Goal: Task Accomplishment & Management: Complete application form

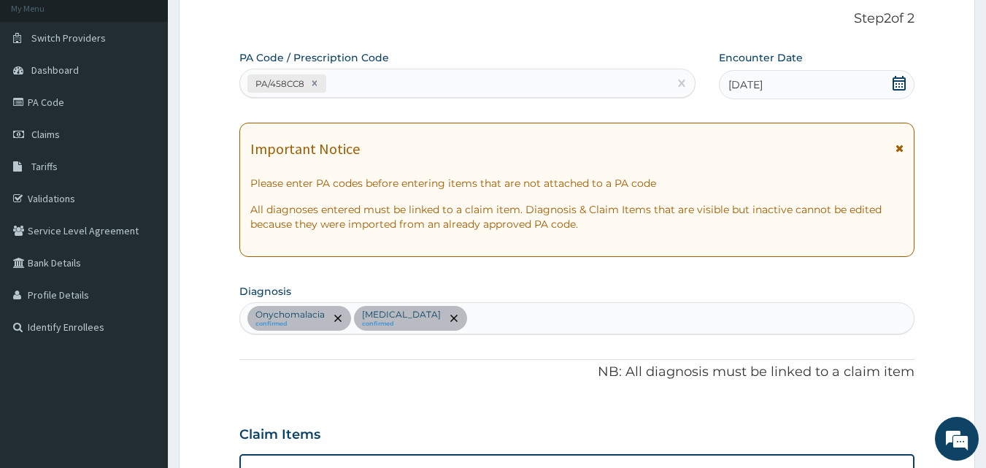
scroll to position [88, 0]
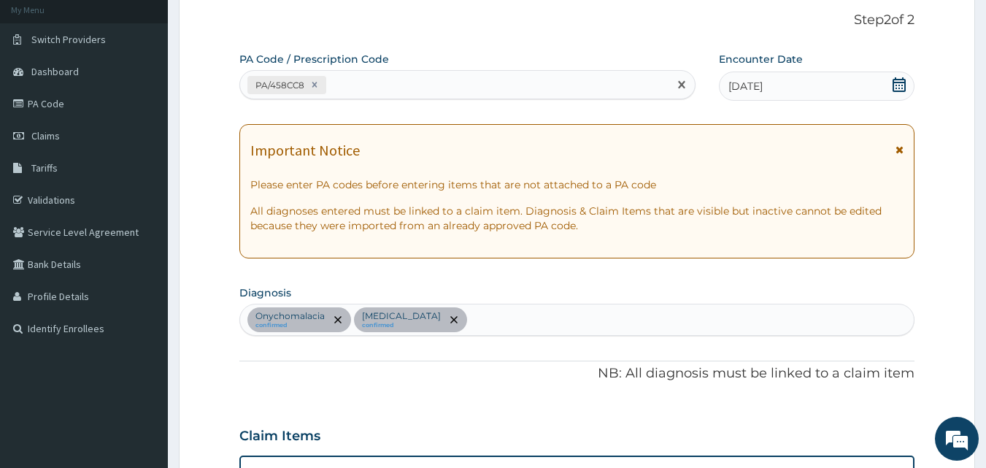
click at [355, 88] on div "PA/458CC8" at bounding box center [454, 85] width 429 height 24
type input "PA/743369"
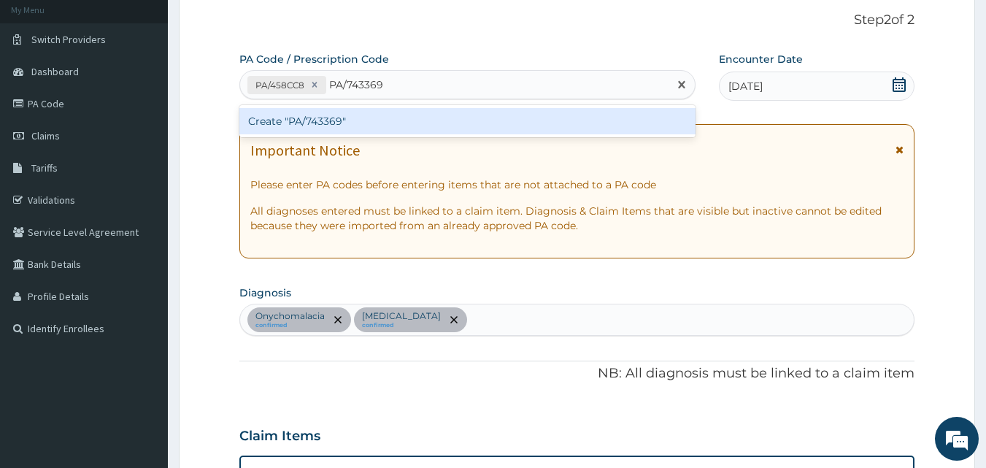
click at [328, 117] on div "Create "PA/743369"" at bounding box center [467, 121] width 457 height 26
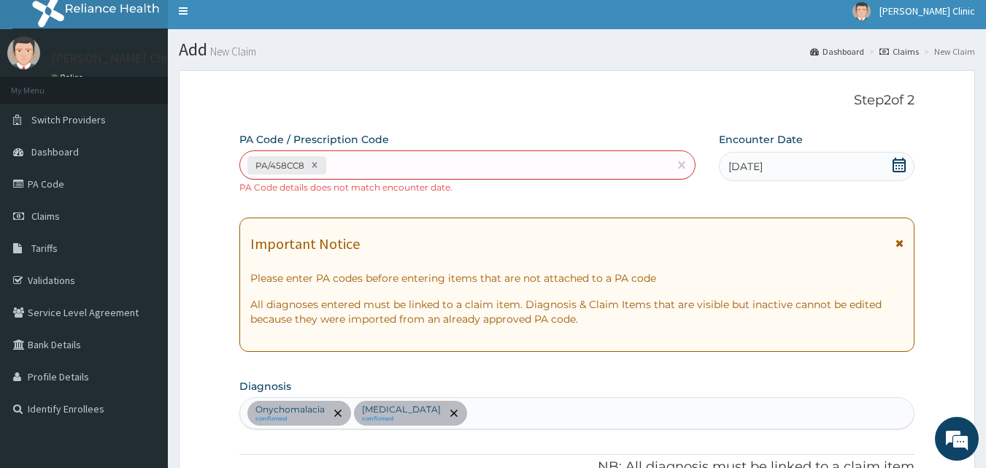
scroll to position [0, 0]
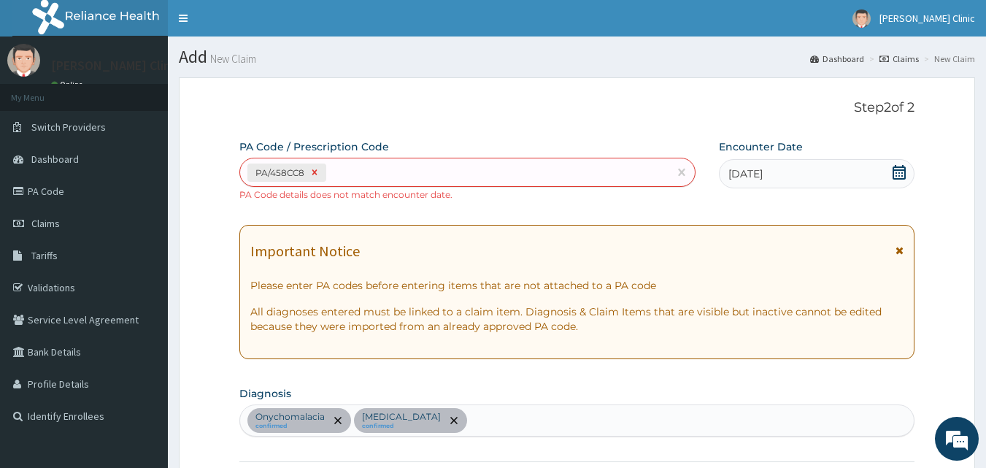
click at [312, 173] on icon at bounding box center [314, 172] width 10 height 10
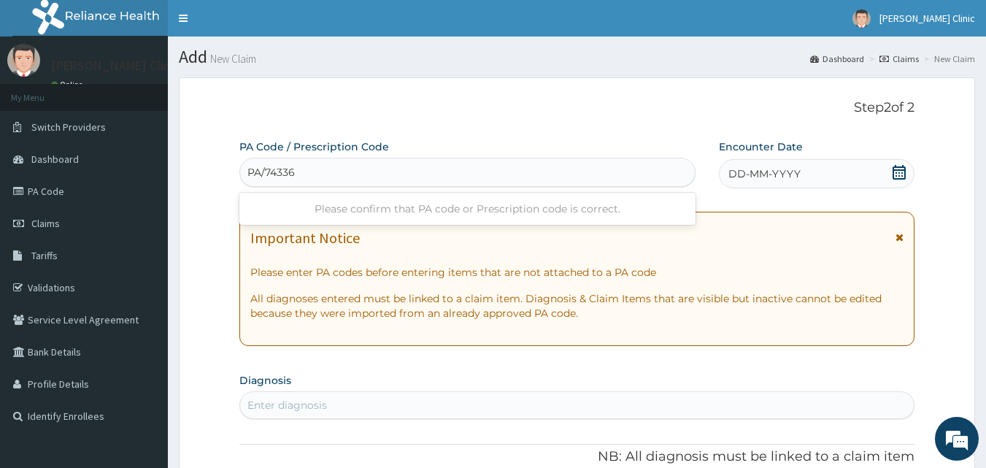
type input "PA/743369"
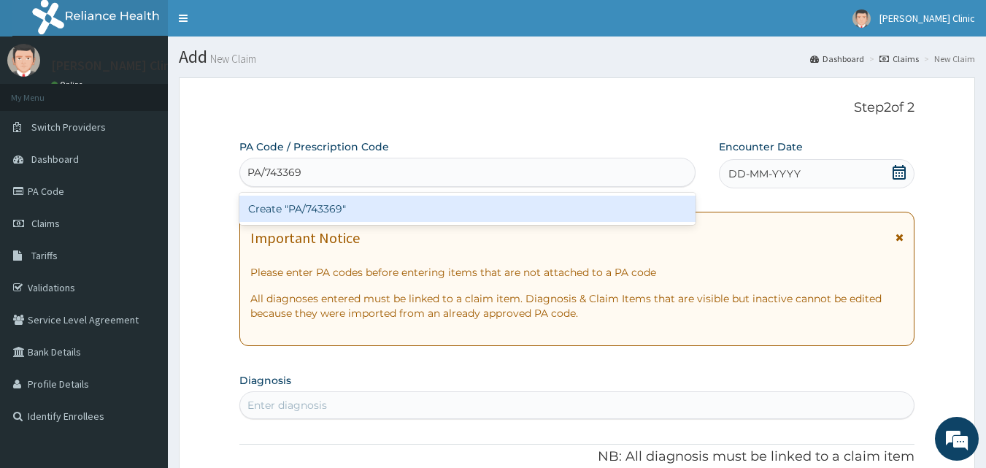
click at [322, 205] on div "Create "PA/743369"" at bounding box center [467, 209] width 457 height 26
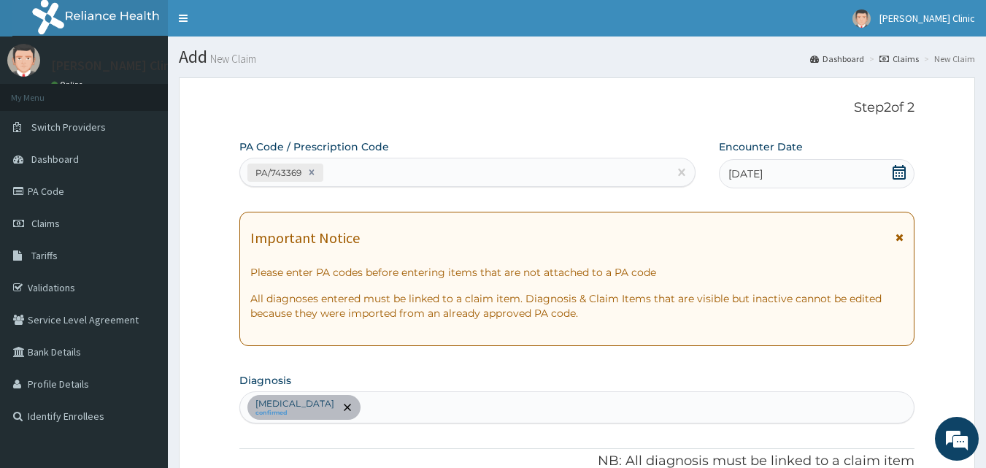
click at [898, 169] on icon at bounding box center [898, 172] width 13 height 15
click at [900, 173] on icon at bounding box center [899, 172] width 15 height 15
click at [895, 168] on icon at bounding box center [899, 172] width 15 height 15
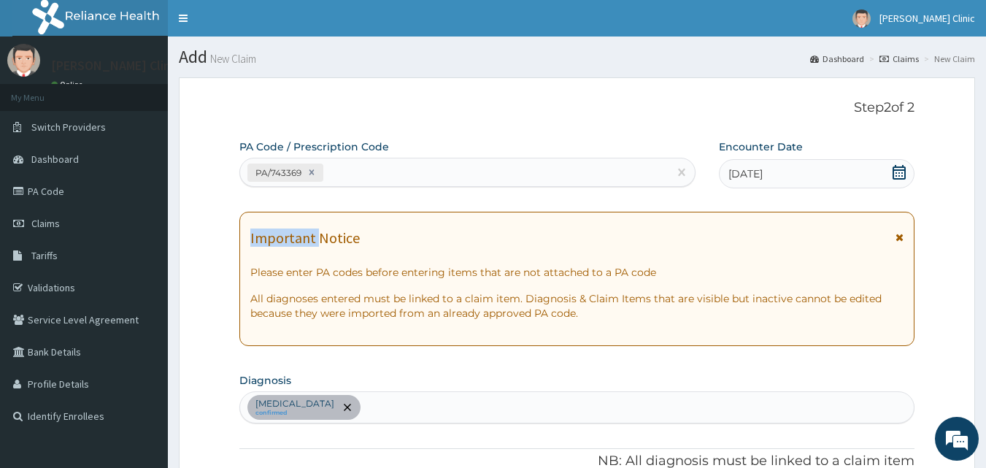
click at [895, 168] on icon at bounding box center [899, 172] width 15 height 15
click at [821, 171] on div "11-09-2025" at bounding box center [817, 173] width 196 height 29
click at [821, 171] on div "[DATE]" at bounding box center [817, 173] width 196 height 29
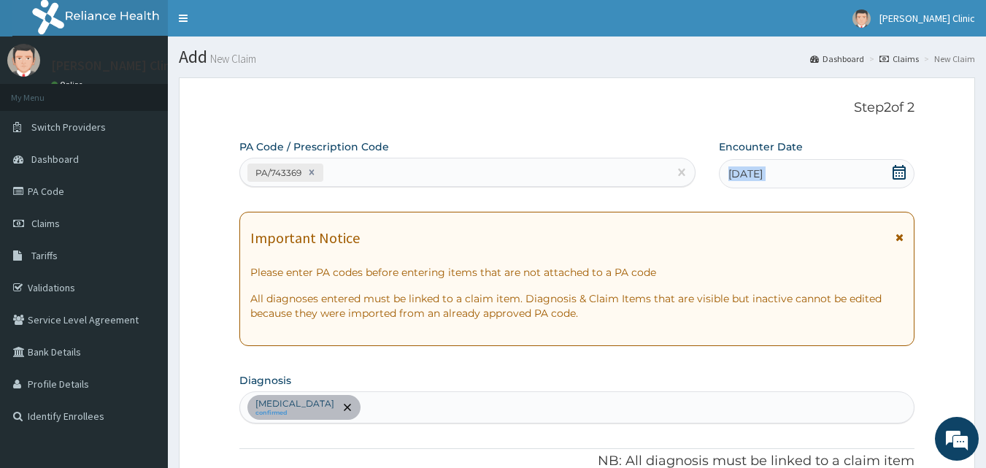
click at [821, 171] on div "[DATE]" at bounding box center [817, 173] width 196 height 29
click at [895, 172] on icon at bounding box center [899, 172] width 15 height 15
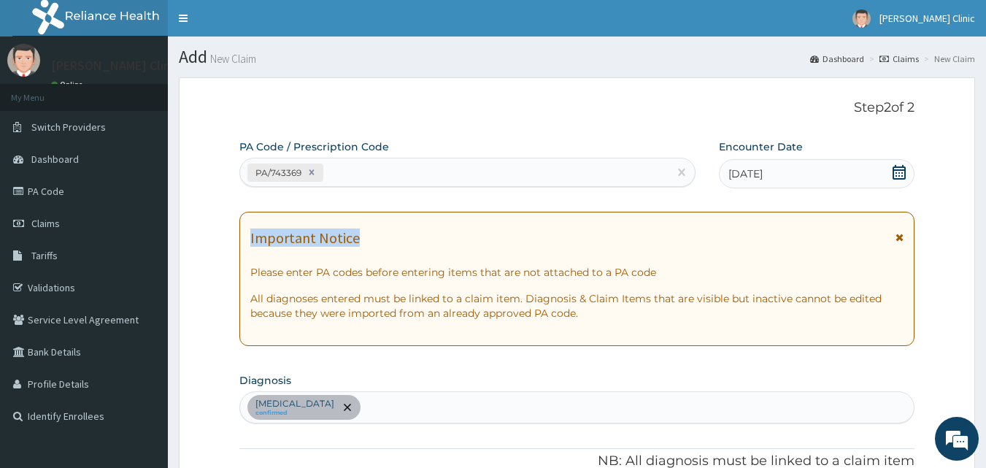
click at [895, 172] on icon at bounding box center [899, 172] width 15 height 15
click at [758, 172] on span "[DATE]" at bounding box center [745, 173] width 34 height 15
click at [733, 171] on span "[DATE]" at bounding box center [745, 173] width 34 height 15
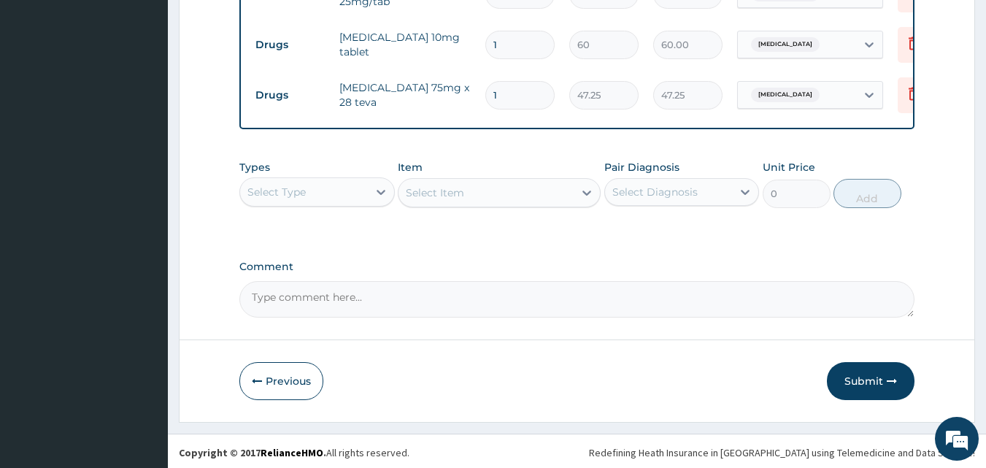
scroll to position [627, 0]
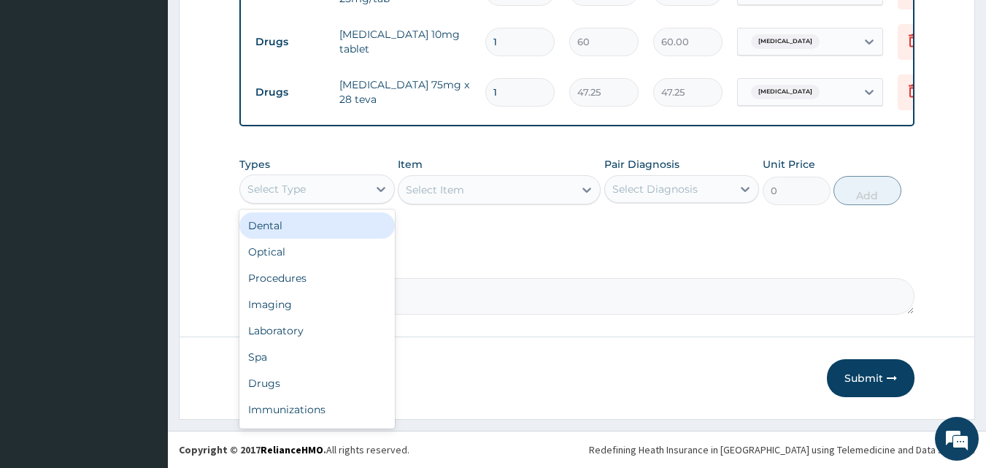
click at [363, 185] on div "Select Type" at bounding box center [304, 188] width 128 height 23
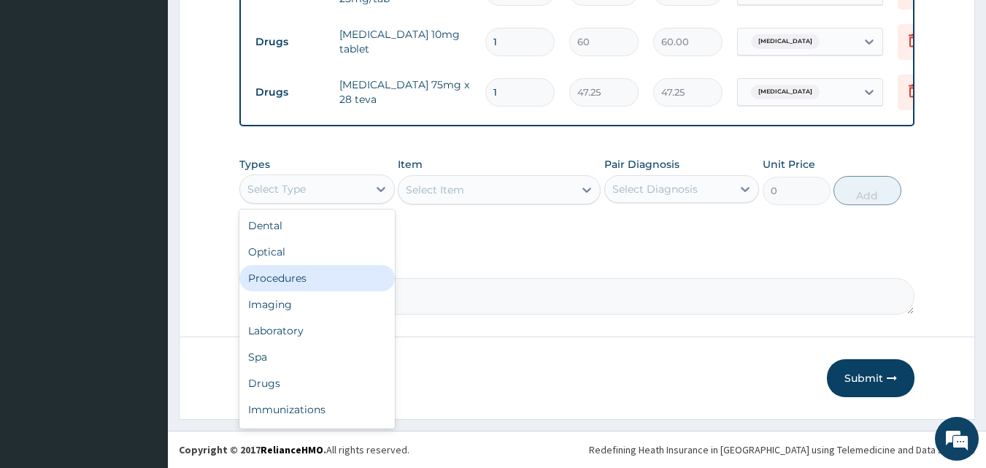
click at [309, 270] on div "Procedures" at bounding box center [316, 278] width 155 height 26
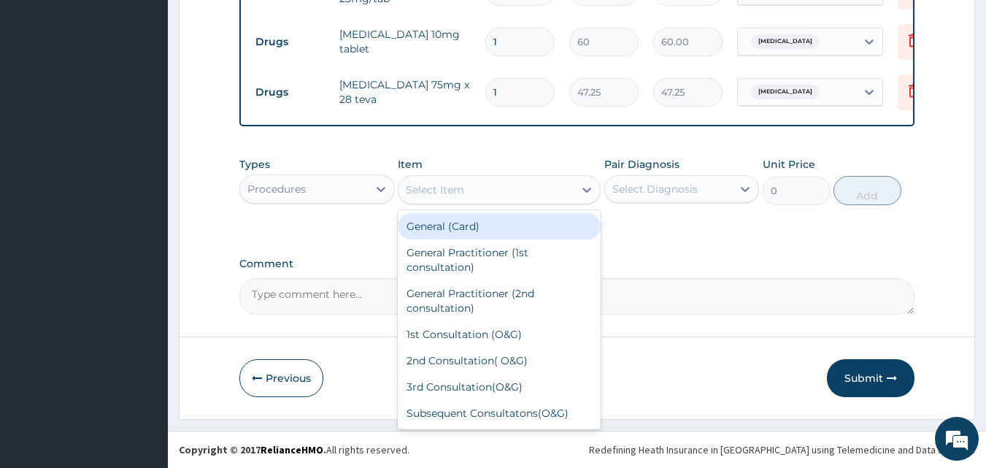
click at [535, 188] on div "Select Item" at bounding box center [485, 189] width 175 height 23
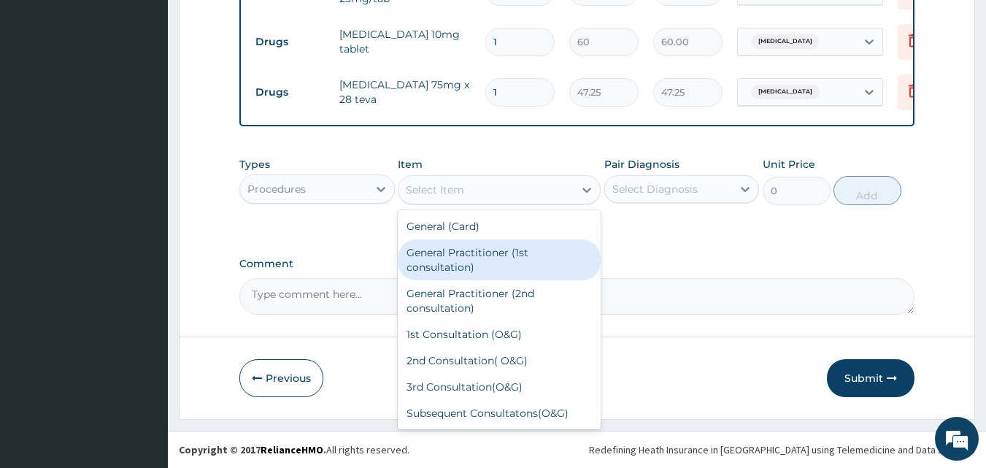
click at [502, 256] on div "General Practitioner (1st consultation)" at bounding box center [499, 259] width 203 height 41
type input "1500"
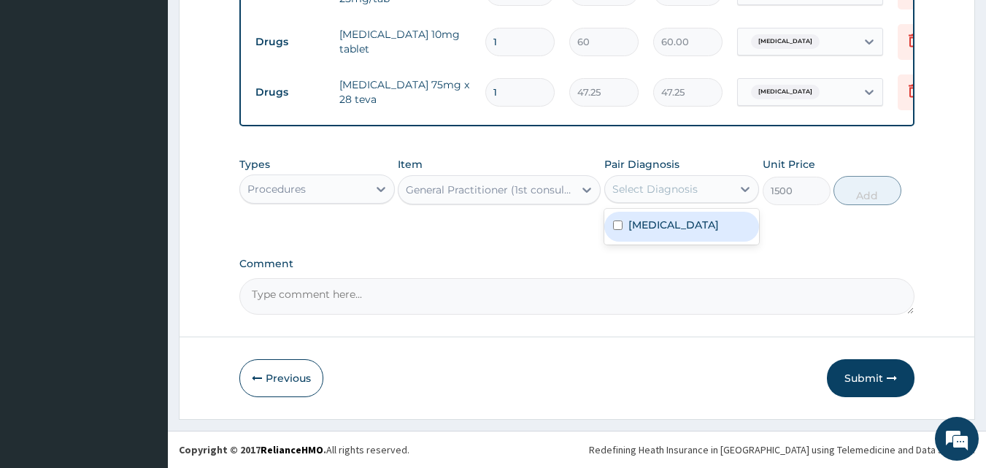
click at [687, 187] on div "Select Diagnosis" at bounding box center [654, 189] width 85 height 15
click at [614, 222] on input "checkbox" at bounding box center [617, 224] width 9 height 9
checkbox input "true"
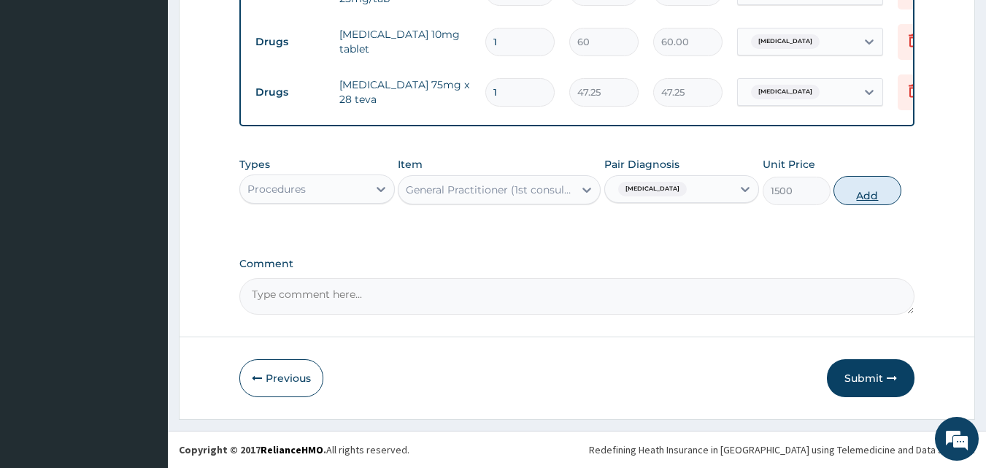
click at [859, 201] on button "Add" at bounding box center [867, 190] width 68 height 29
type input "0"
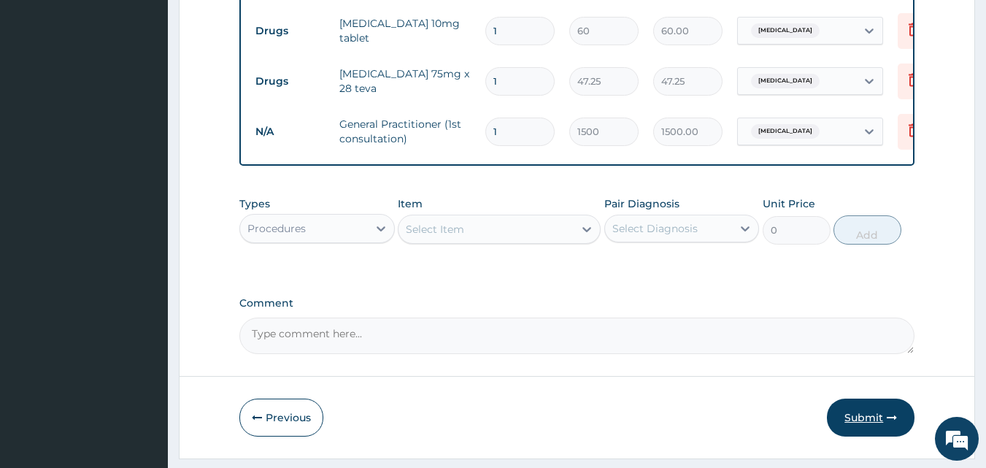
click at [862, 420] on button "Submit" at bounding box center [871, 417] width 88 height 38
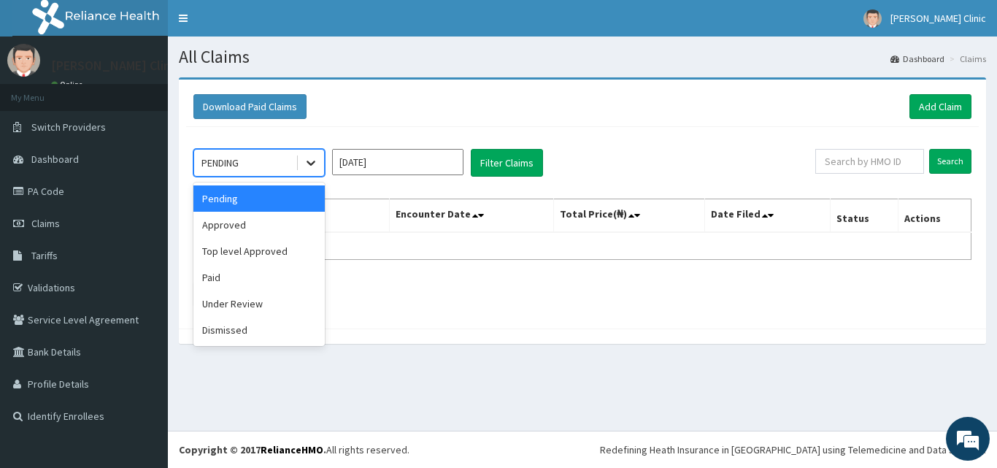
click at [312, 159] on icon at bounding box center [310, 162] width 15 height 15
click at [288, 222] on div "Approved" at bounding box center [258, 225] width 131 height 26
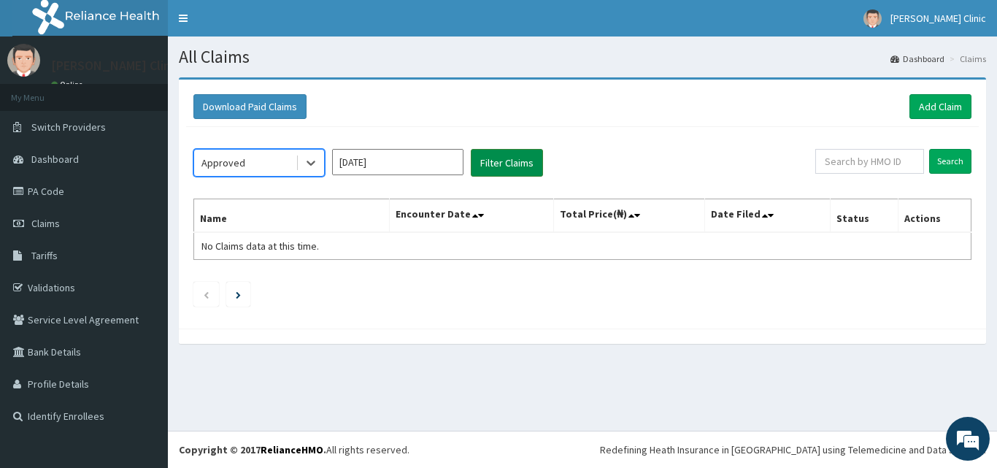
click at [490, 162] on button "Filter Claims" at bounding box center [507, 163] width 72 height 28
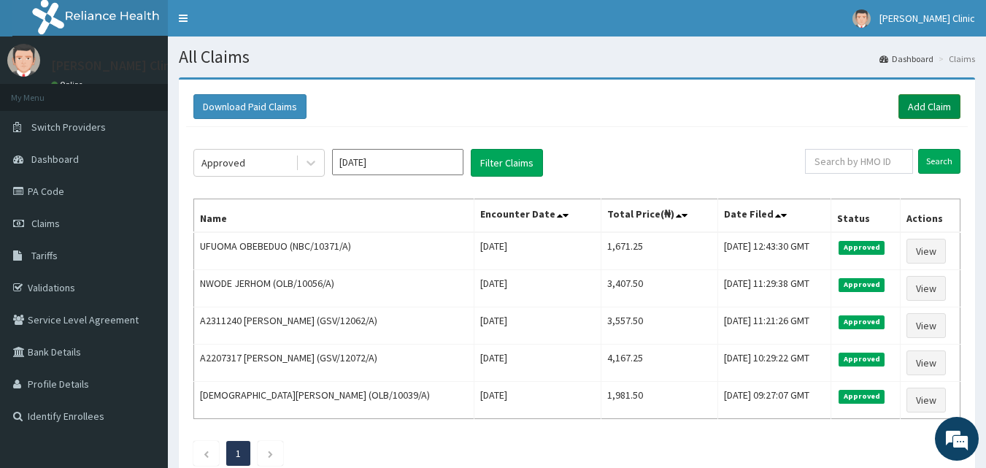
click at [934, 106] on link "Add Claim" at bounding box center [929, 106] width 62 height 25
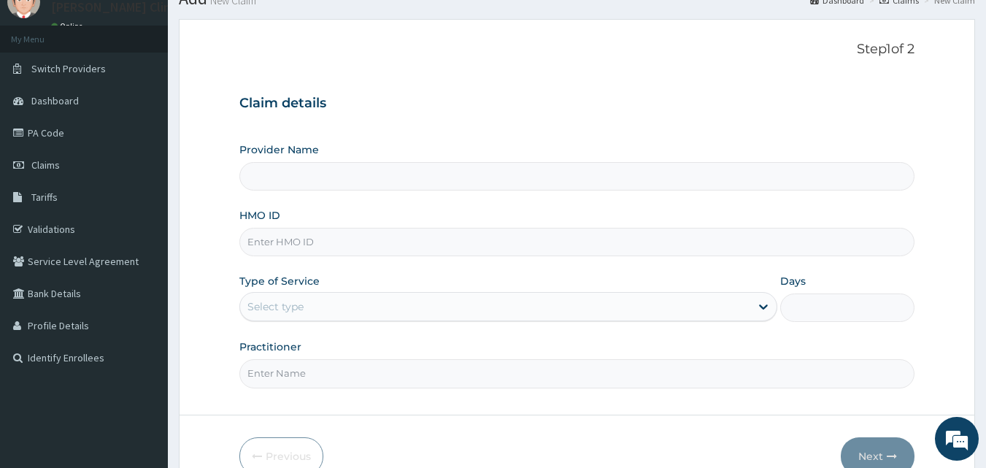
type input "[PERSON_NAME] Clinic"
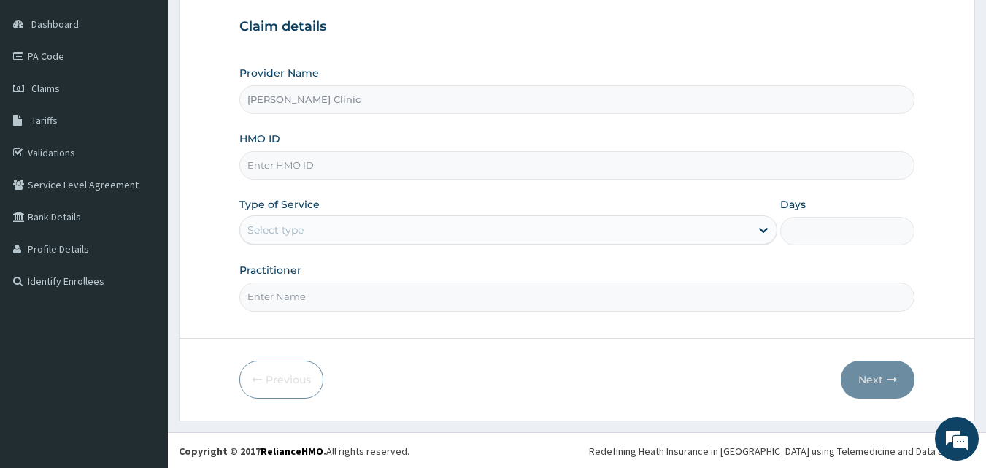
scroll to position [136, 0]
click at [646, 170] on input "HMO ID" at bounding box center [577, 164] width 676 height 28
type input "OLB/10016/A"
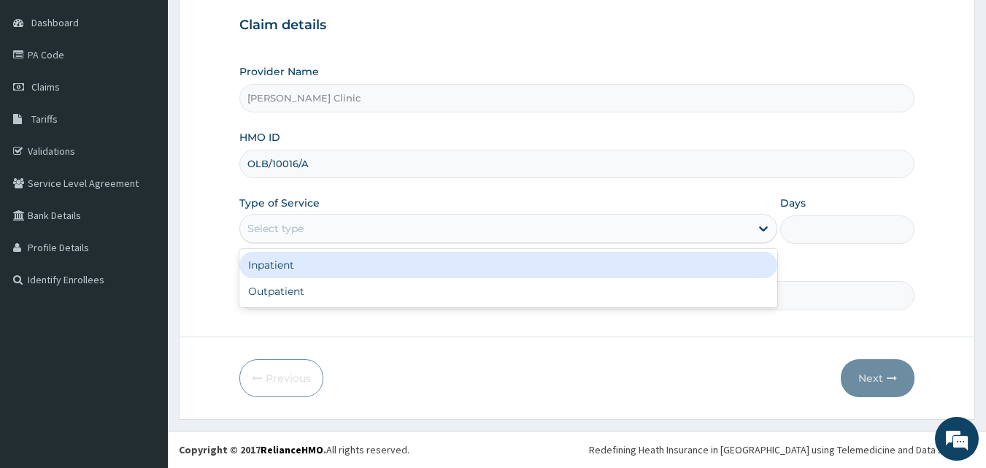
click at [604, 231] on div "Select type" at bounding box center [495, 228] width 510 height 23
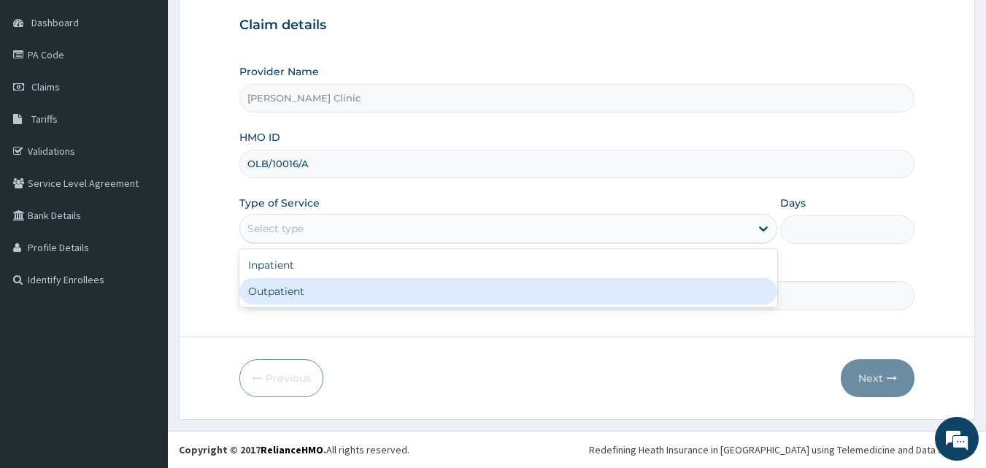
click at [533, 306] on div "Inpatient Outpatient" at bounding box center [508, 278] width 538 height 58
click at [532, 299] on div "Outpatient" at bounding box center [508, 291] width 538 height 26
type input "1"
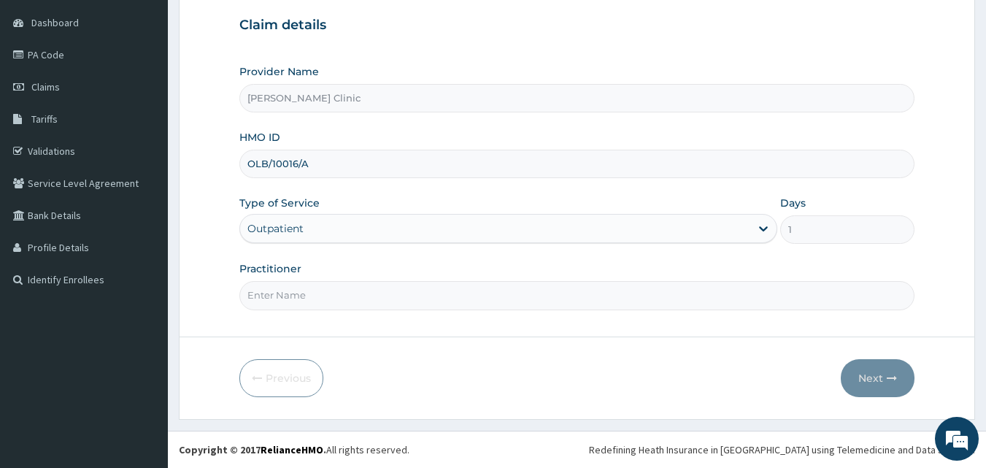
click at [605, 301] on input "Practitioner" at bounding box center [577, 295] width 676 height 28
type input "DR EMMY"
click at [875, 368] on button "Next" at bounding box center [877, 378] width 74 height 38
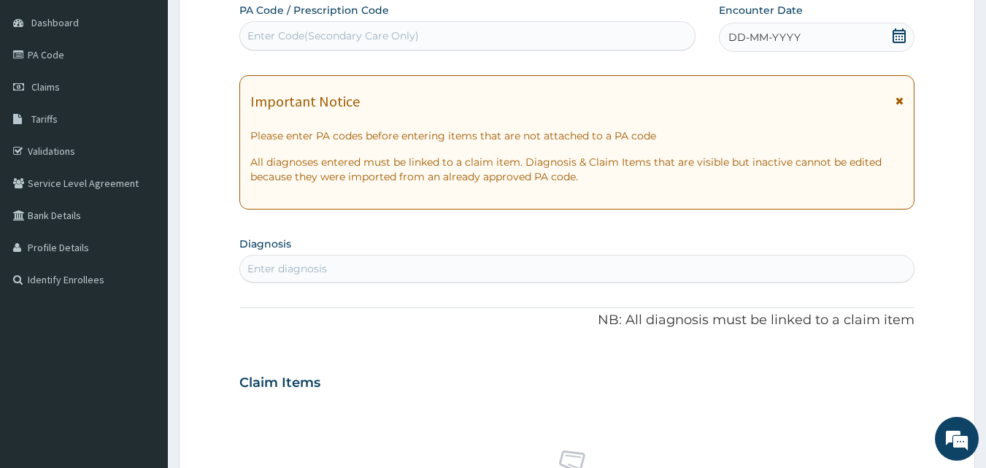
click at [814, 274] on div "Enter diagnosis" at bounding box center [577, 268] width 674 height 23
type input "MALARIA"
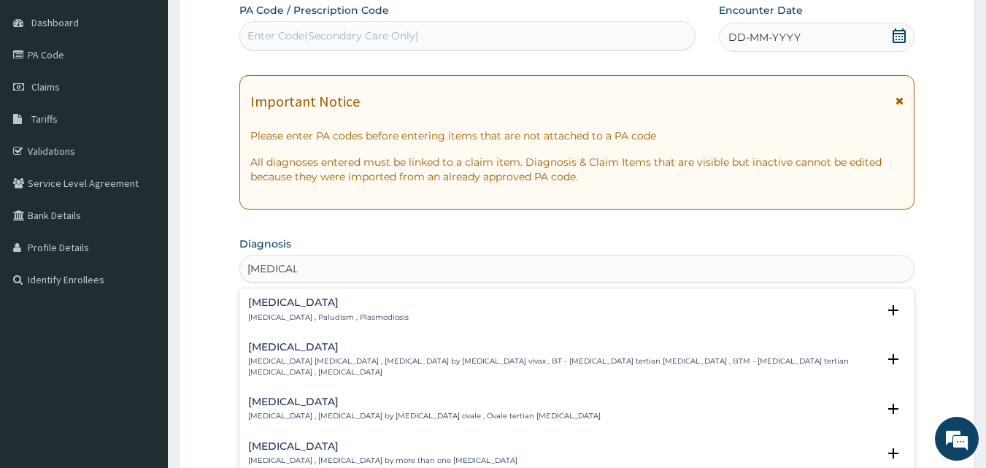
click at [725, 312] on div "Malaria Malaria , Paludism , Plasmodiosis" at bounding box center [577, 310] width 658 height 26
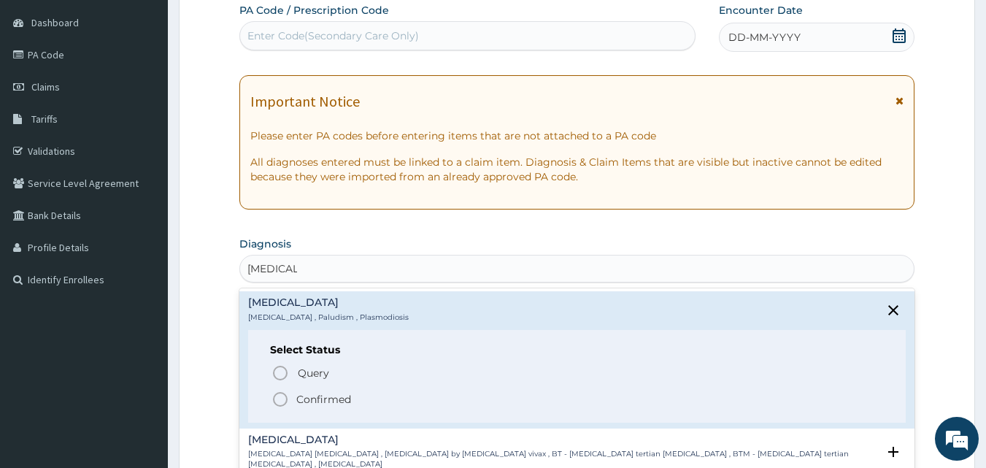
click at [282, 398] on icon "status option filled" at bounding box center [280, 399] width 18 height 18
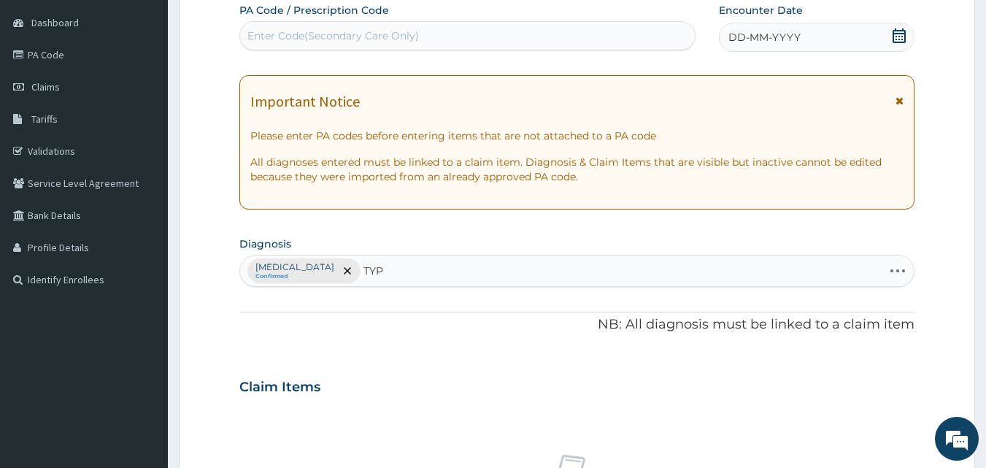
type input "TYPH"
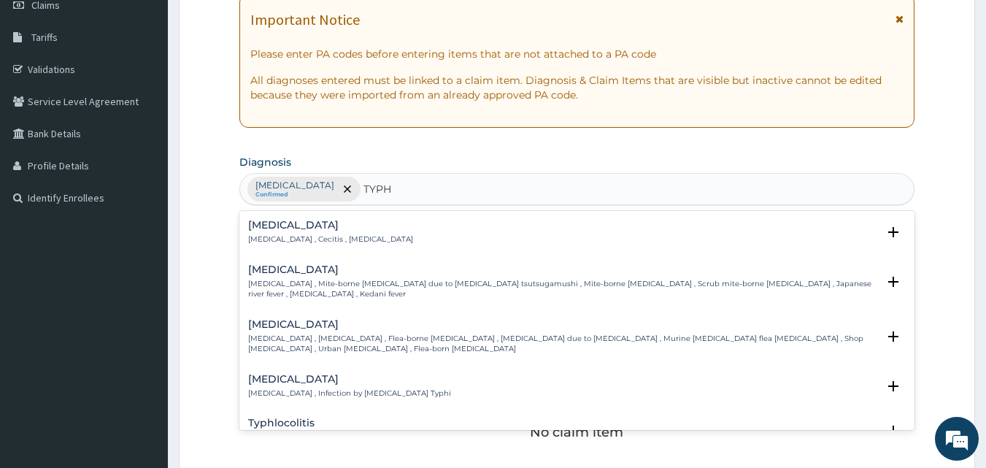
scroll to position [224, 0]
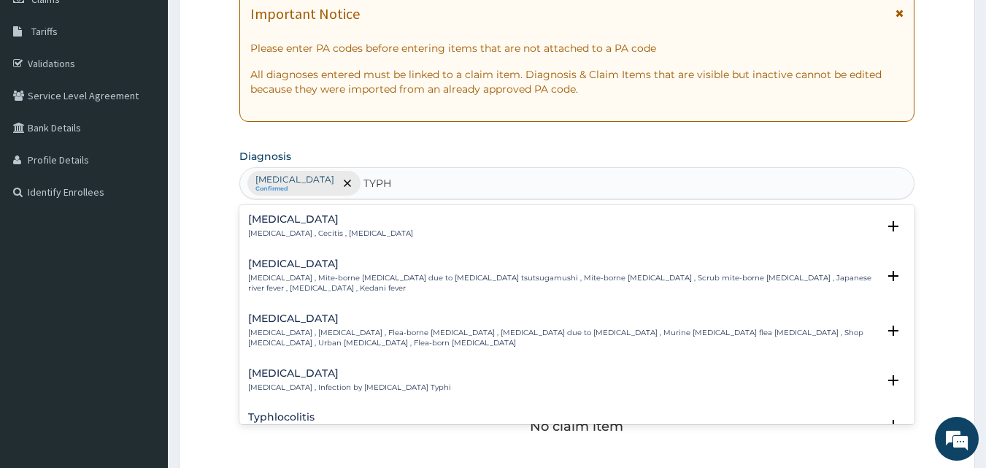
click at [646, 368] on div "[MEDICAL_DATA] [MEDICAL_DATA] , Infection by [MEDICAL_DATA] Typhi" at bounding box center [577, 381] width 658 height 26
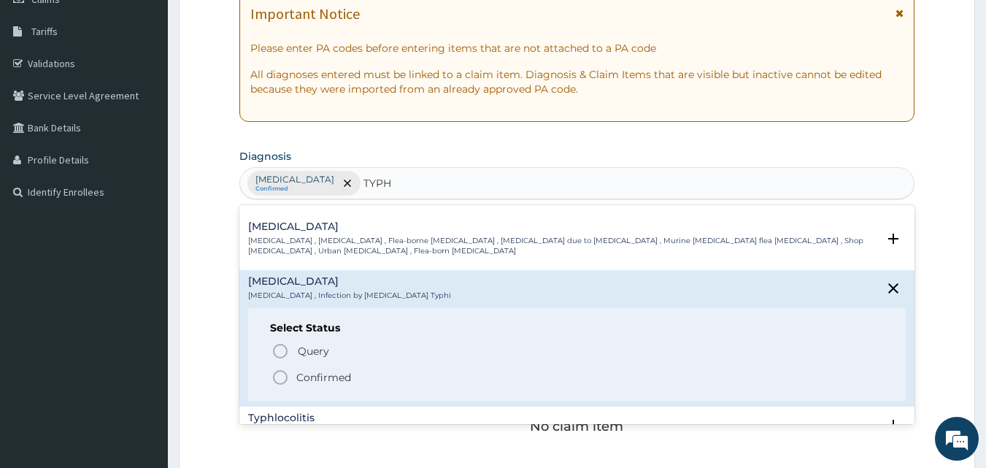
scroll to position [146, 0]
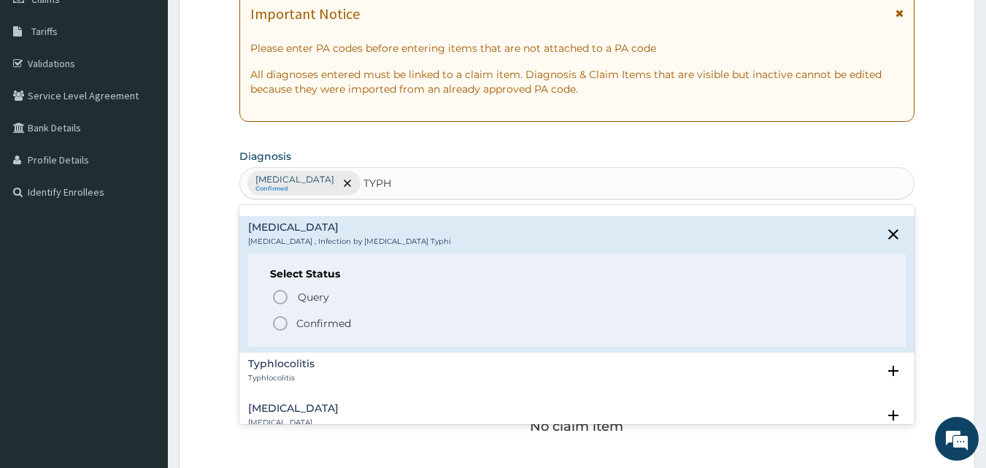
click at [279, 314] on icon "status option filled" at bounding box center [280, 323] width 18 height 18
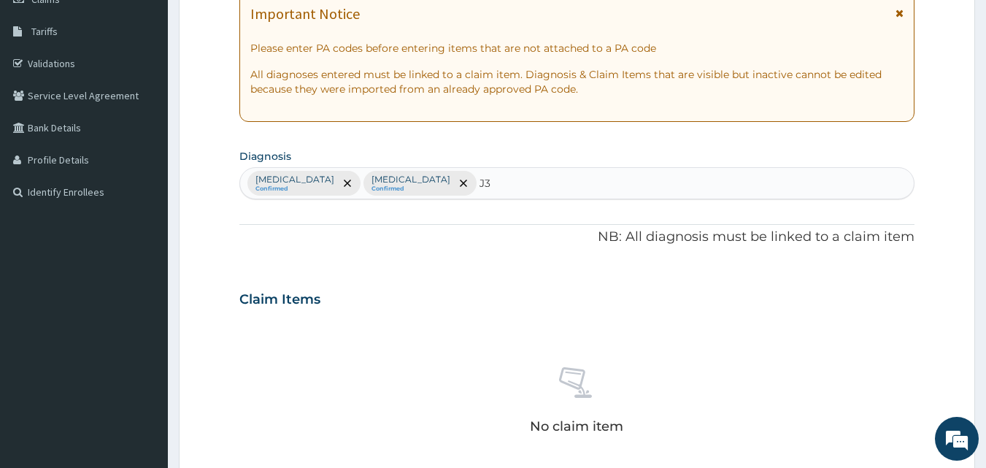
type input "J"
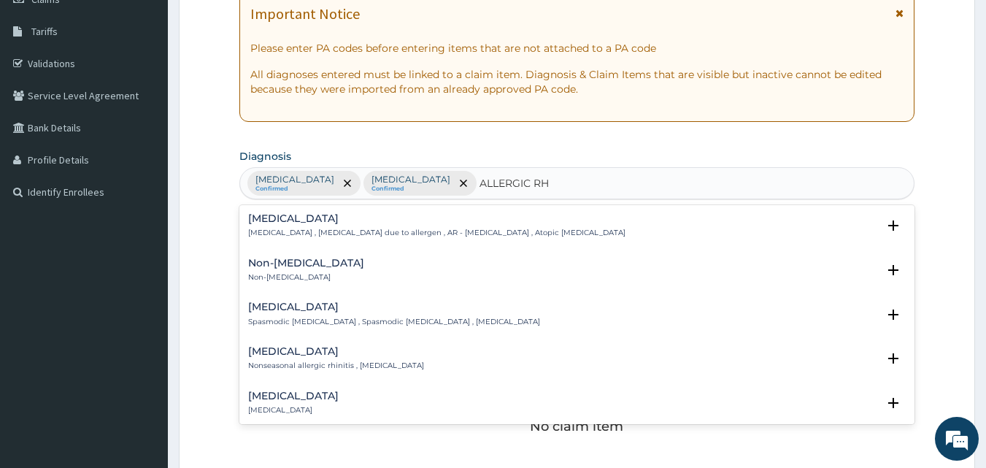
scroll to position [0, 0]
click at [574, 230] on div "Allergic rhinitis Allergic rhinitis , Allergic rhinitis due to allergen , AR - …" at bounding box center [577, 227] width 658 height 26
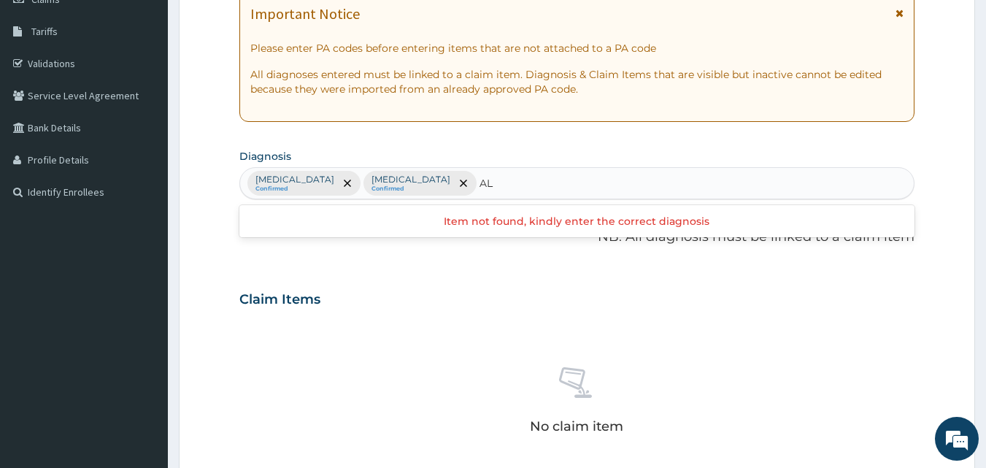
type input "A"
type input "T"
type input "UPPER RESP"
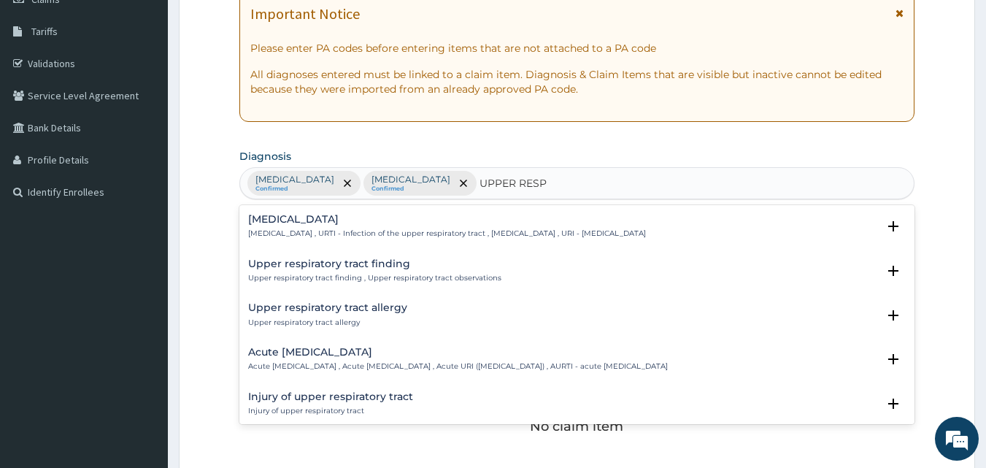
click at [417, 233] on p "Upper respiratory infection , URTI - Infection of the upper respiratory tract ,…" at bounding box center [447, 233] width 398 height 10
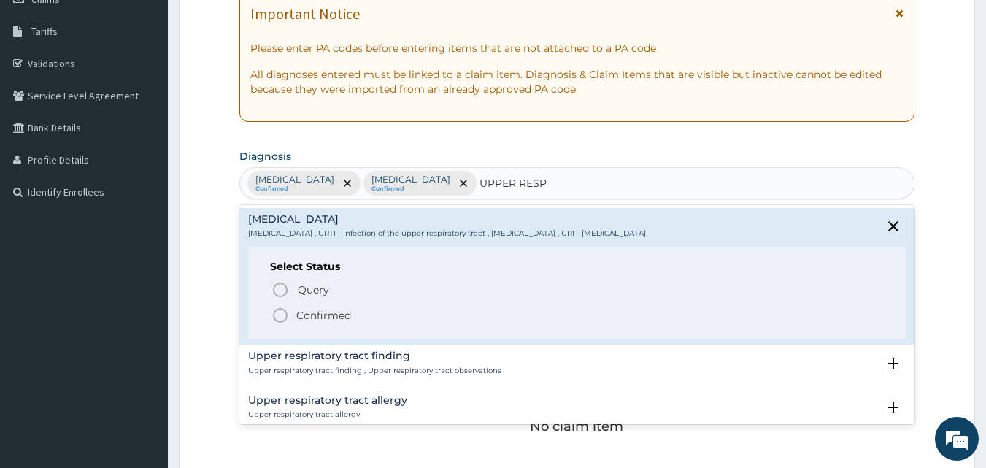
click at [275, 313] on icon "status option filled" at bounding box center [280, 315] width 18 height 18
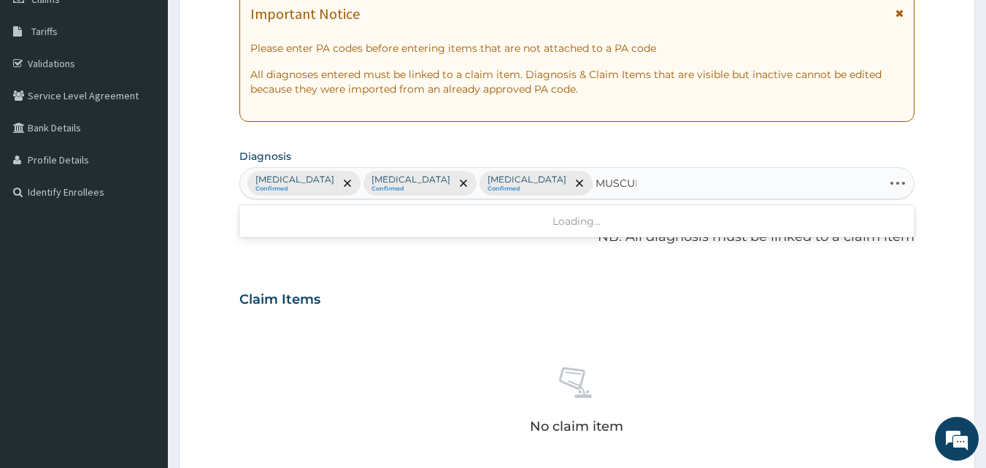
type input "MUSCULO"
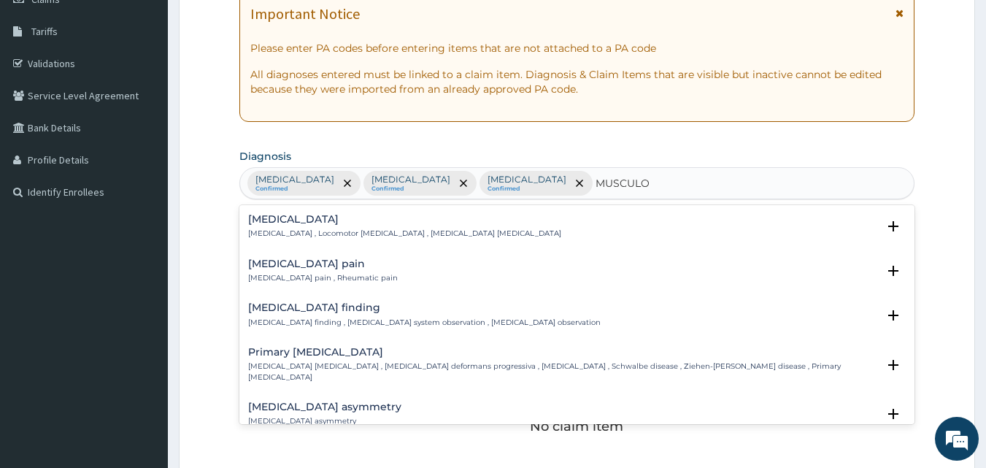
click at [421, 271] on div "Musculoskeletal pain Musculoskeletal pain , Rheumatic pain" at bounding box center [577, 271] width 658 height 26
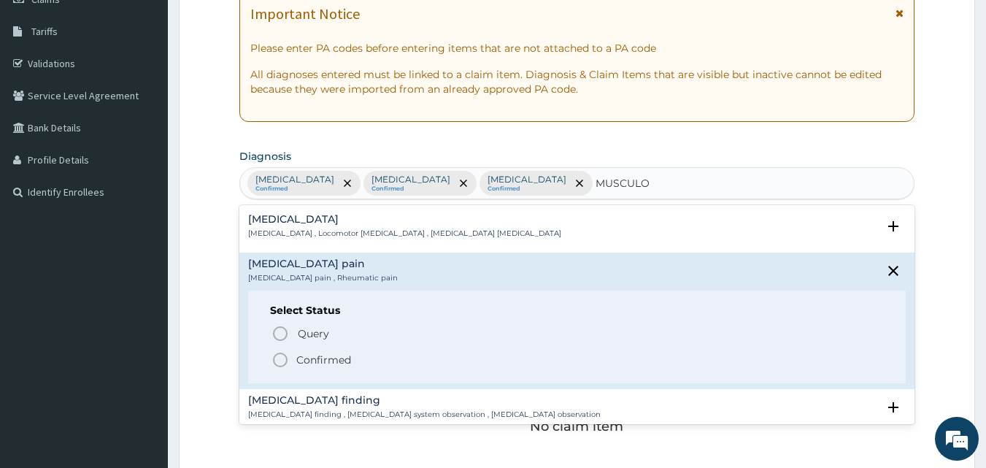
click at [284, 360] on icon "status option filled" at bounding box center [280, 360] width 18 height 18
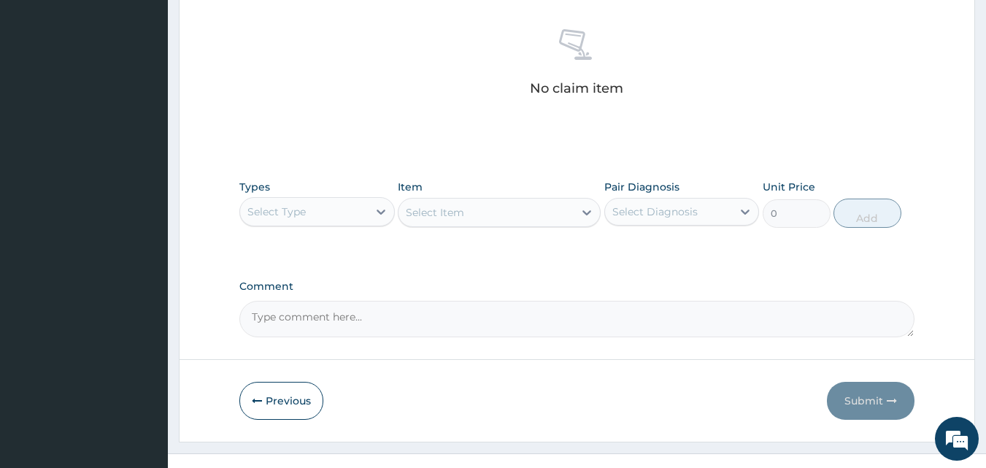
scroll to position [584, 0]
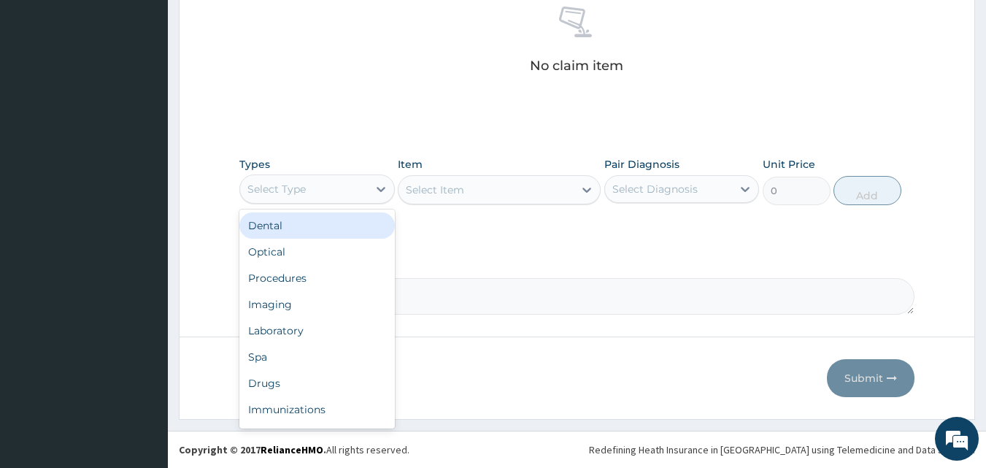
click at [308, 185] on div "Select Type" at bounding box center [304, 188] width 128 height 23
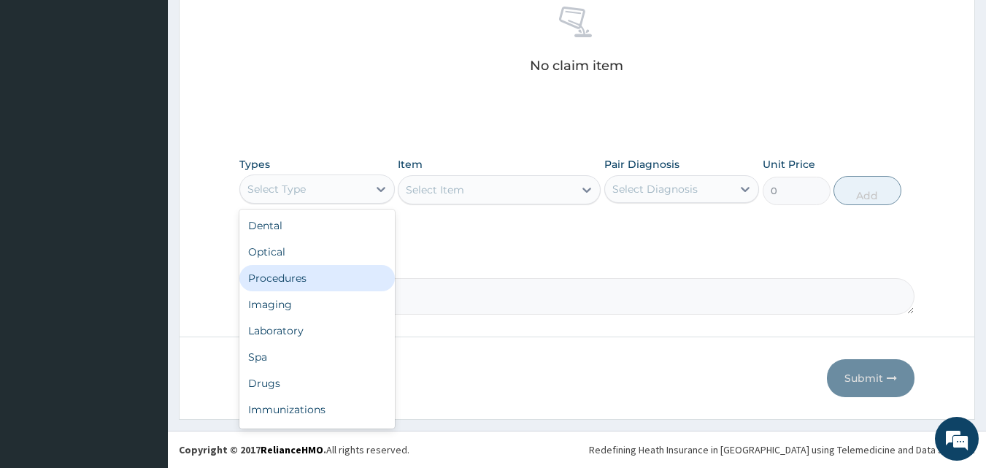
click at [277, 281] on div "Procedures" at bounding box center [316, 278] width 155 height 26
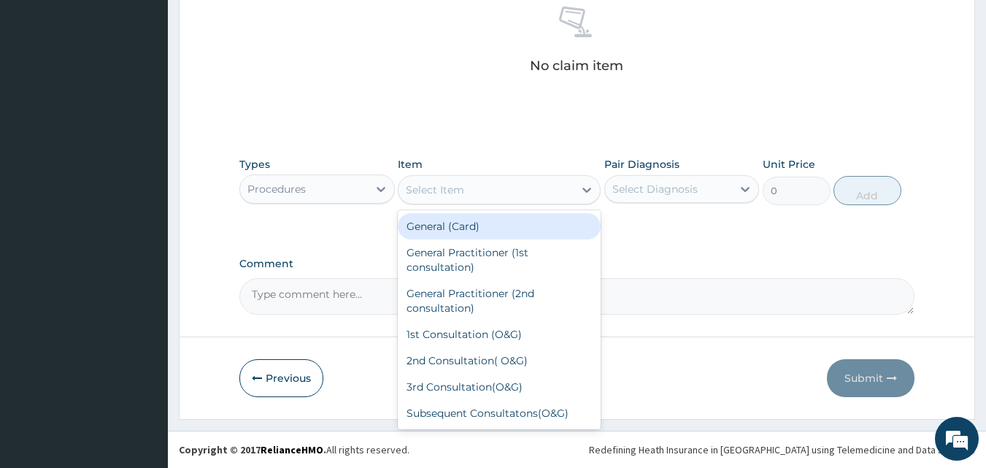
click at [463, 190] on div "Select Item" at bounding box center [435, 189] width 58 height 15
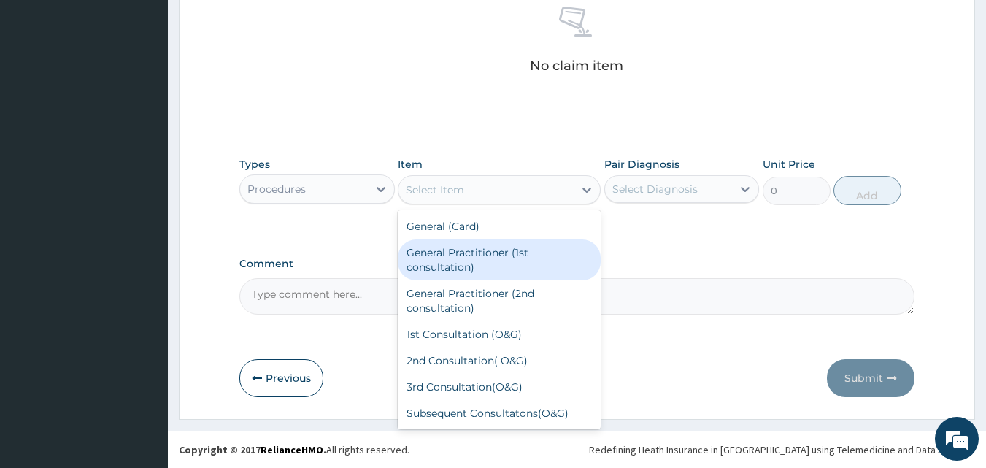
click at [432, 263] on div "General Practitioner (1st consultation)" at bounding box center [499, 259] width 203 height 41
type input "1500"
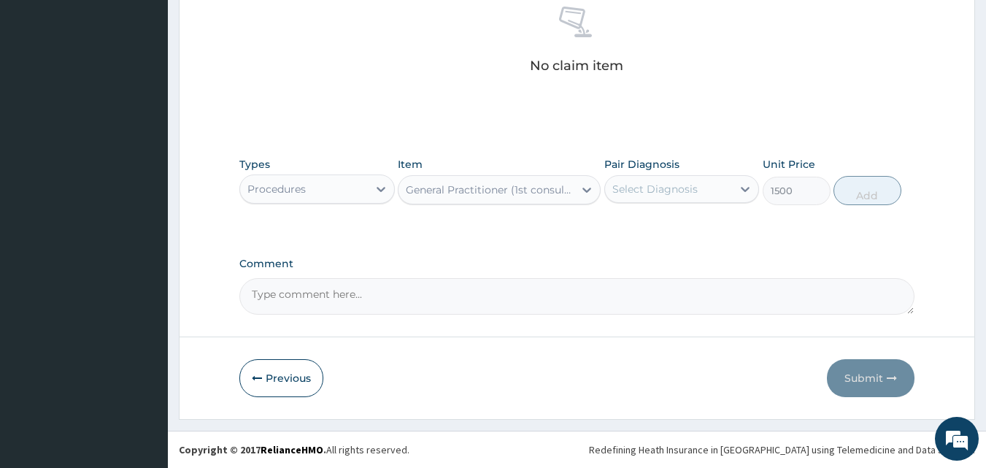
click at [650, 191] on div "Select Diagnosis" at bounding box center [654, 189] width 85 height 15
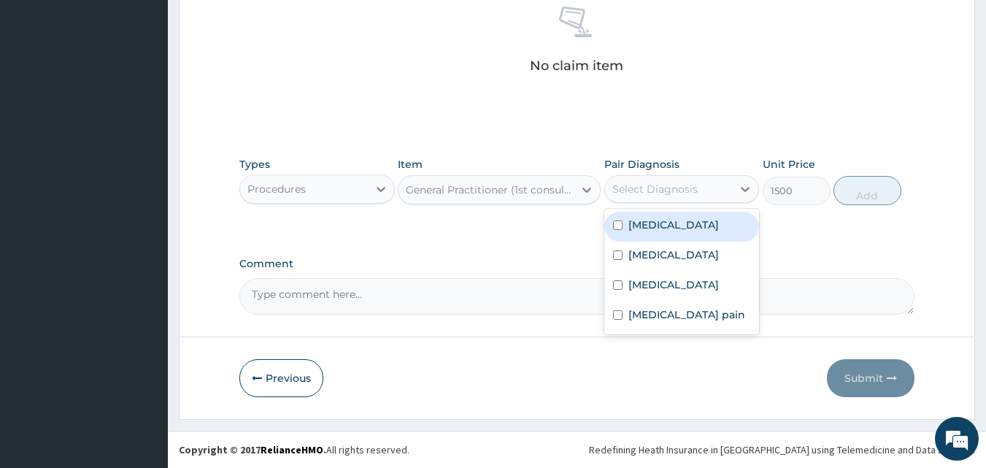
click at [615, 225] on input "checkbox" at bounding box center [617, 224] width 9 height 9
checkbox input "true"
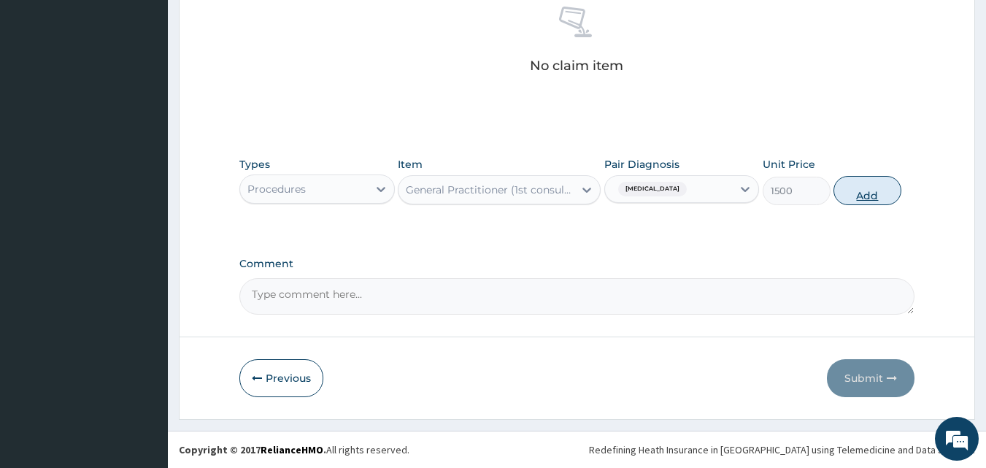
click at [862, 192] on button "Add" at bounding box center [867, 190] width 68 height 29
type input "0"
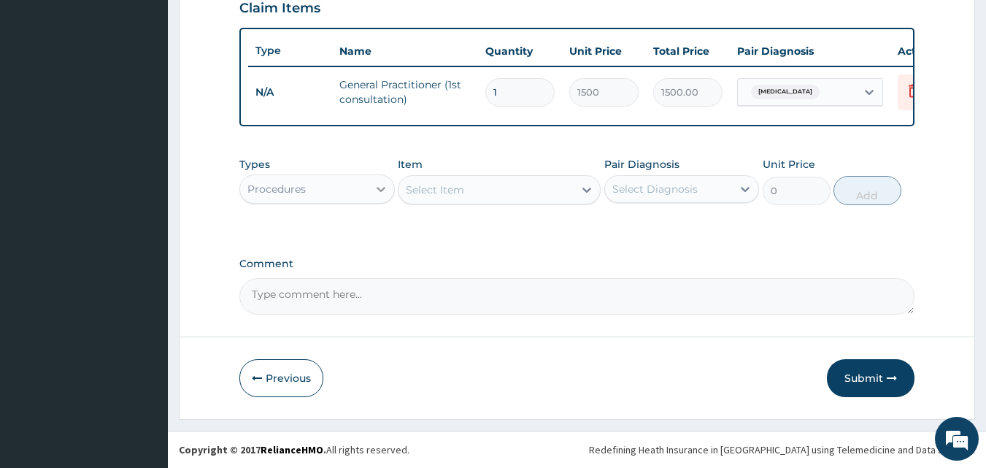
click at [372, 189] on div at bounding box center [381, 189] width 26 height 26
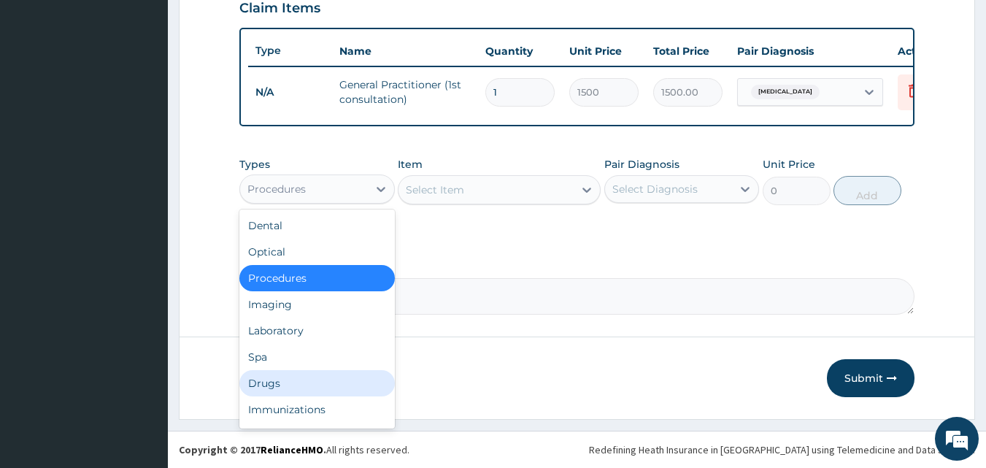
click at [287, 382] on div "Drugs" at bounding box center [316, 383] width 155 height 26
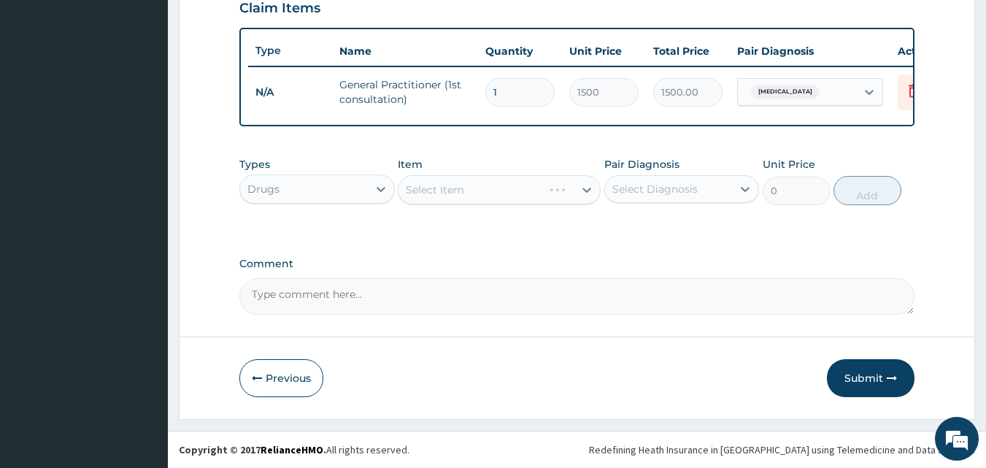
click at [461, 181] on div "Select Item" at bounding box center [499, 189] width 203 height 29
click at [461, 181] on div "Select Item" at bounding box center [485, 189] width 175 height 23
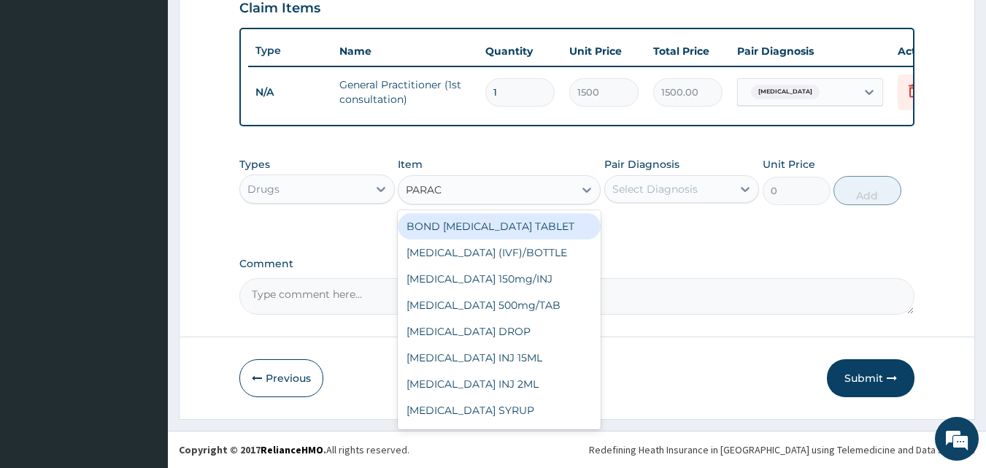
type input "PARACE"
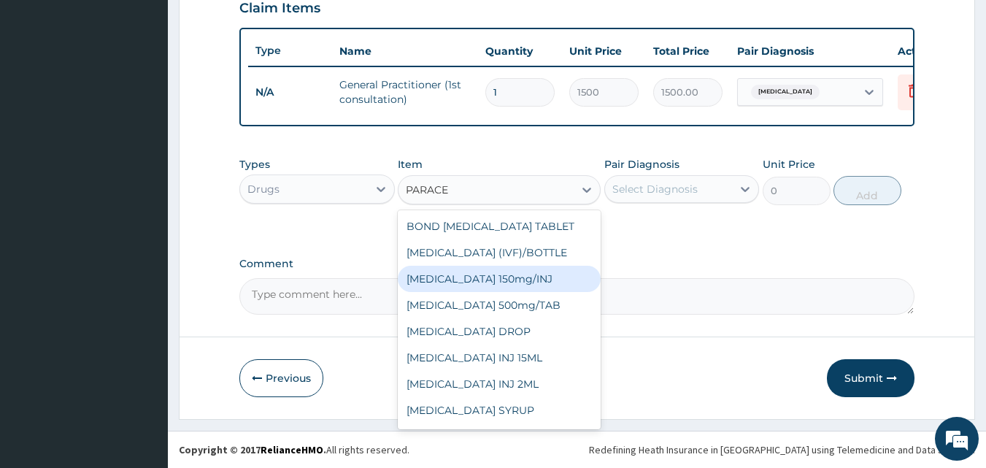
click at [508, 276] on div "Paracetamol 150mg/INJ" at bounding box center [499, 279] width 203 height 26
type input "150"
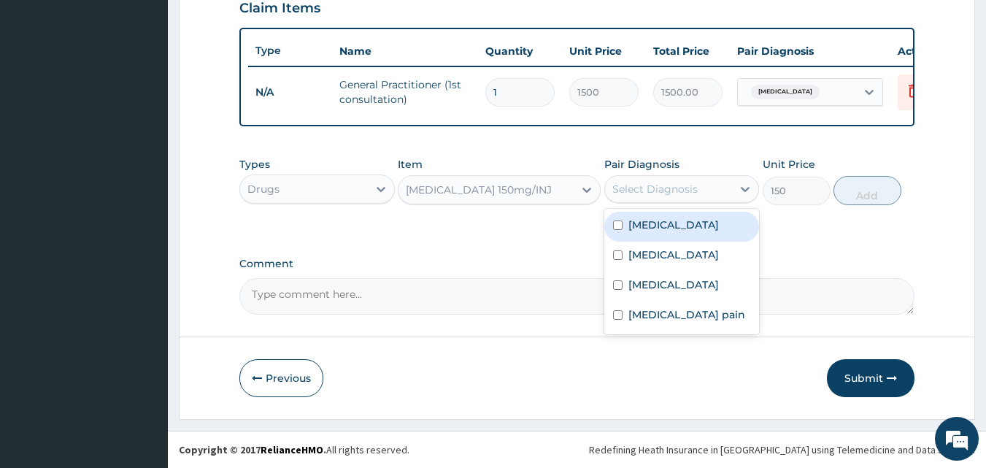
click at [689, 193] on div "Select Diagnosis" at bounding box center [654, 189] width 85 height 15
click at [619, 224] on input "checkbox" at bounding box center [617, 224] width 9 height 9
checkbox input "true"
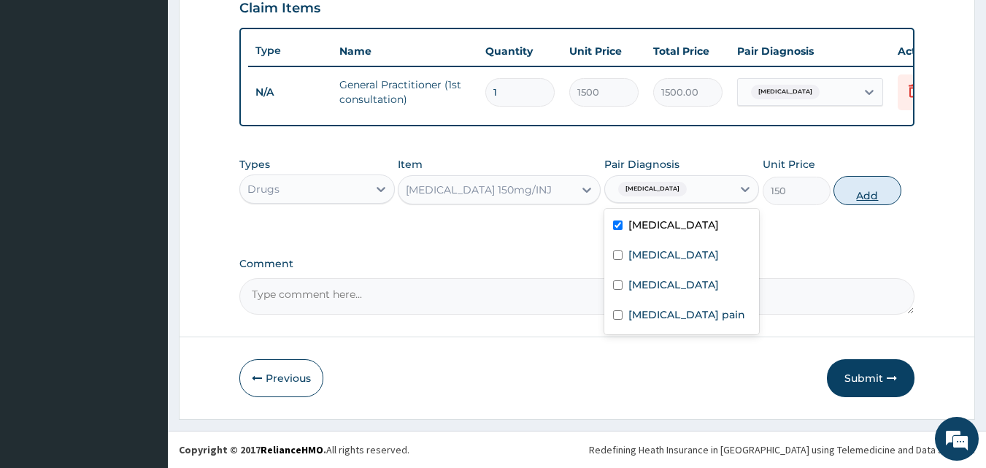
click at [859, 195] on button "Add" at bounding box center [867, 190] width 68 height 29
type input "0"
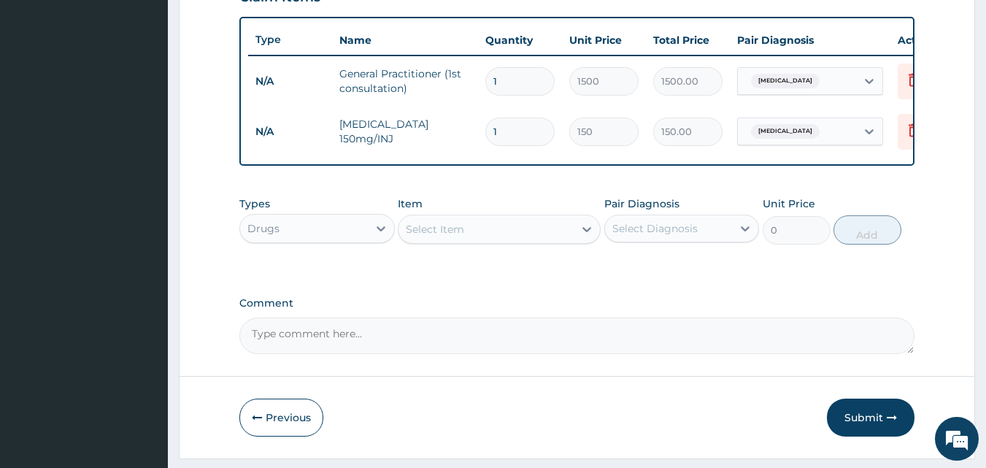
click at [477, 234] on div "Select Item" at bounding box center [485, 228] width 175 height 23
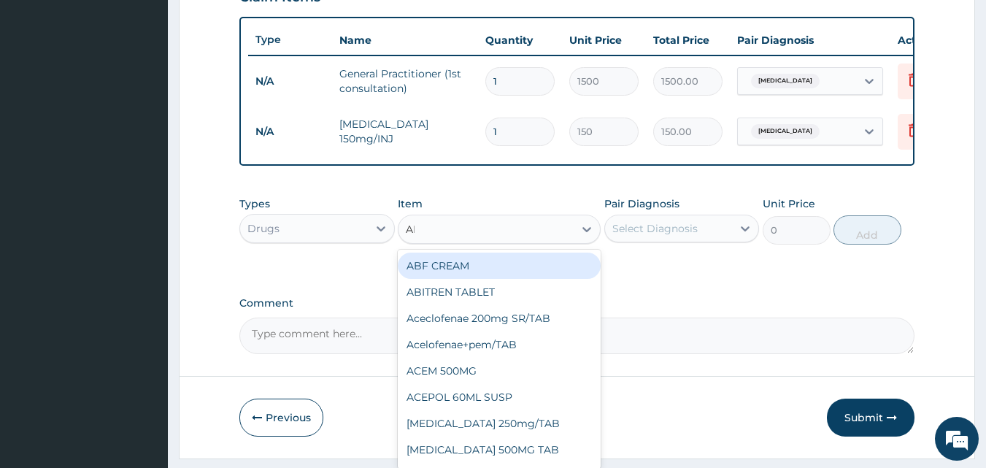
type input "ART"
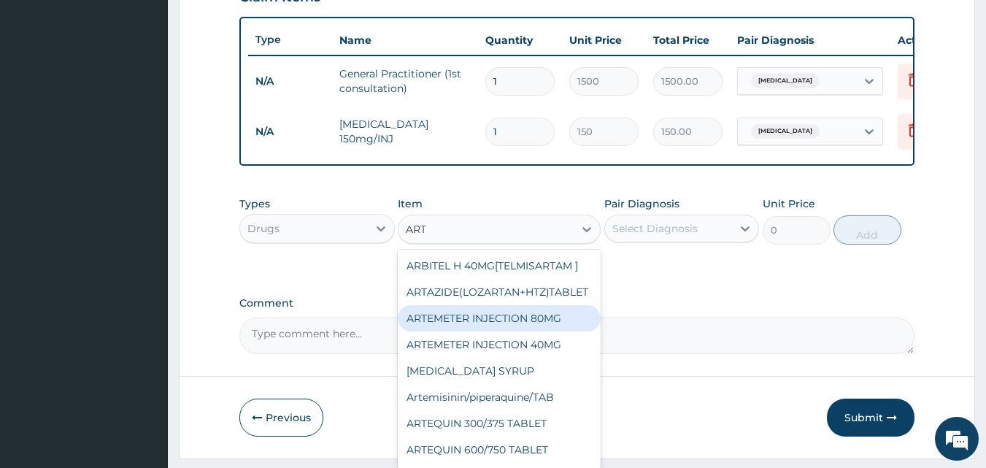
click at [544, 331] on div "ARTEMETER INJECTION 80MG" at bounding box center [499, 318] width 203 height 26
type input "250"
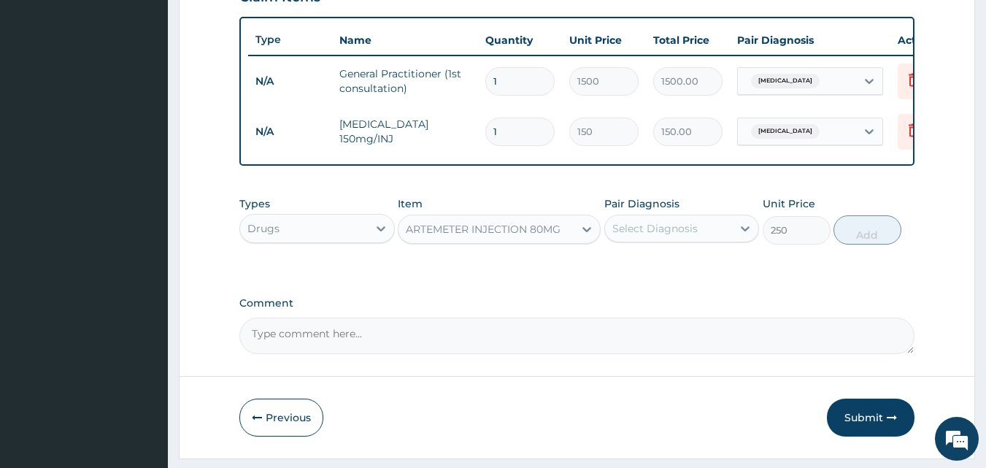
click at [696, 240] on div "Select Diagnosis" at bounding box center [669, 228] width 128 height 23
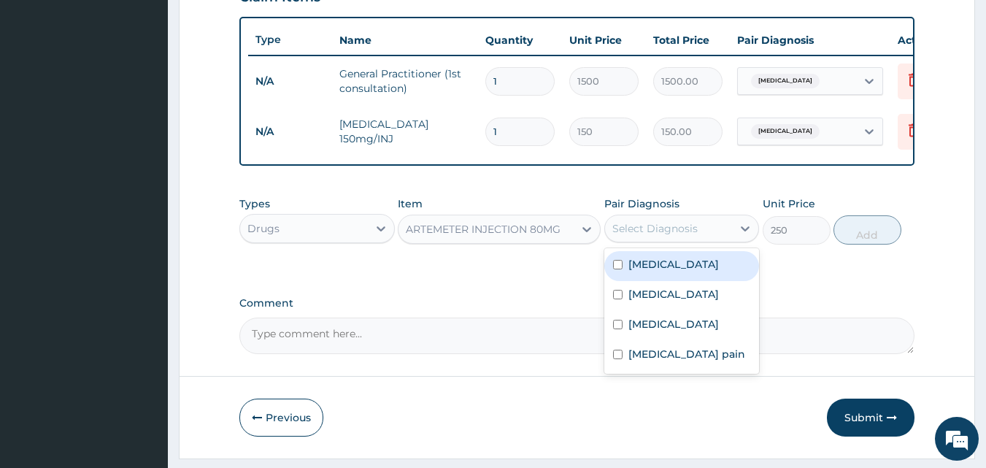
click at [611, 274] on div "Malaria" at bounding box center [681, 266] width 155 height 30
checkbox input "true"
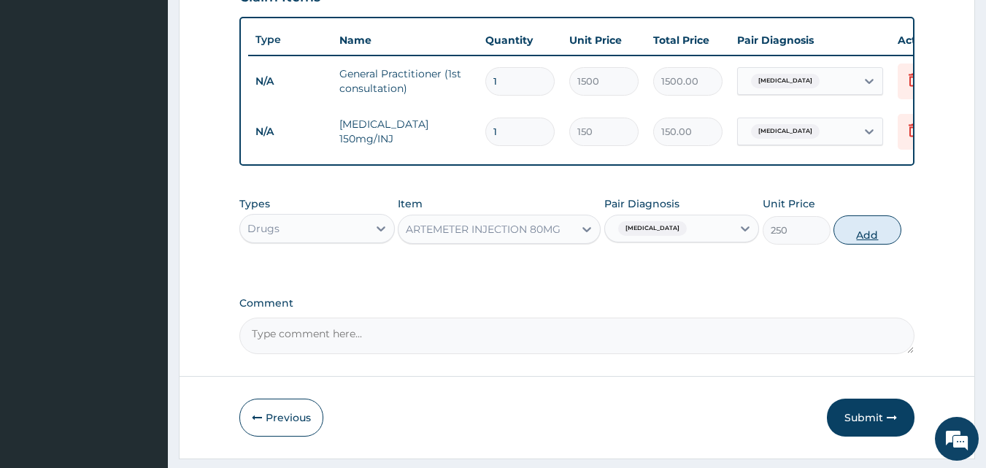
click at [851, 244] on button "Add" at bounding box center [867, 229] width 68 height 29
type input "0"
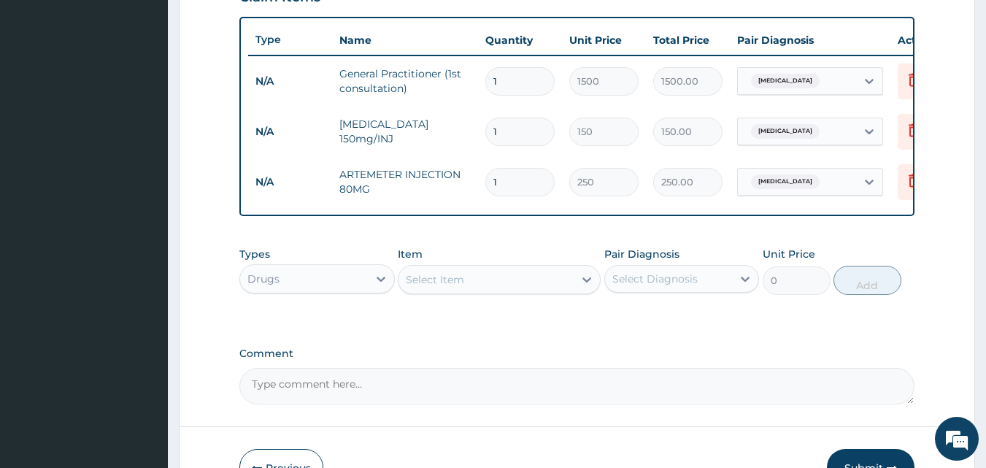
type input "0.00"
type input "6"
type input "1500.00"
type input "6"
click at [436, 287] on div "Select Item" at bounding box center [435, 279] width 58 height 15
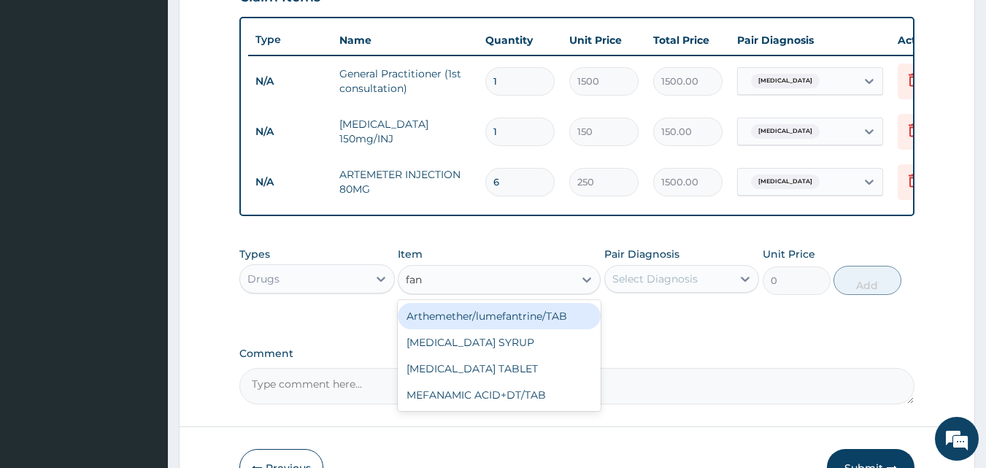
type input "fans"
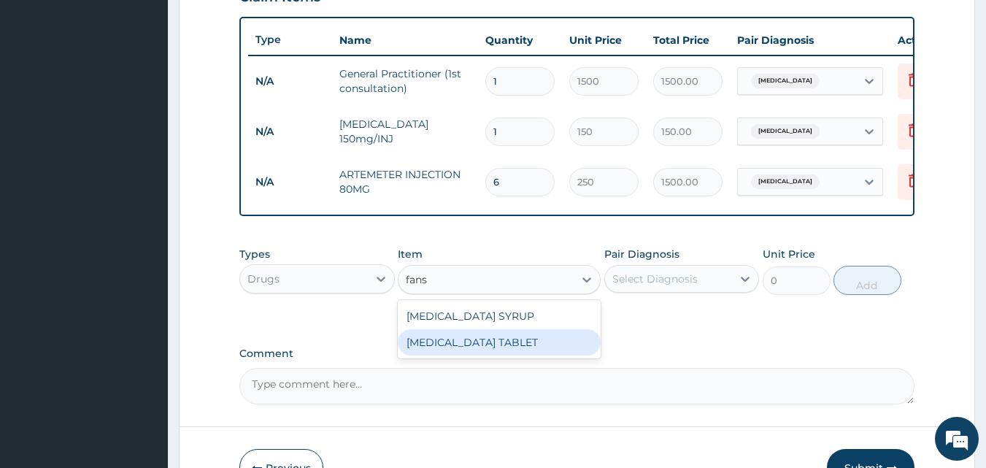
click at [446, 346] on div "FANSIDAR TABLET" at bounding box center [499, 342] width 203 height 26
type input "100"
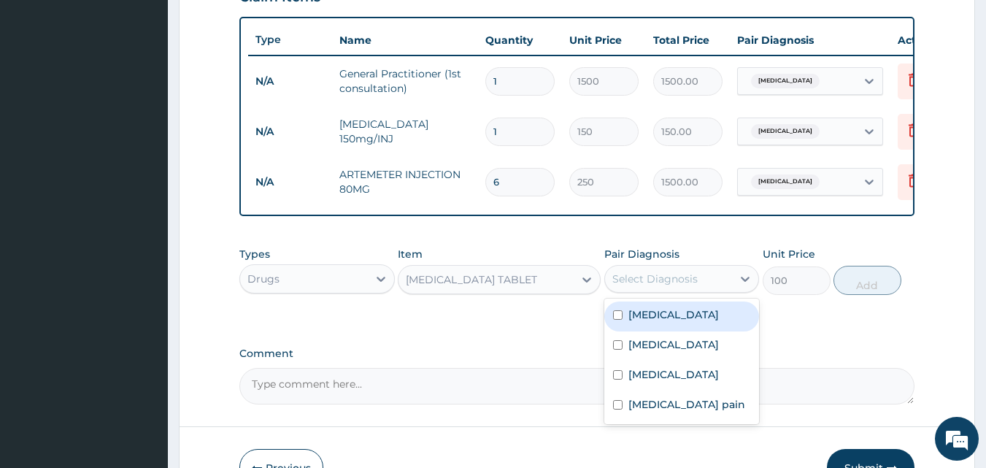
click at [707, 287] on div "Select Diagnosis" at bounding box center [669, 278] width 128 height 23
click at [619, 320] on input "checkbox" at bounding box center [617, 314] width 9 height 9
checkbox input "true"
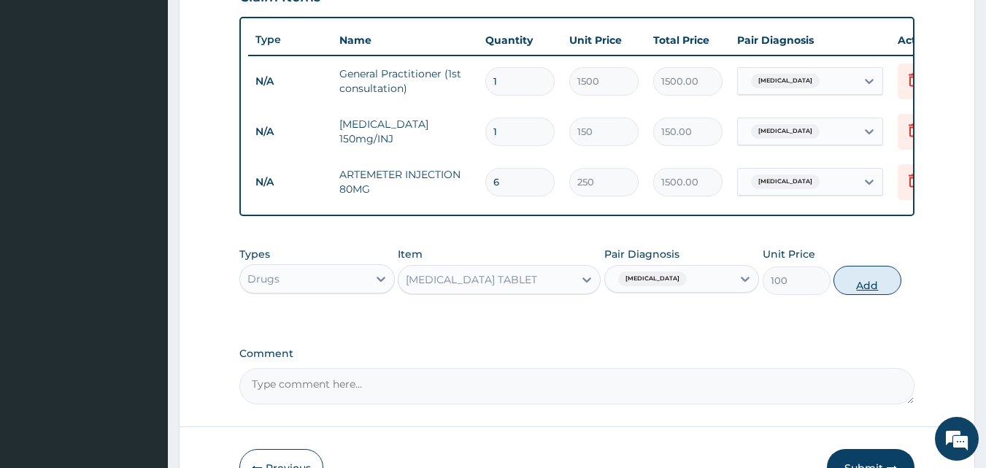
click at [877, 295] on button "Add" at bounding box center [867, 280] width 68 height 29
type input "0"
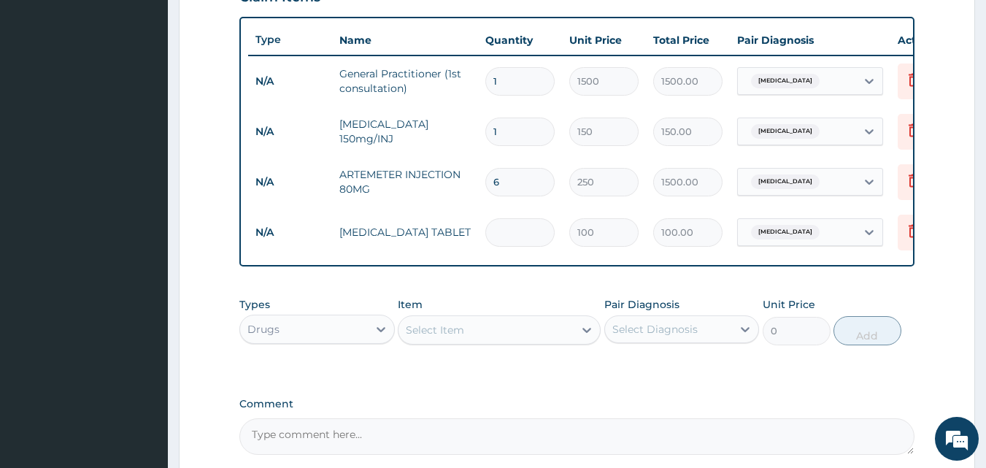
type input "0.00"
type input "3"
type input "300.00"
type input "3"
click at [479, 333] on div "Select Item" at bounding box center [485, 329] width 175 height 23
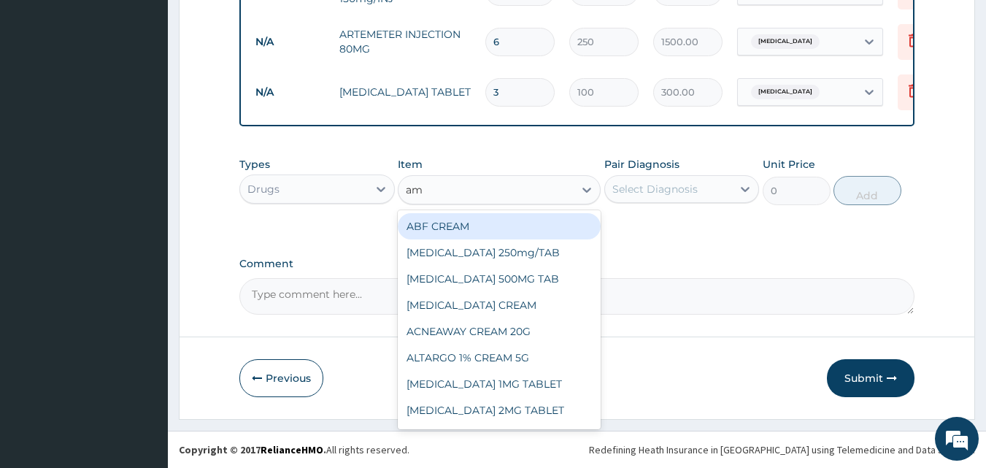
scroll to position [677, 0]
type input "amox"
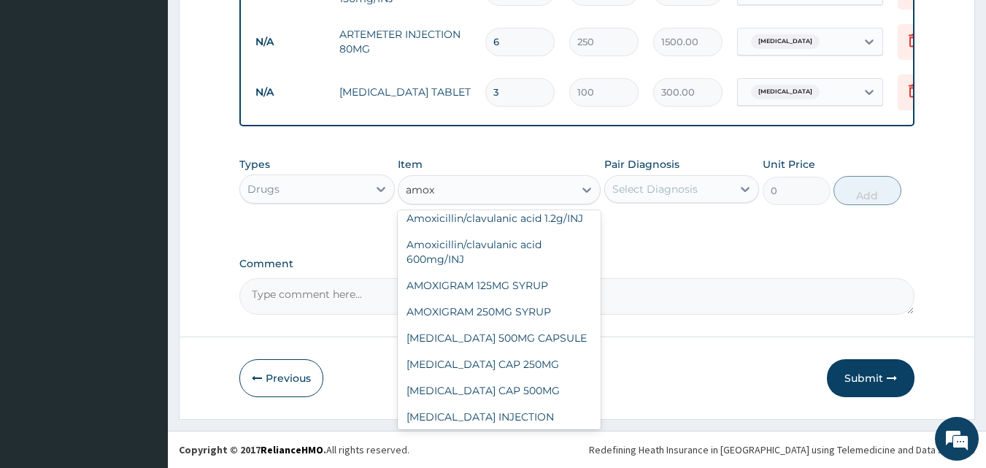
scroll to position [117, 0]
click at [522, 341] on div "AMOXIL 500MG CAPSULE" at bounding box center [499, 337] width 203 height 26
type input "63"
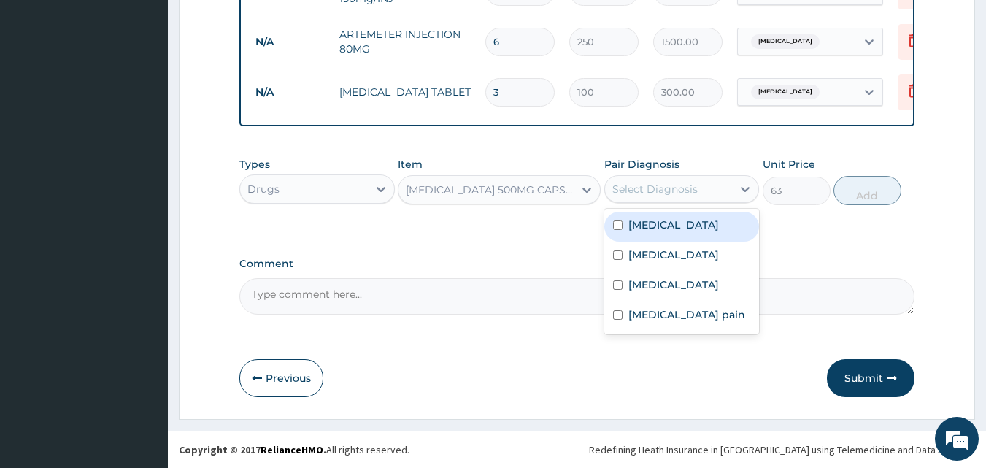
click at [636, 187] on div "Select Diagnosis" at bounding box center [654, 189] width 85 height 15
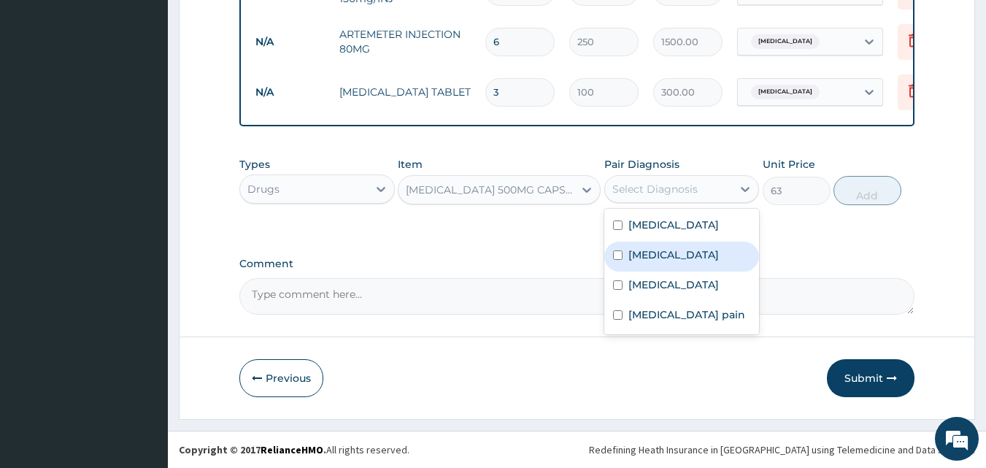
click at [614, 258] on input "checkbox" at bounding box center [617, 254] width 9 height 9
checkbox input "true"
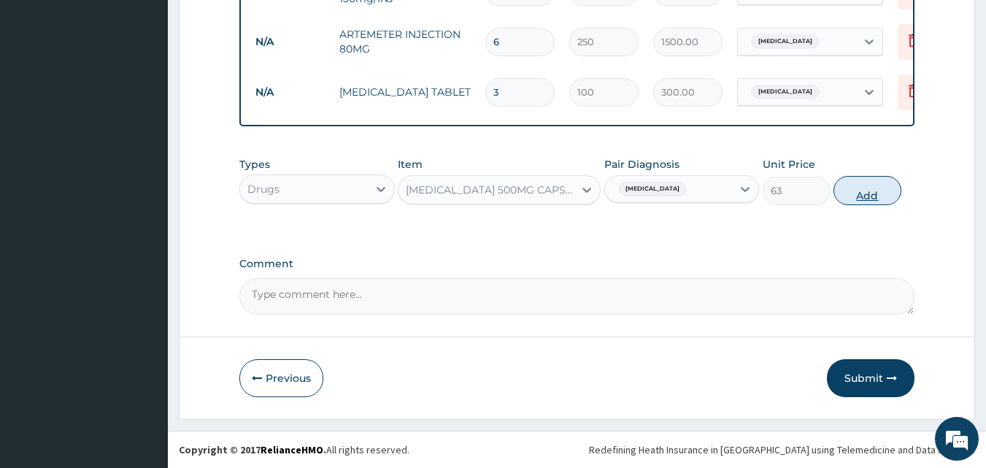
click at [883, 187] on button "Add" at bounding box center [867, 190] width 68 height 29
type input "0"
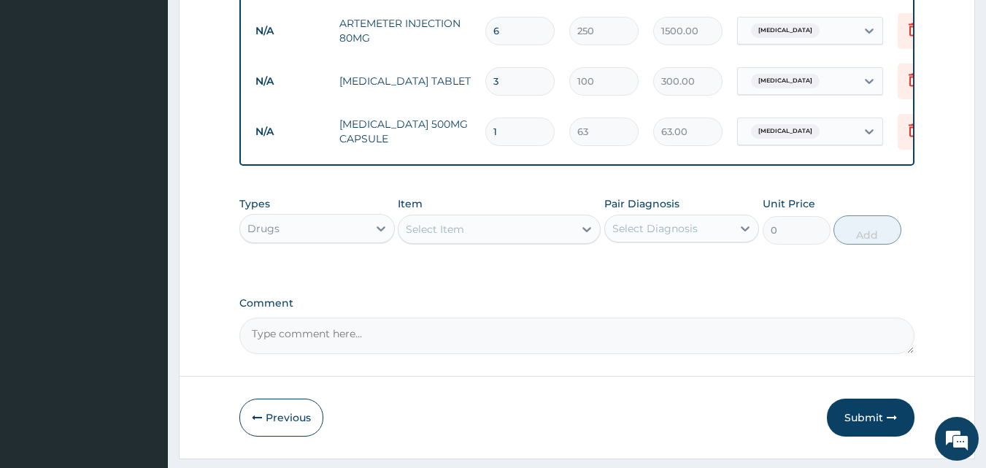
click at [503, 239] on div "Select Item" at bounding box center [485, 228] width 175 height 23
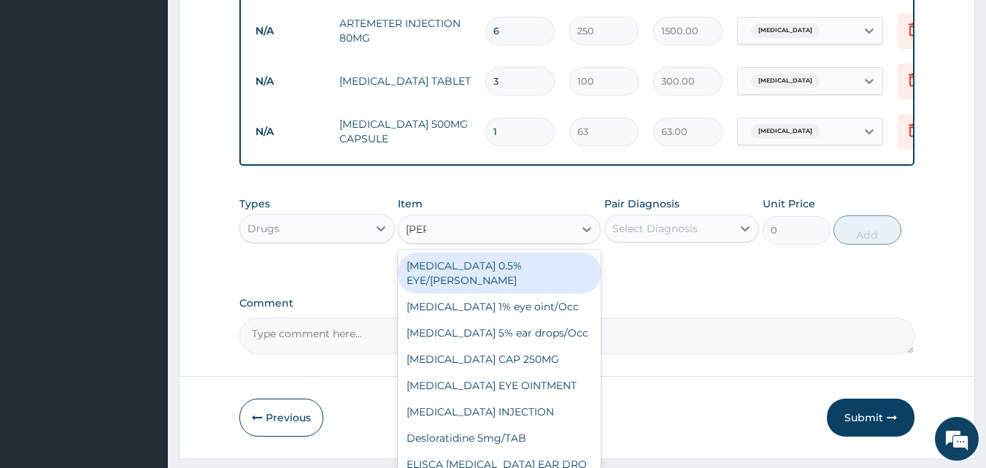
type input "lorat"
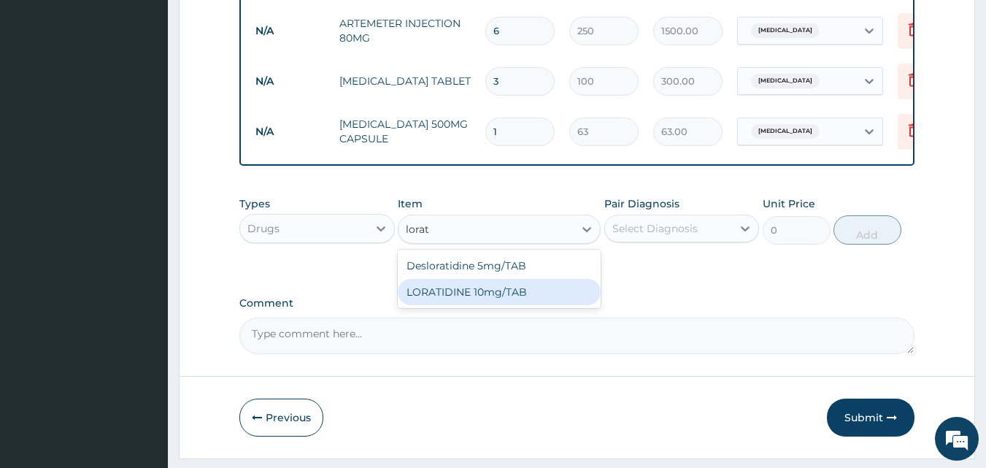
click at [461, 299] on div "LORATIDINE 10mg/TAB" at bounding box center [499, 292] width 203 height 26
type input "70"
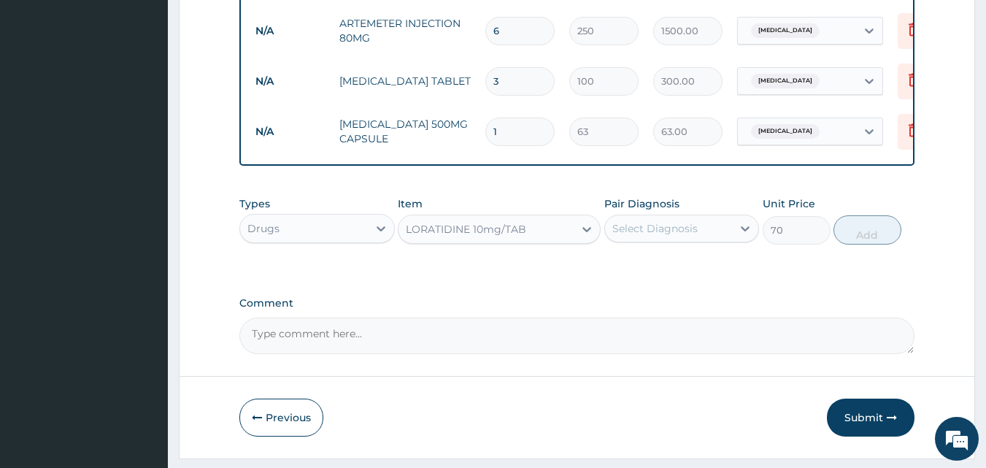
click at [634, 236] on div "Select Diagnosis" at bounding box center [654, 228] width 85 height 15
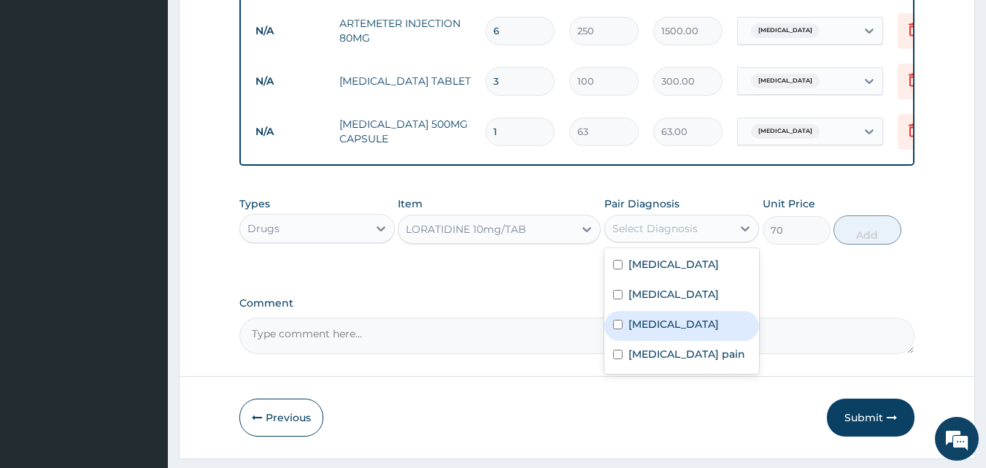
click at [616, 334] on div "Upper respiratory infection" at bounding box center [681, 326] width 155 height 30
checkbox input "true"
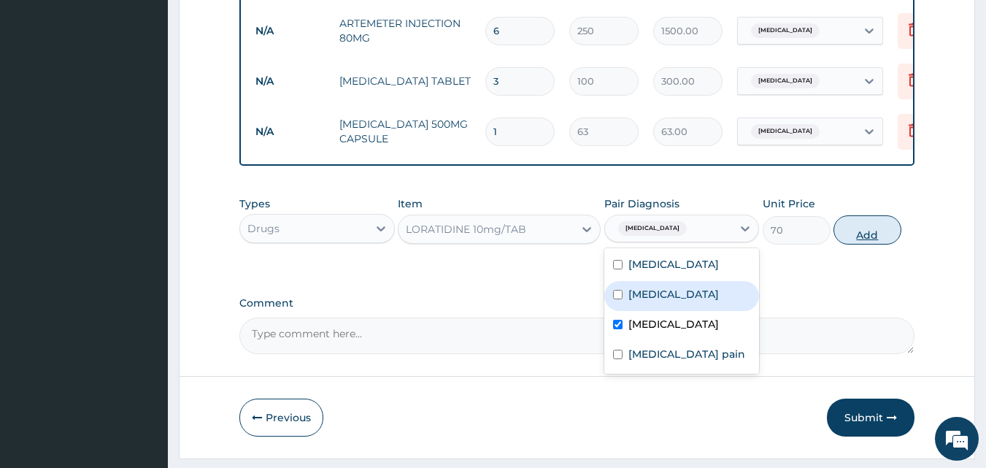
click at [870, 235] on button "Add" at bounding box center [867, 229] width 68 height 29
type input "0"
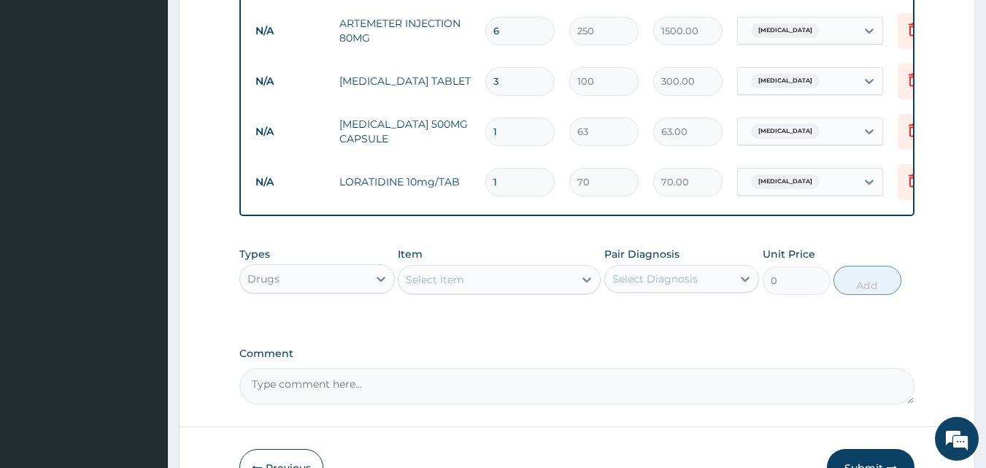
type input "10"
type input "700.00"
type input "10"
click at [554, 280] on div "Select Item" at bounding box center [485, 279] width 175 height 23
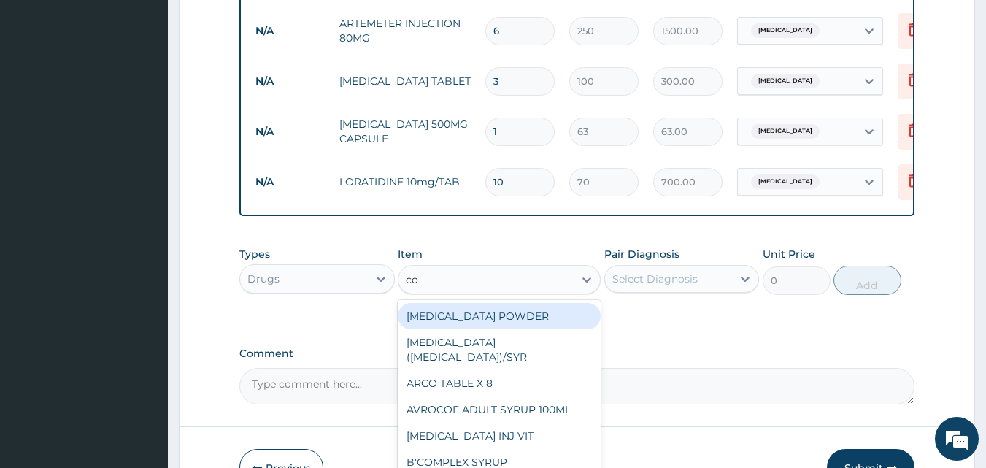
type input "cou"
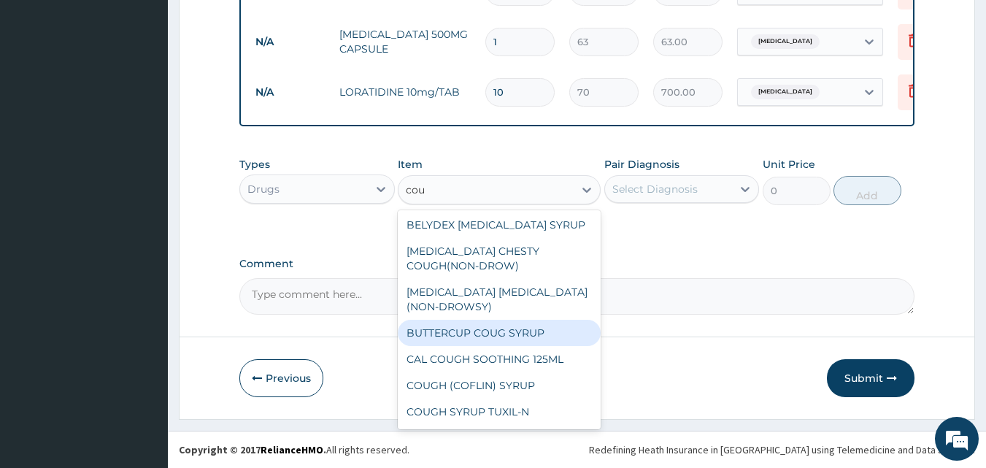
scroll to position [105, 0]
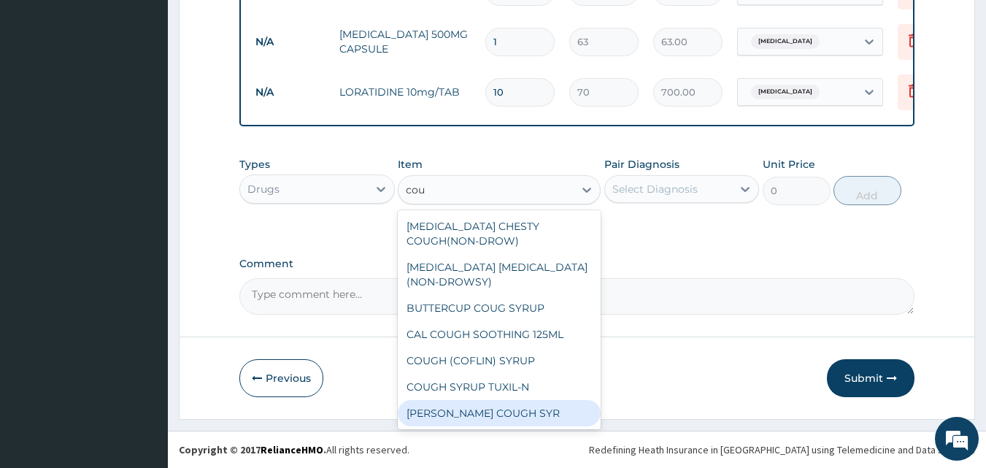
click at [536, 403] on div "D-KOFF COUGH SYR" at bounding box center [499, 413] width 203 height 26
type input "204.75"
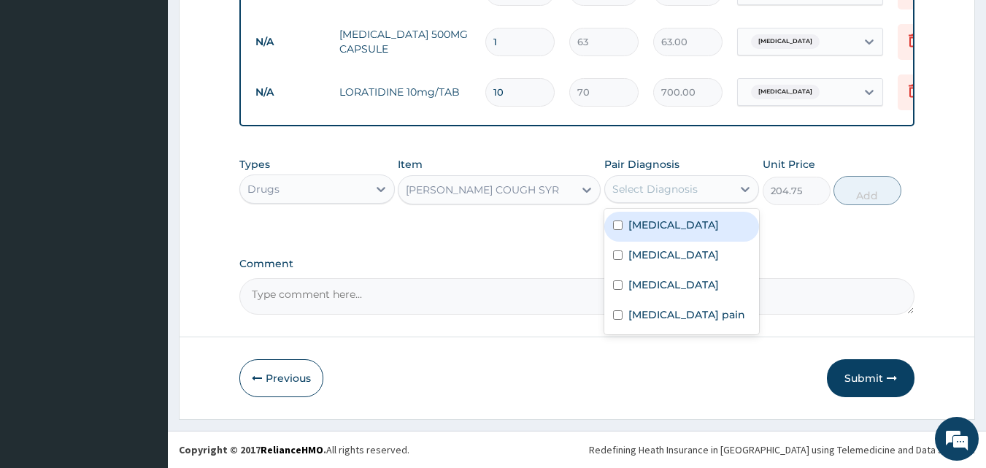
click at [665, 200] on div "Select Diagnosis" at bounding box center [669, 188] width 128 height 23
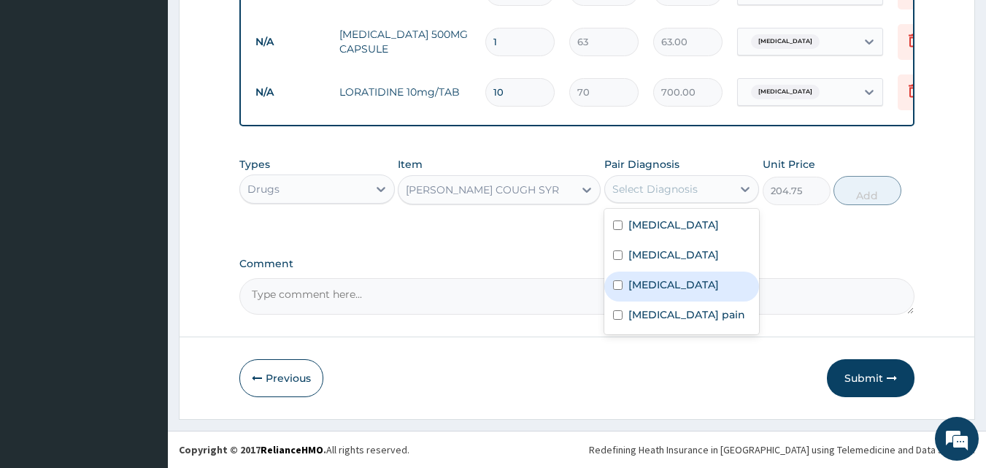
click at [618, 290] on input "checkbox" at bounding box center [617, 284] width 9 height 9
checkbox input "true"
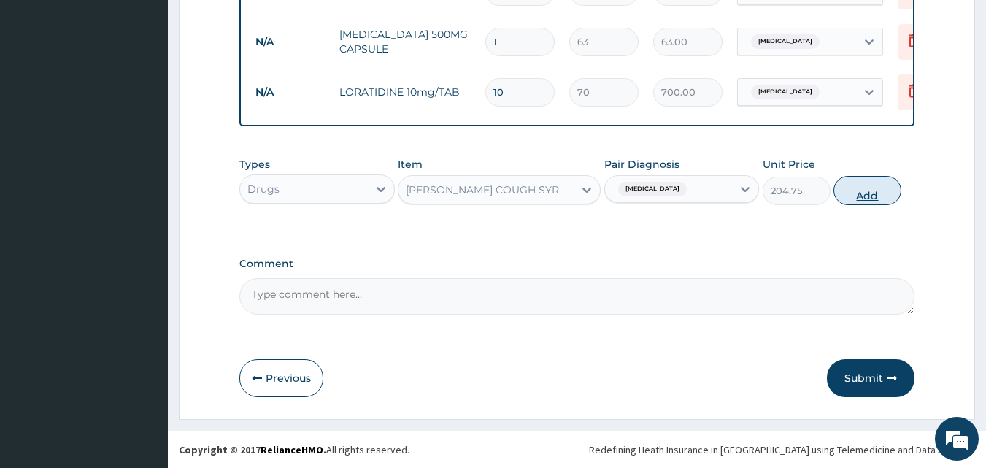
click at [869, 195] on button "Add" at bounding box center [867, 190] width 68 height 29
type input "0"
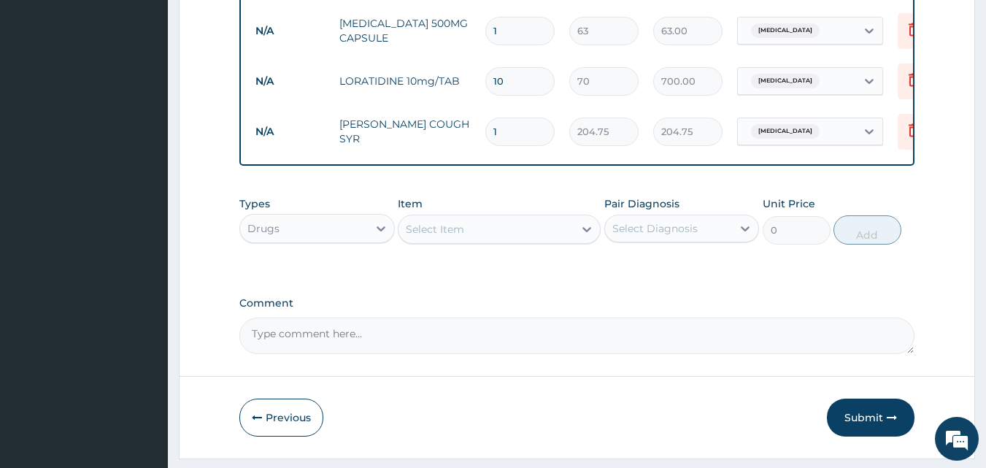
click at [508, 239] on div "Select Item" at bounding box center [485, 228] width 175 height 23
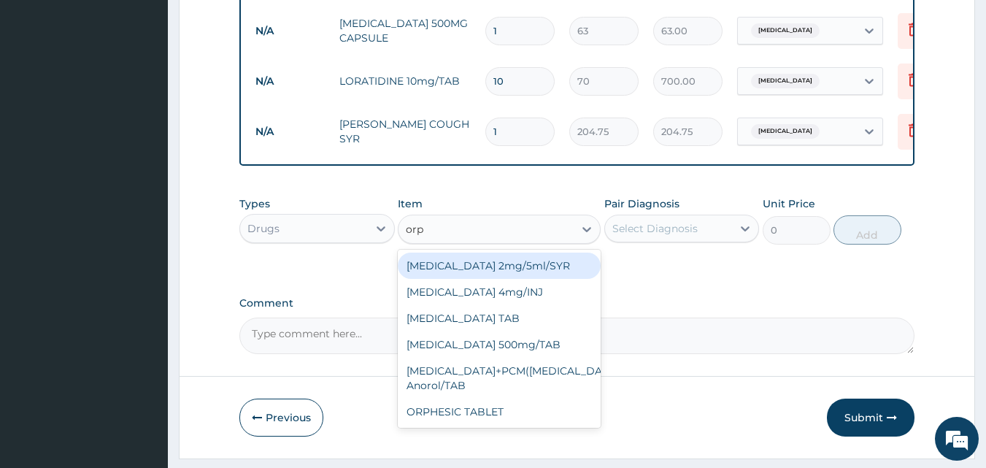
type input "orph"
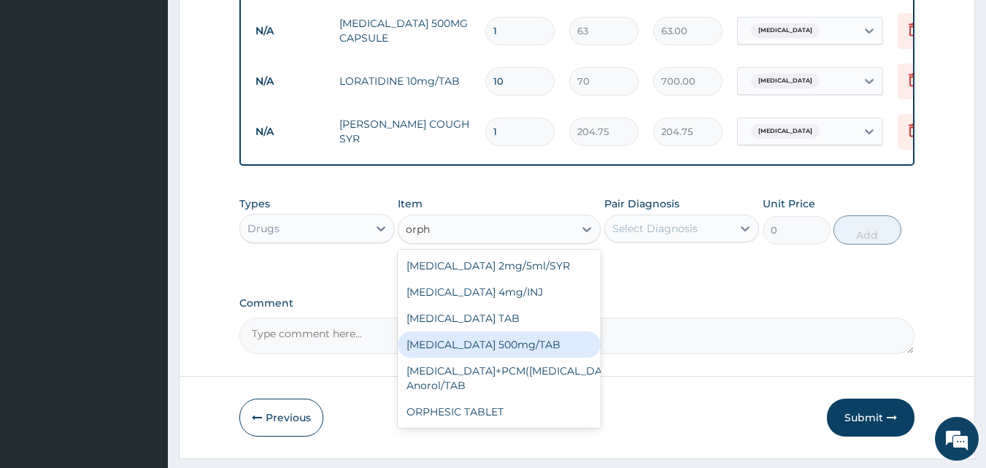
click at [475, 357] on div "ORPHENADRINE 500mg/TAB" at bounding box center [499, 344] width 203 height 26
type input "44.62"
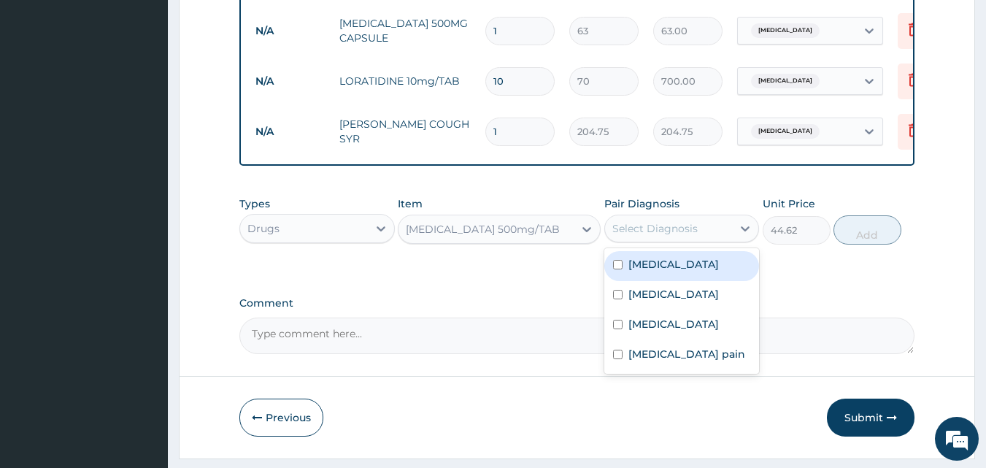
click at [670, 236] on div "Select Diagnosis" at bounding box center [654, 228] width 85 height 15
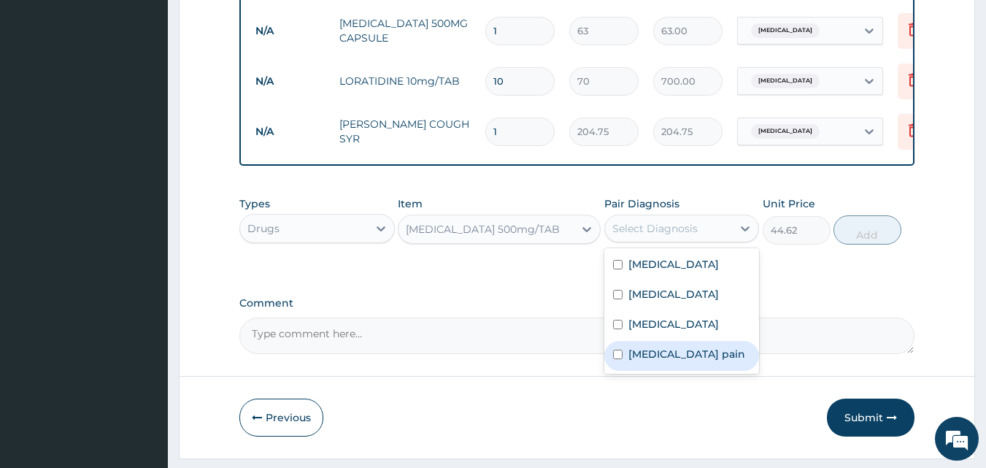
click at [616, 359] on input "checkbox" at bounding box center [617, 353] width 9 height 9
checkbox input "true"
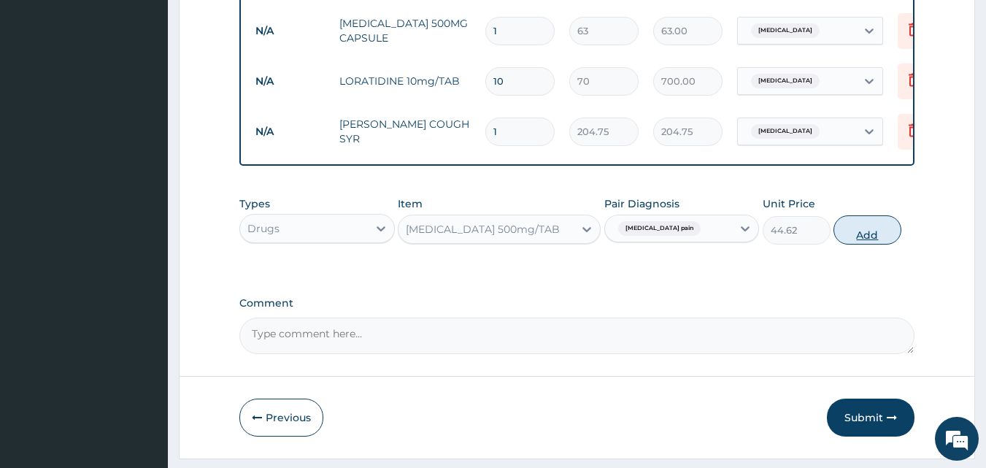
click at [867, 244] on button "Add" at bounding box center [867, 229] width 68 height 29
type input "0"
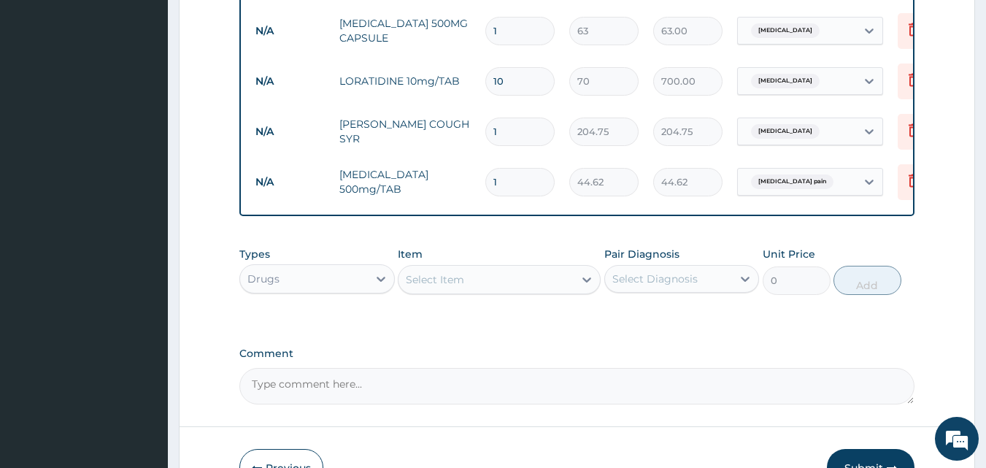
type input "10"
type input "446.20"
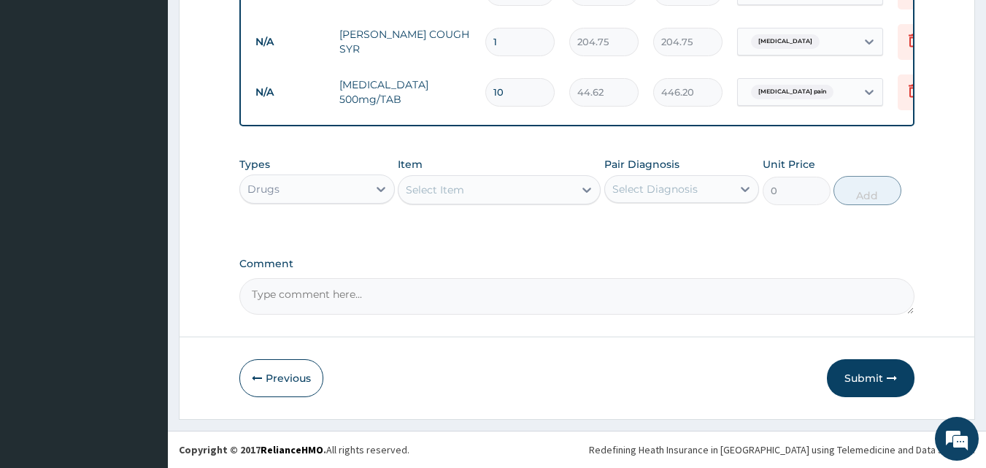
scroll to position [878, 0]
type input "10"
click at [862, 368] on button "Submit" at bounding box center [871, 378] width 88 height 38
click at [859, 371] on button "Submit" at bounding box center [871, 378] width 88 height 38
click at [859, 376] on button "Submit" at bounding box center [871, 378] width 88 height 38
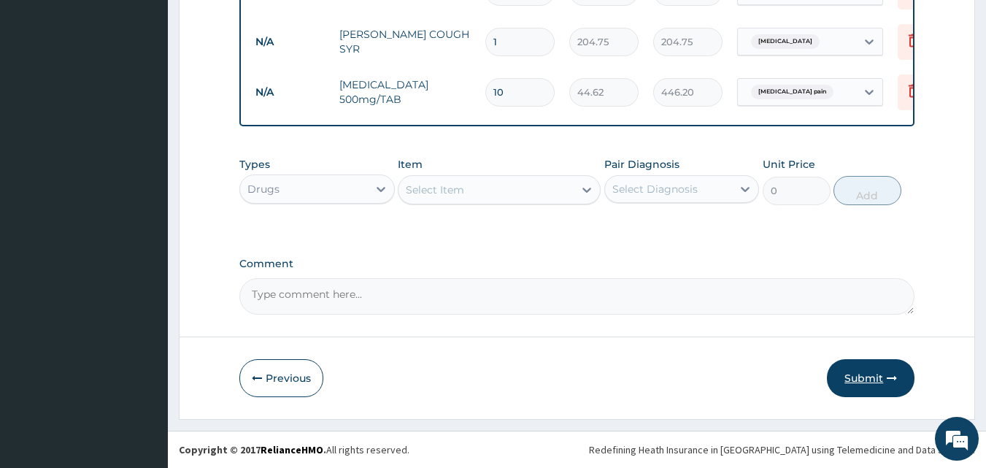
click at [859, 376] on button "Submit" at bounding box center [871, 378] width 88 height 38
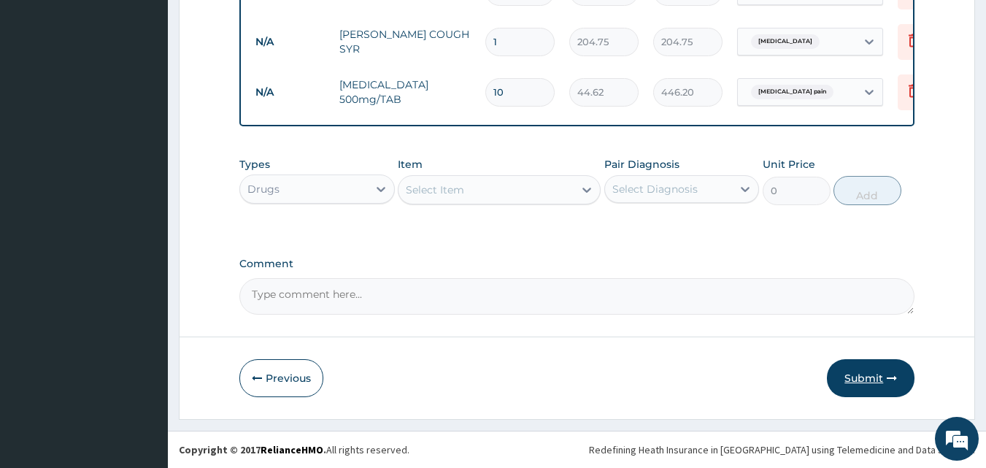
click at [859, 376] on button "Submit" at bounding box center [871, 378] width 88 height 38
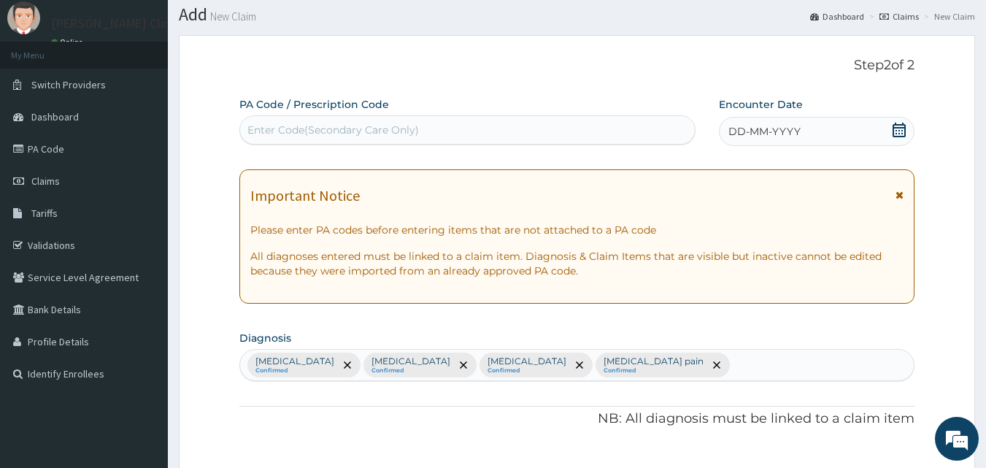
scroll to position [32, 0]
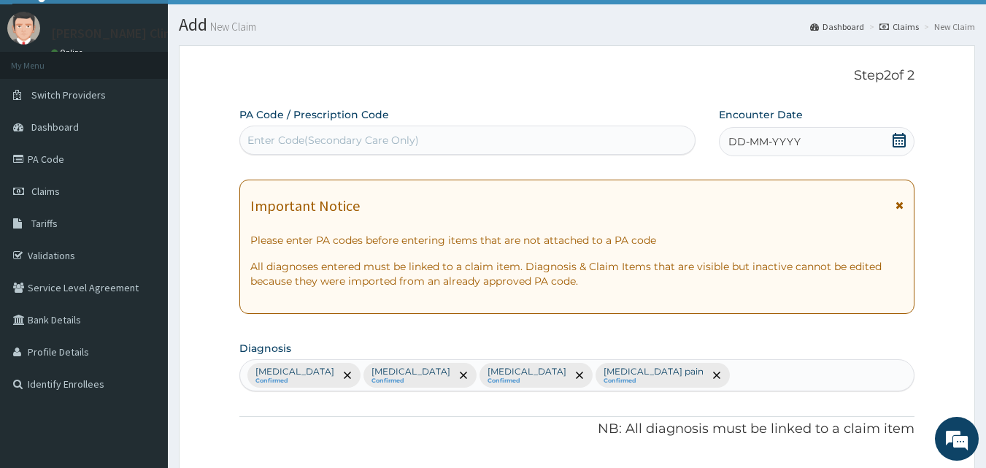
click at [896, 133] on icon at bounding box center [898, 140] width 13 height 15
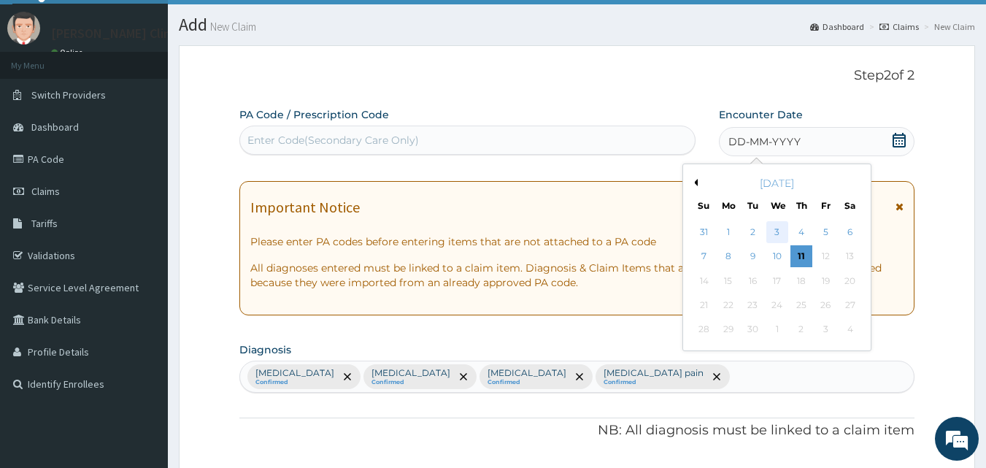
click at [774, 228] on div "3" at bounding box center [777, 232] width 22 height 22
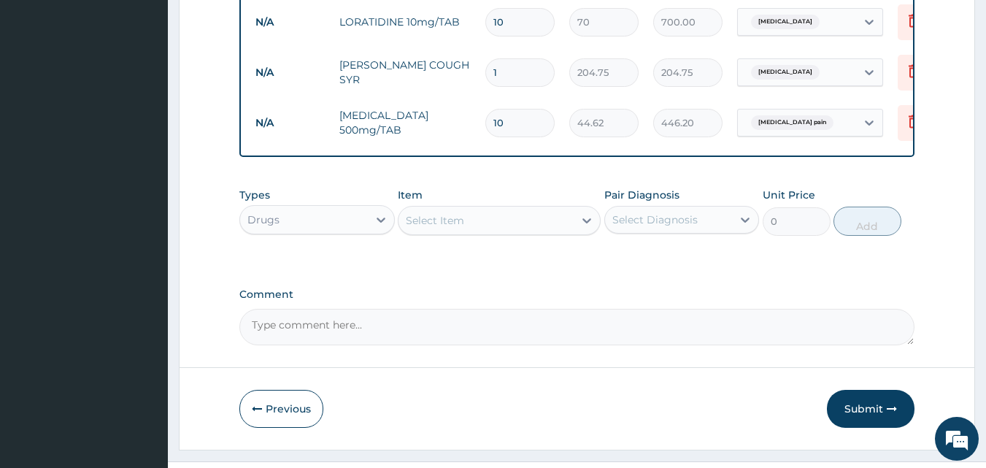
scroll to position [846, 0]
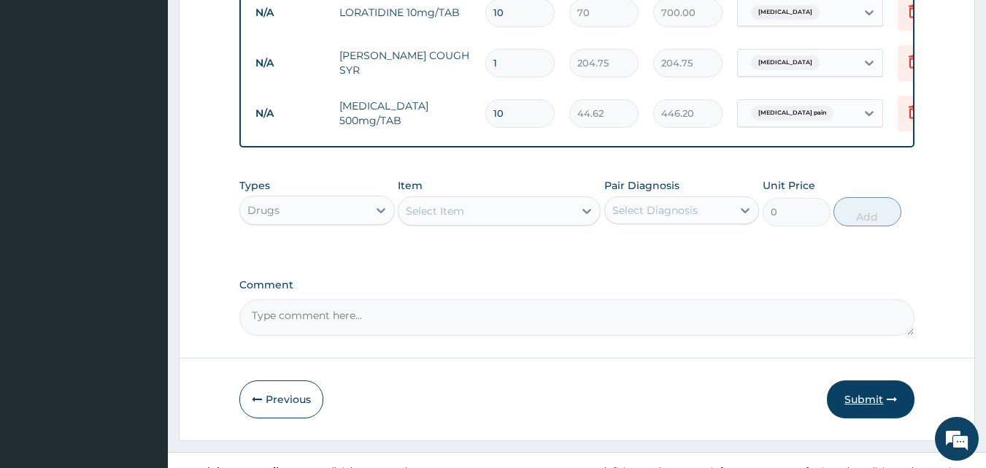
click at [874, 398] on button "Submit" at bounding box center [871, 399] width 88 height 38
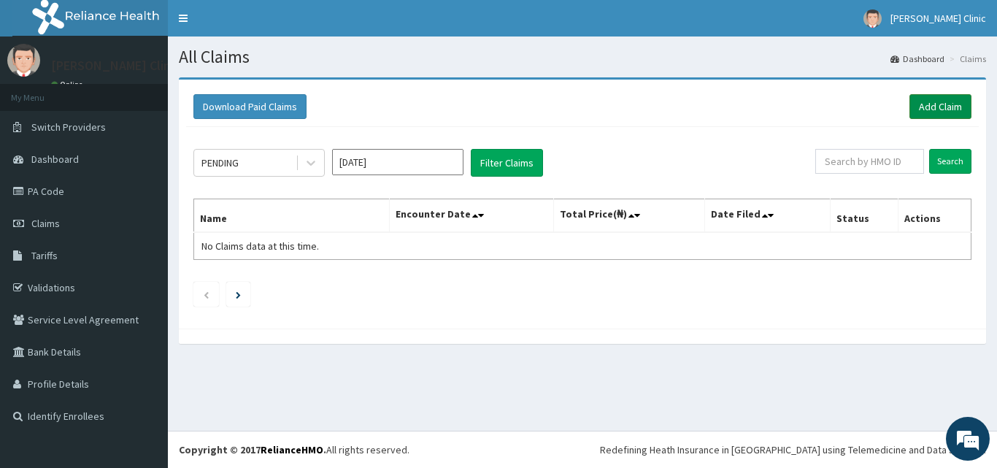
click at [934, 98] on link "Add Claim" at bounding box center [940, 106] width 62 height 25
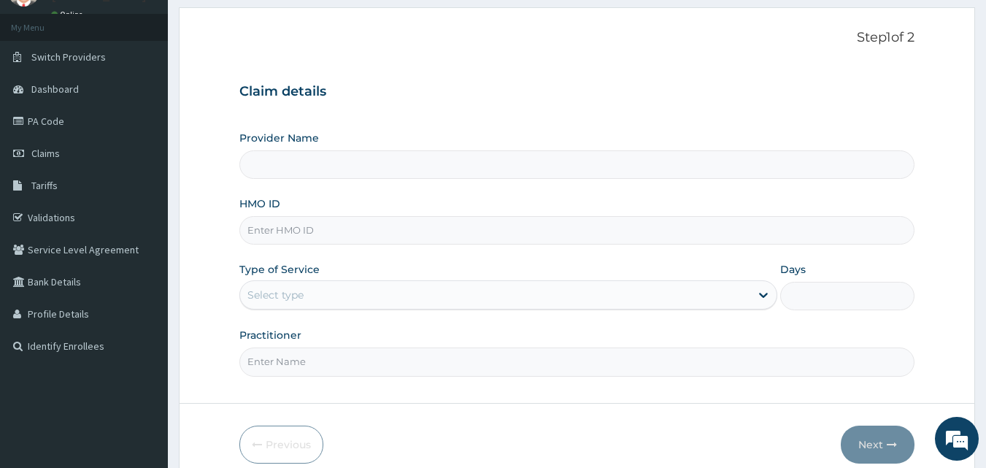
scroll to position [136, 0]
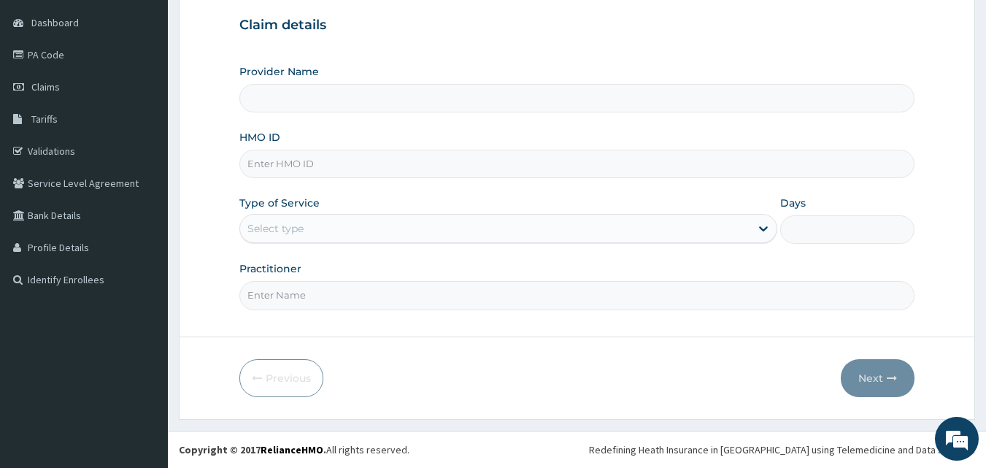
type input "[PERSON_NAME] Clinic"
click at [471, 158] on input "HMO ID" at bounding box center [577, 164] width 676 height 28
type input "gbq/10062/a"
click at [707, 231] on div "Select type" at bounding box center [495, 228] width 510 height 23
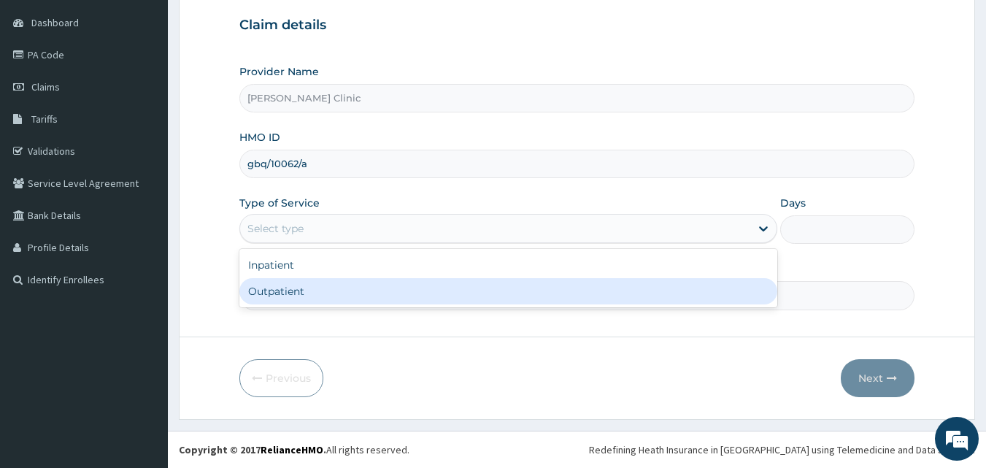
click at [588, 282] on div "Outpatient" at bounding box center [508, 291] width 538 height 26
type input "1"
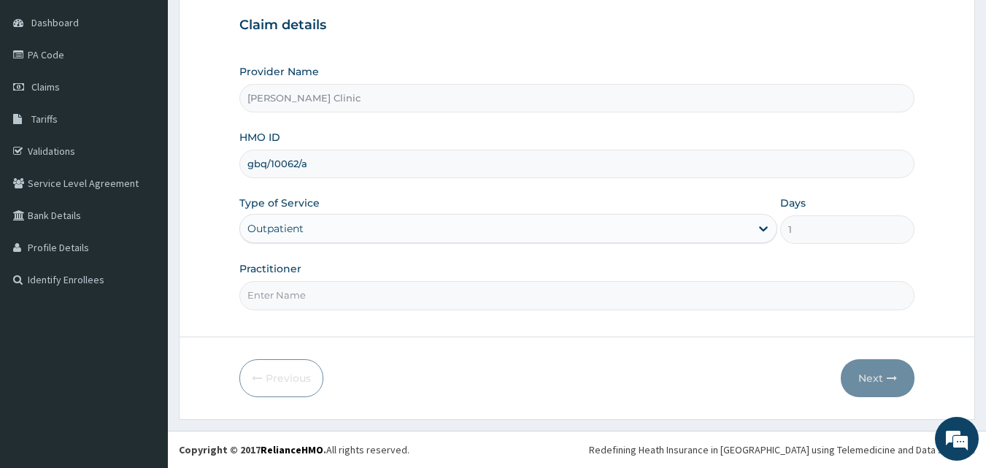
click at [527, 301] on input "Practitioner" at bounding box center [577, 295] width 676 height 28
type input "DR [PERSON_NAME]"
click at [870, 365] on button "Next" at bounding box center [877, 378] width 74 height 38
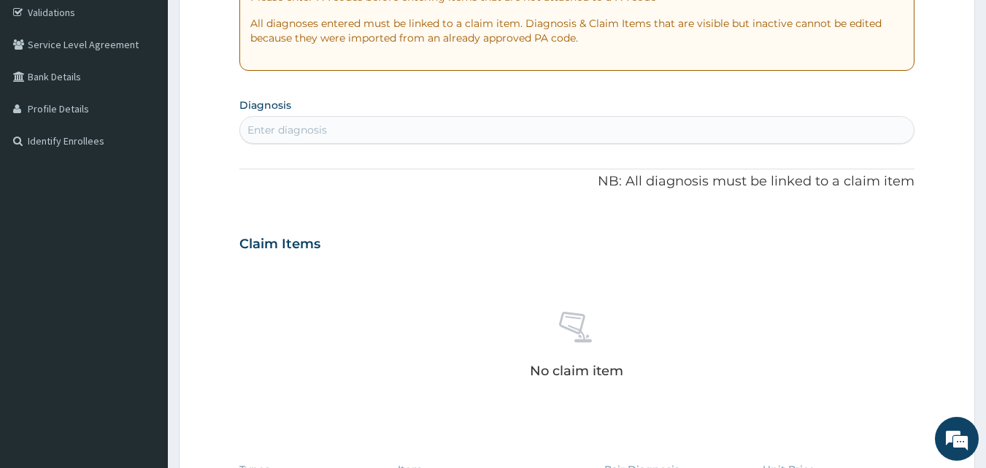
scroll to position [259, 0]
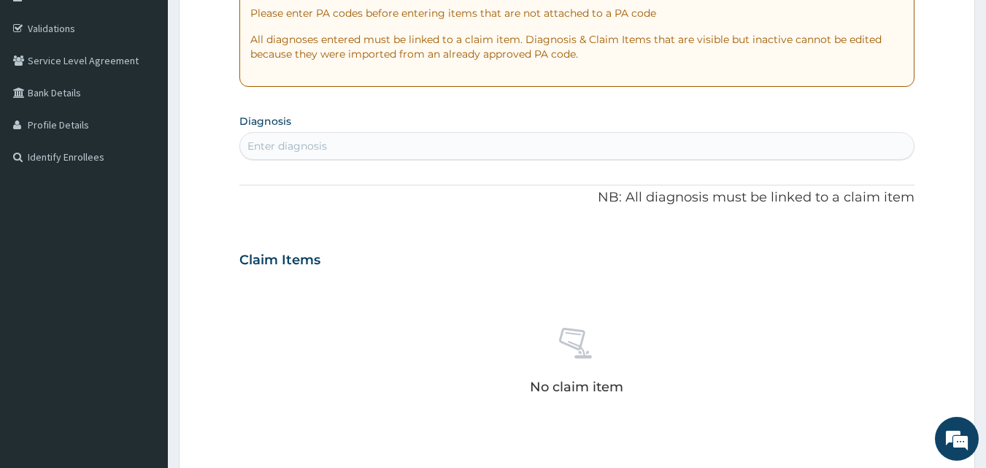
click at [637, 136] on div "Enter diagnosis" at bounding box center [577, 145] width 674 height 23
type input "malar"
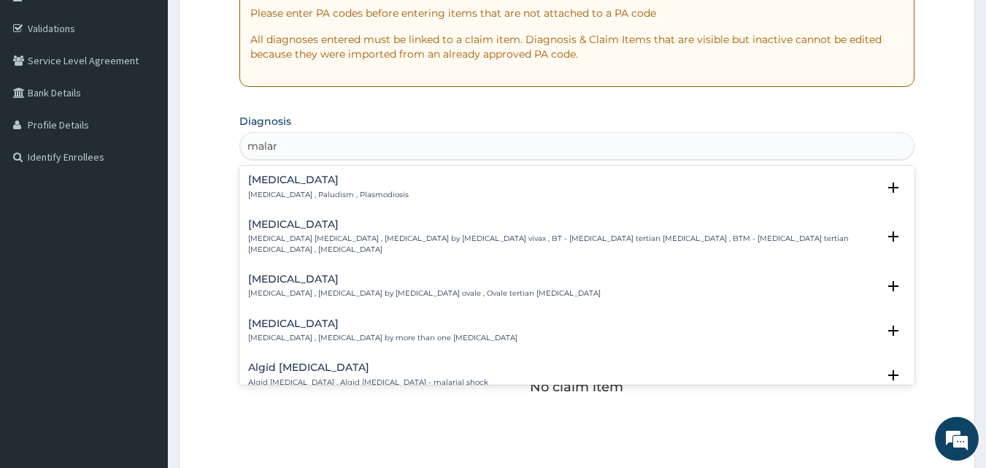
click at [556, 173] on div "[MEDICAL_DATA] [MEDICAL_DATA] , Paludism , Plasmodiosis Select Status Query Que…" at bounding box center [577, 191] width 676 height 45
click at [477, 193] on div "[MEDICAL_DATA] [MEDICAL_DATA] , Paludism , Plasmodiosis" at bounding box center [577, 187] width 658 height 26
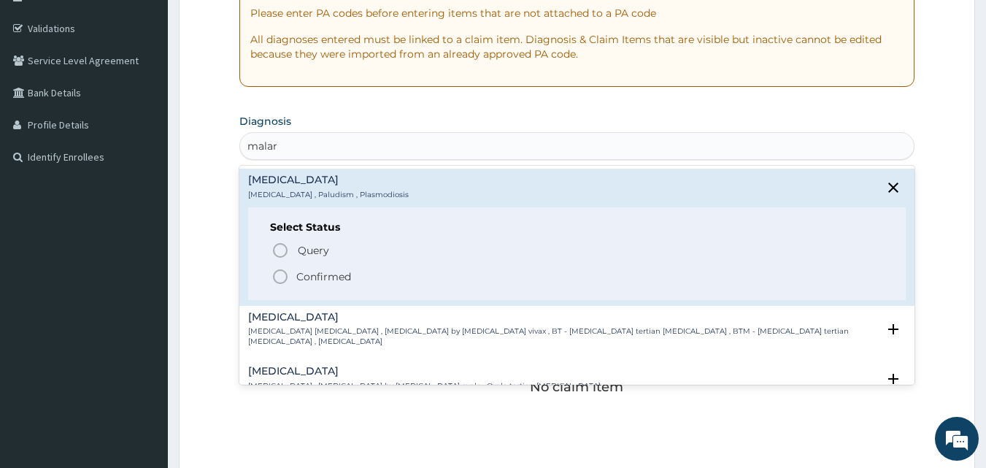
click at [283, 277] on icon "status option filled" at bounding box center [280, 277] width 18 height 18
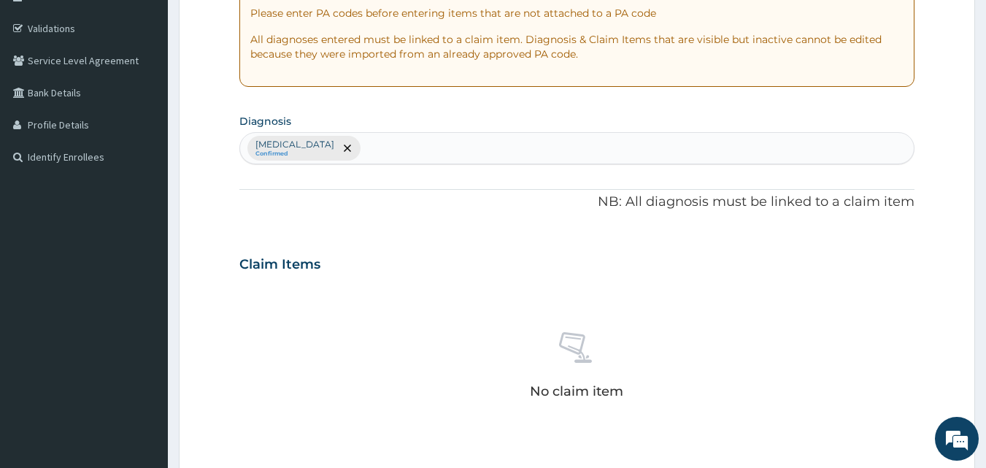
click at [831, 358] on div "No claim item" at bounding box center [577, 368] width 676 height 168
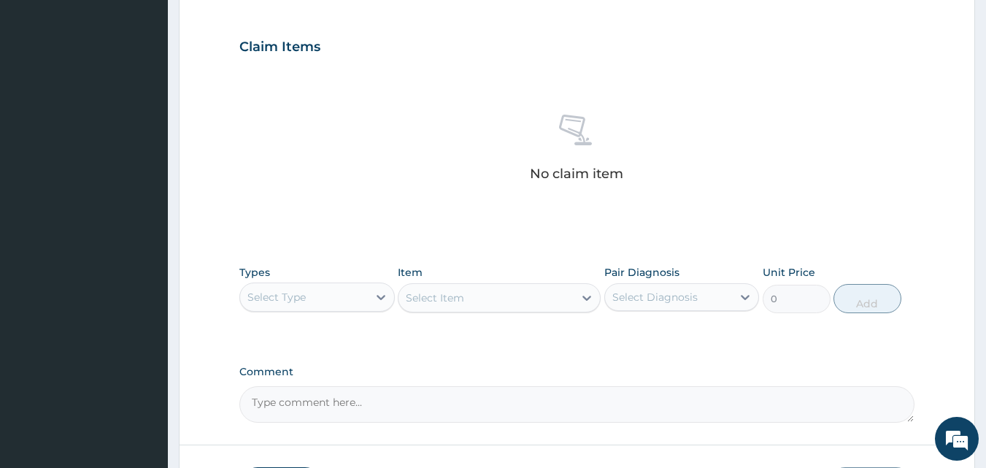
scroll to position [584, 0]
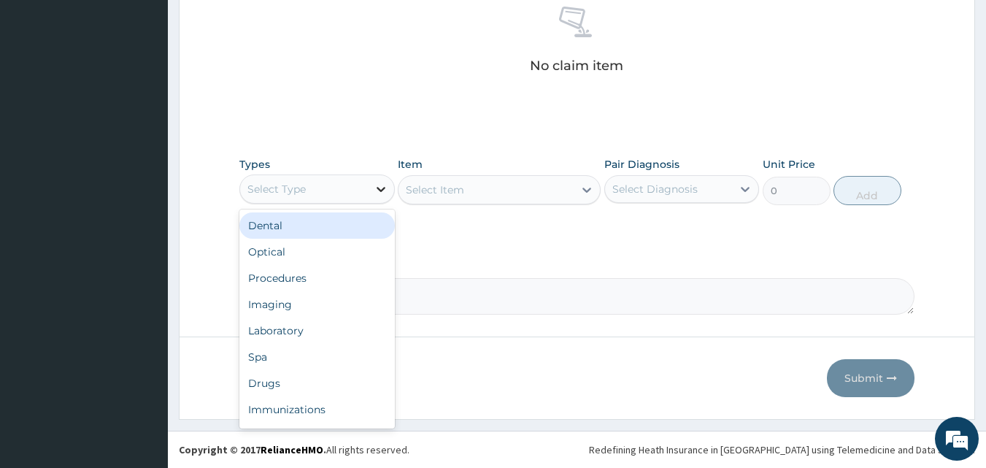
click at [375, 194] on icon at bounding box center [381, 189] width 15 height 15
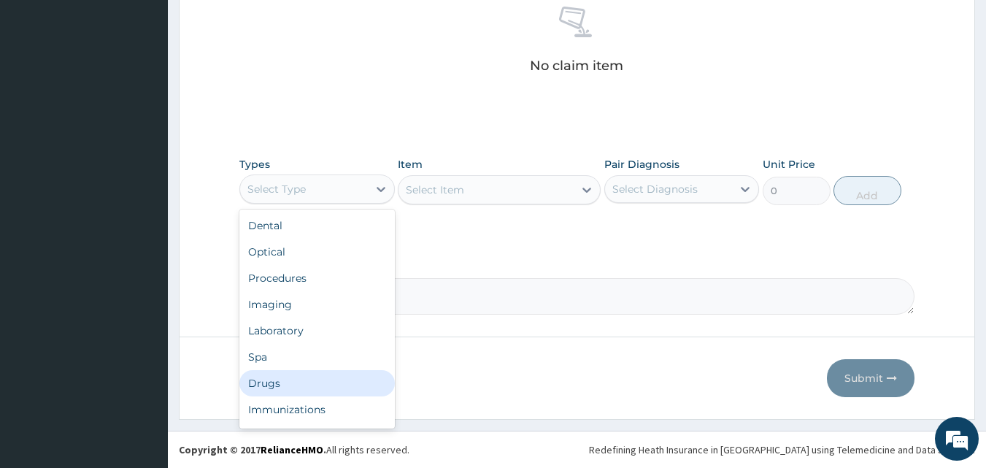
click at [287, 380] on div "Drugs" at bounding box center [316, 383] width 155 height 26
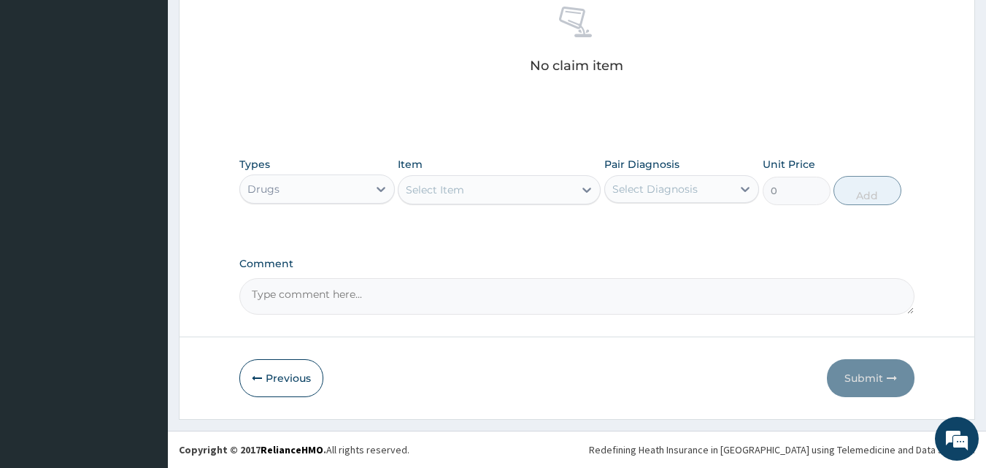
click at [532, 190] on div "Select Item" at bounding box center [485, 189] width 175 height 23
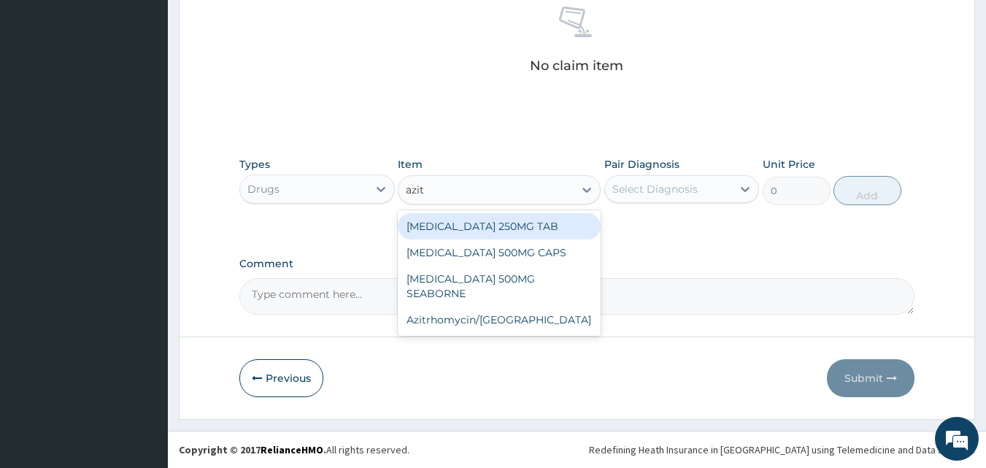
type input "azith"
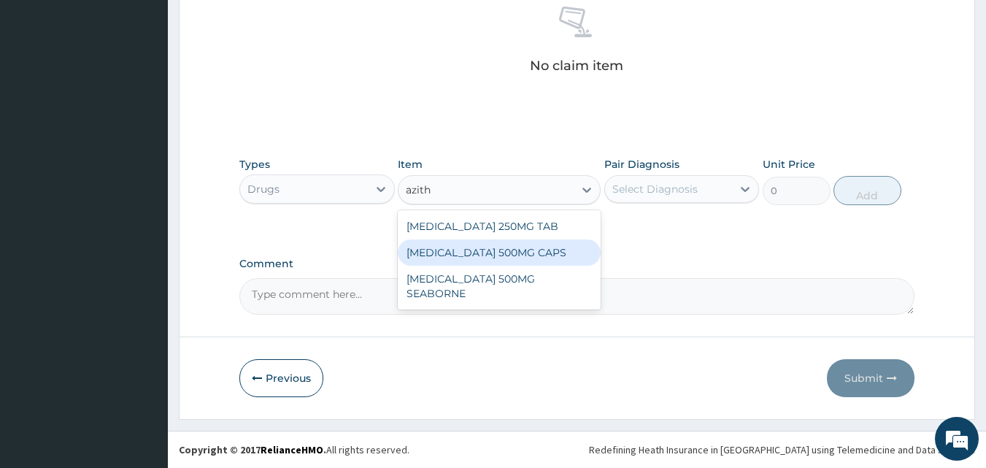
click at [519, 257] on div "AZITHROMYCIN 500MG CAPS" at bounding box center [499, 252] width 203 height 26
type input "148.5"
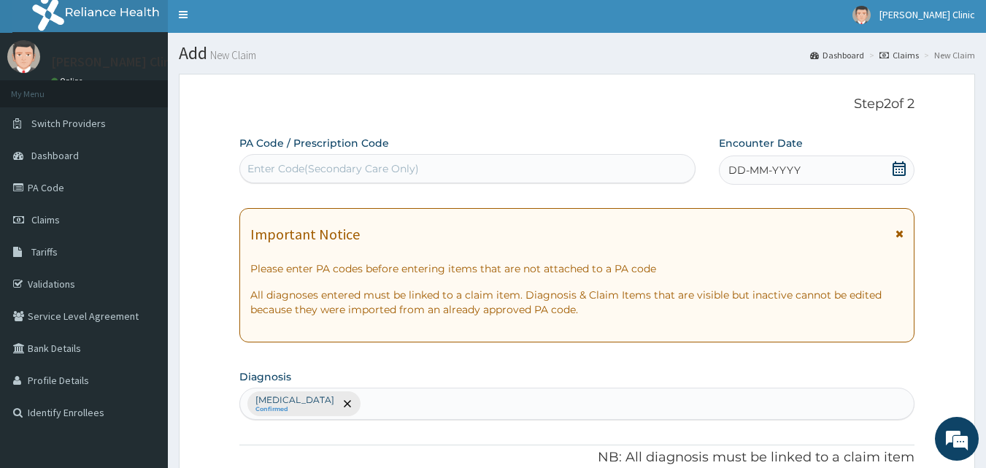
scroll to position [0, 0]
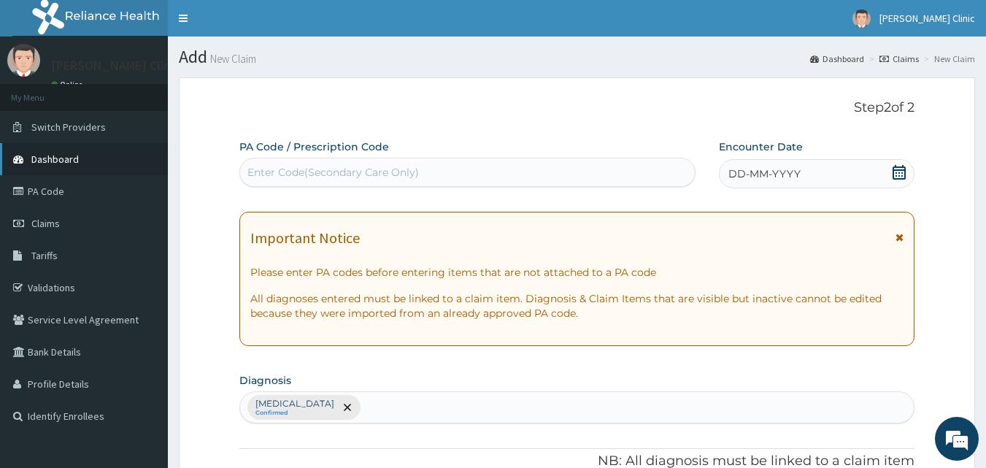
click at [72, 151] on link "Dashboard" at bounding box center [84, 159] width 168 height 32
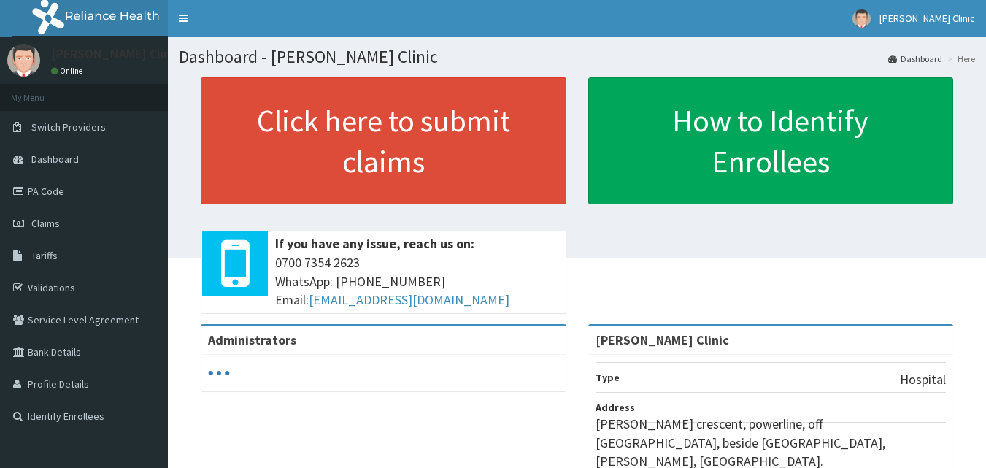
click at [49, 278] on link "Validations" at bounding box center [84, 287] width 168 height 32
click at [56, 219] on span "Claims" at bounding box center [45, 223] width 28 height 13
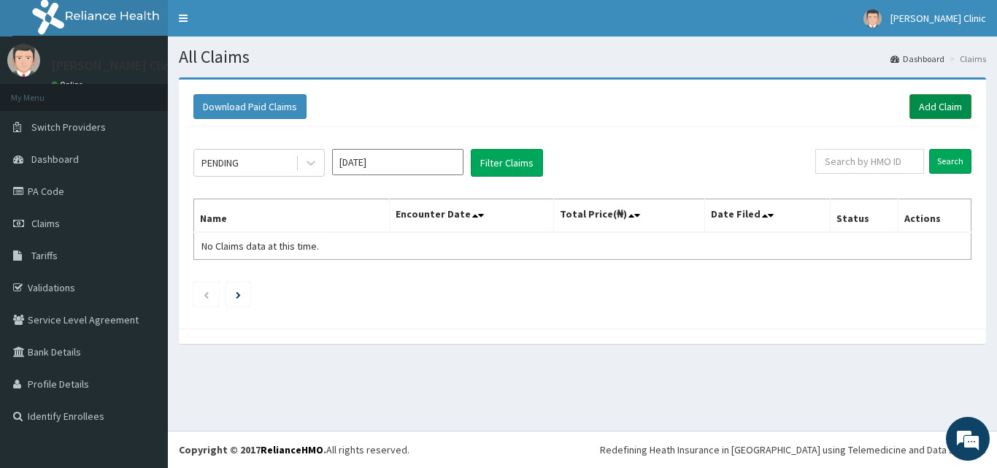
click at [937, 100] on link "Add Claim" at bounding box center [940, 106] width 62 height 25
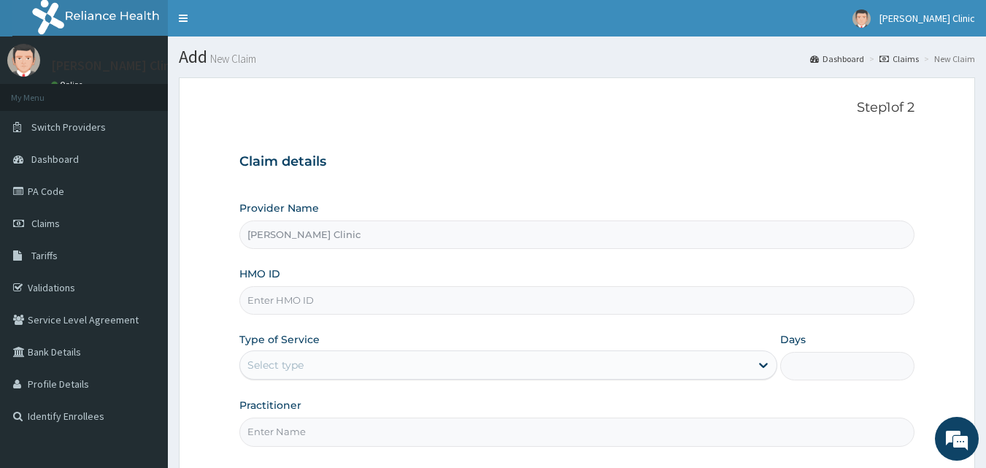
type input "[PERSON_NAME] Clinic"
click at [958, 346] on form "Step 1 of 2 Claim details Provider Name [PERSON_NAME] Clinic HMO ID Type of Ser…" at bounding box center [577, 316] width 796 height 479
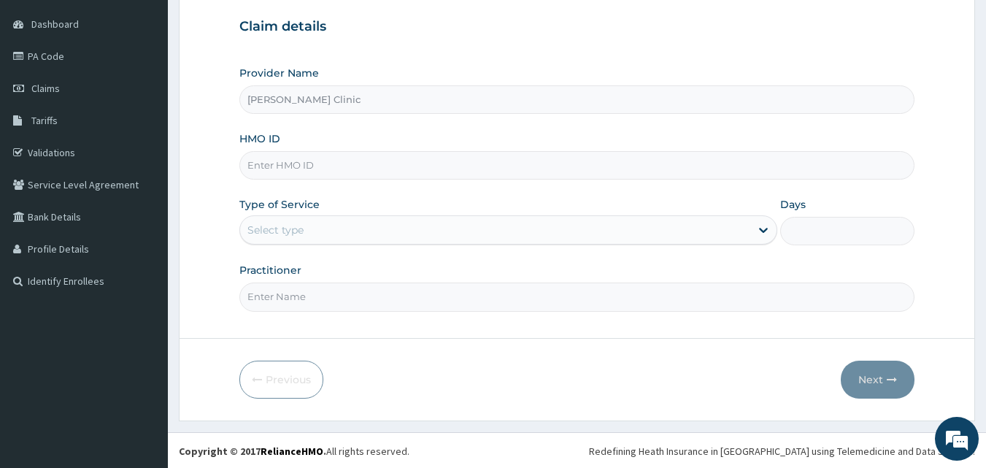
scroll to position [136, 0]
click at [699, 158] on input "HMO ID" at bounding box center [577, 164] width 676 height 28
type input "GSV/12049/A"
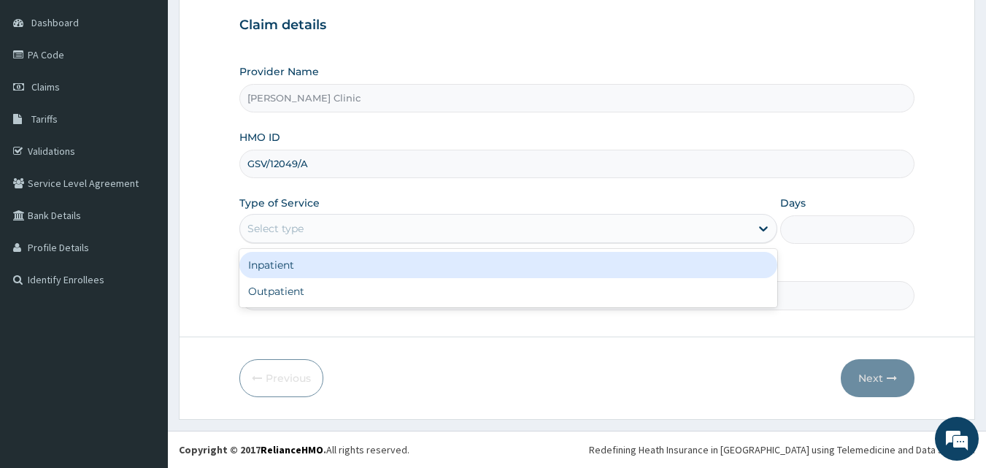
click at [684, 231] on div "Select type" at bounding box center [495, 228] width 510 height 23
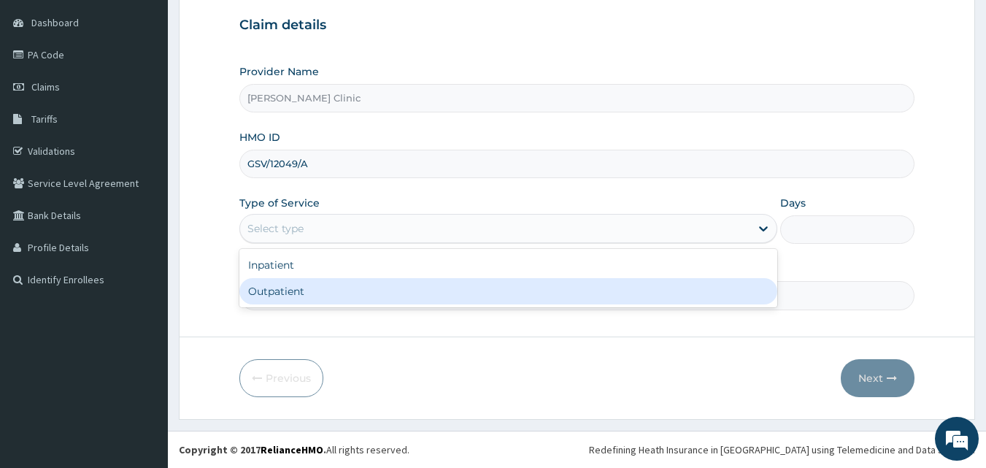
click at [559, 285] on div "Outpatient" at bounding box center [508, 291] width 538 height 26
type input "1"
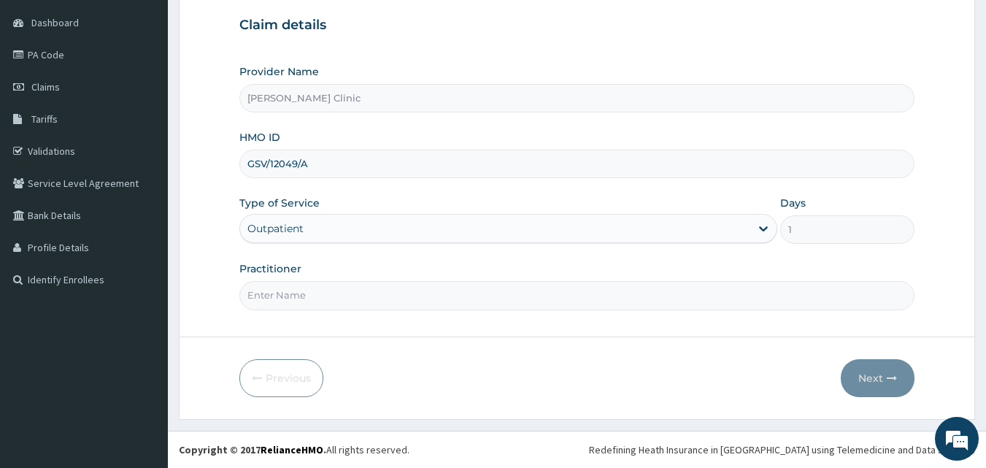
click at [719, 333] on form "Step 1 of 2 Claim details Provider Name [PERSON_NAME] HMO ID GSV/12049/A Type o…" at bounding box center [577, 180] width 796 height 479
click at [622, 305] on input "Practitioner" at bounding box center [577, 295] width 676 height 28
type input "DR [PERSON_NAME]"
click at [875, 371] on button "Next" at bounding box center [877, 378] width 74 height 38
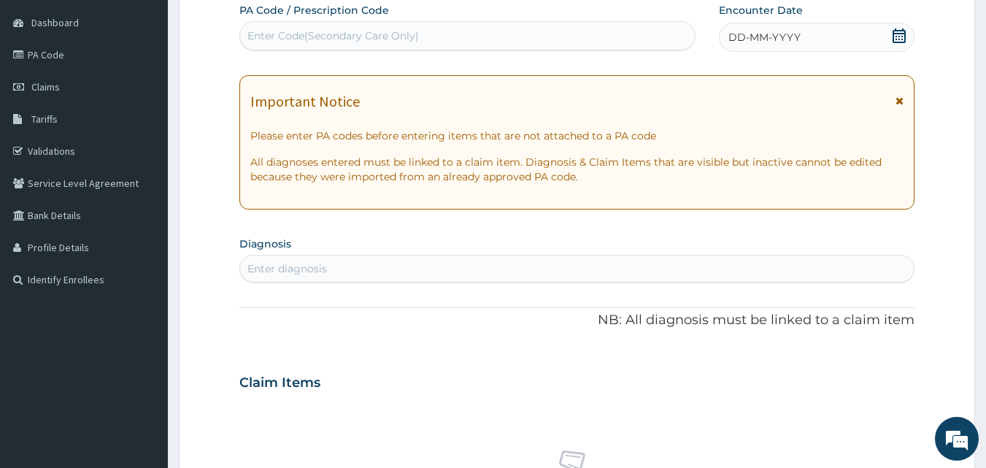
click at [599, 263] on div "Enter diagnosis" at bounding box center [577, 268] width 674 height 23
type input "MALAR"
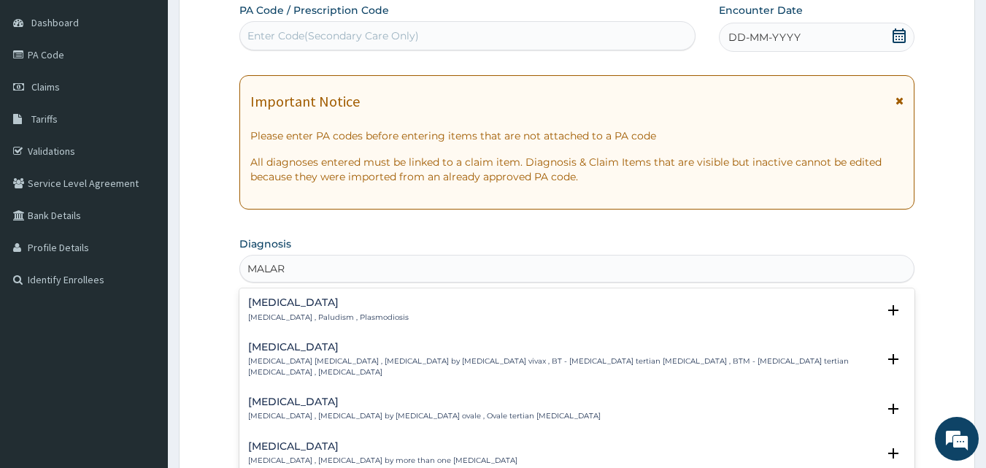
click at [383, 301] on div "Malaria Malaria , Paludism , Plasmodiosis" at bounding box center [577, 310] width 658 height 26
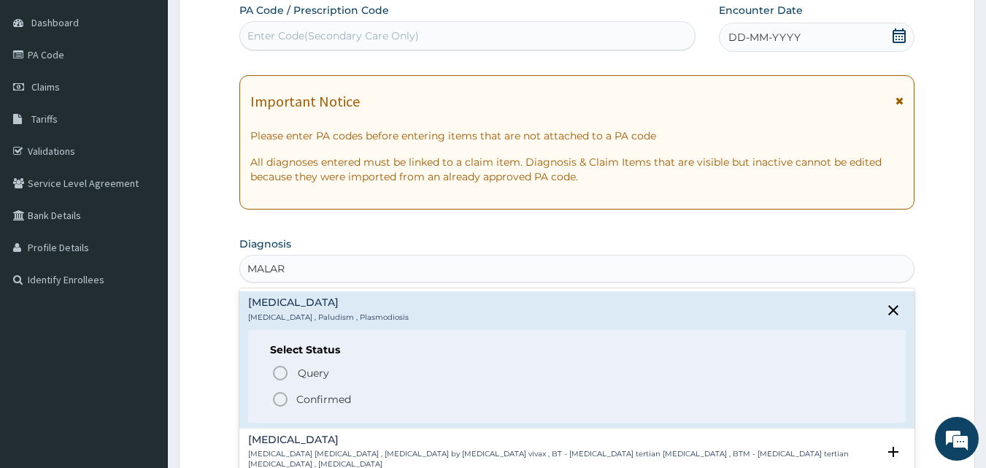
click at [274, 401] on circle "status option filled" at bounding box center [280, 398] width 13 height 13
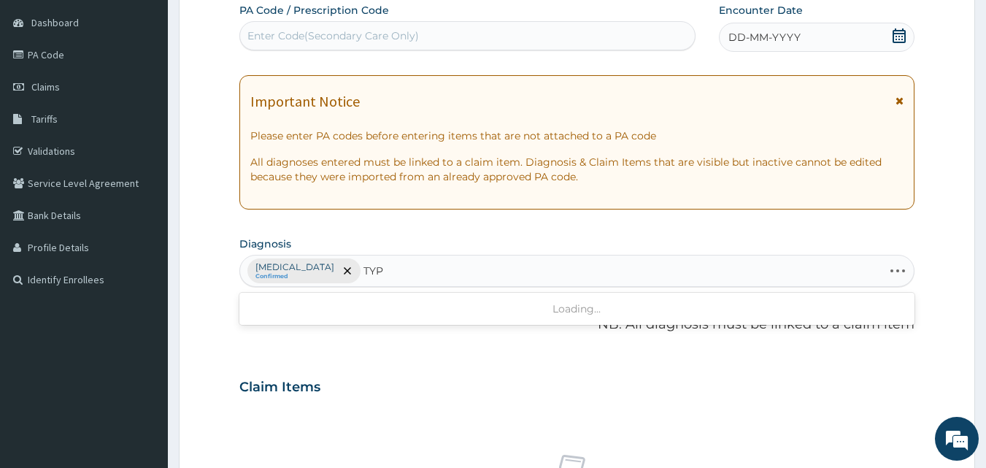
type input "TYPH"
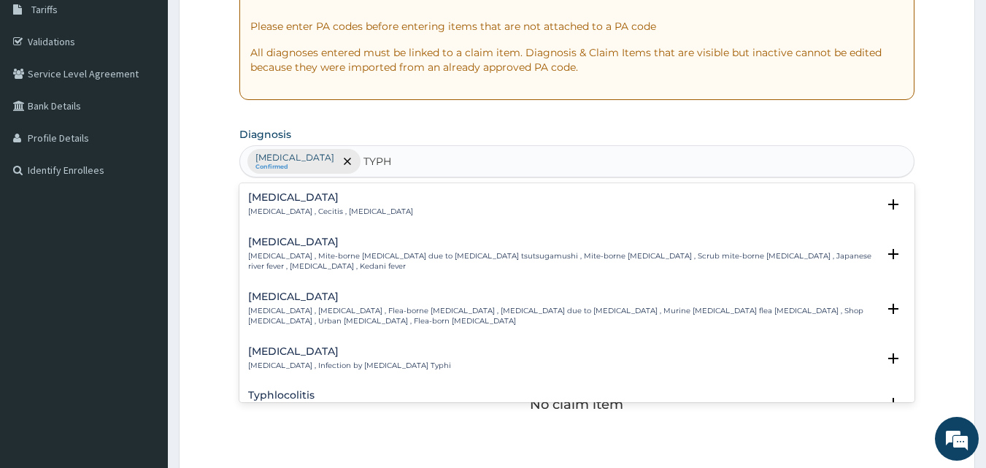
scroll to position [253, 0]
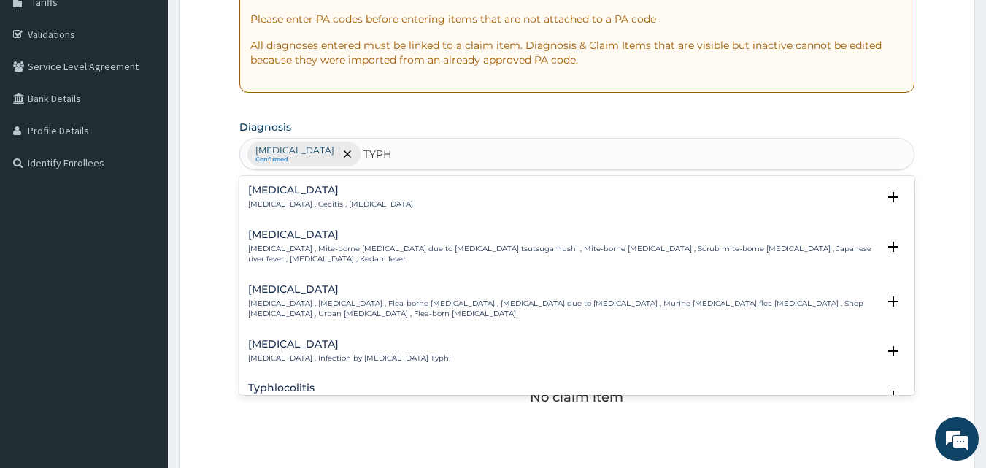
click at [526, 346] on div "Typhoid fever Typhoid fever , Infection by Salmonella Typhi" at bounding box center [577, 352] width 658 height 26
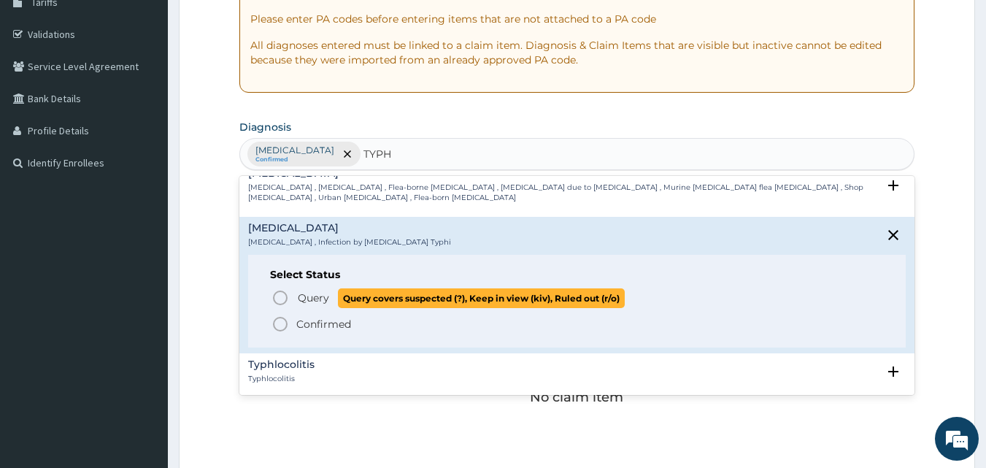
scroll to position [117, 0]
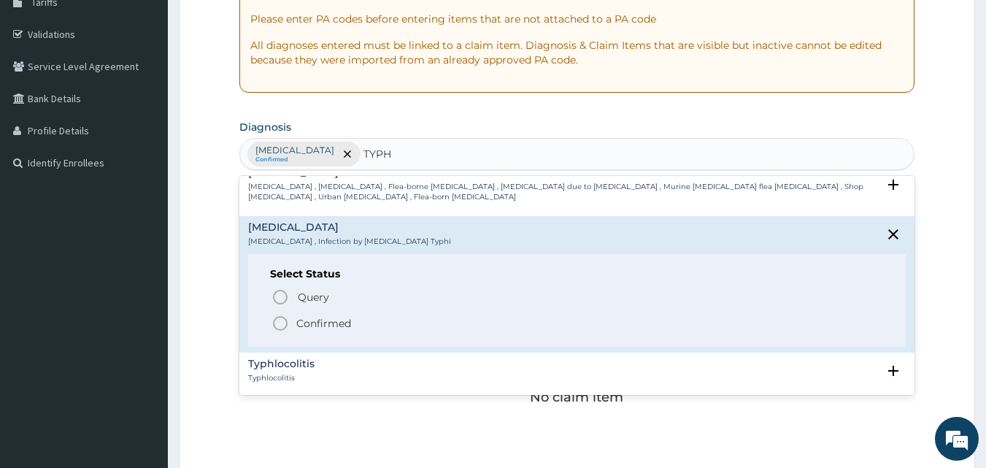
click at [278, 314] on icon "status option filled" at bounding box center [280, 323] width 18 height 18
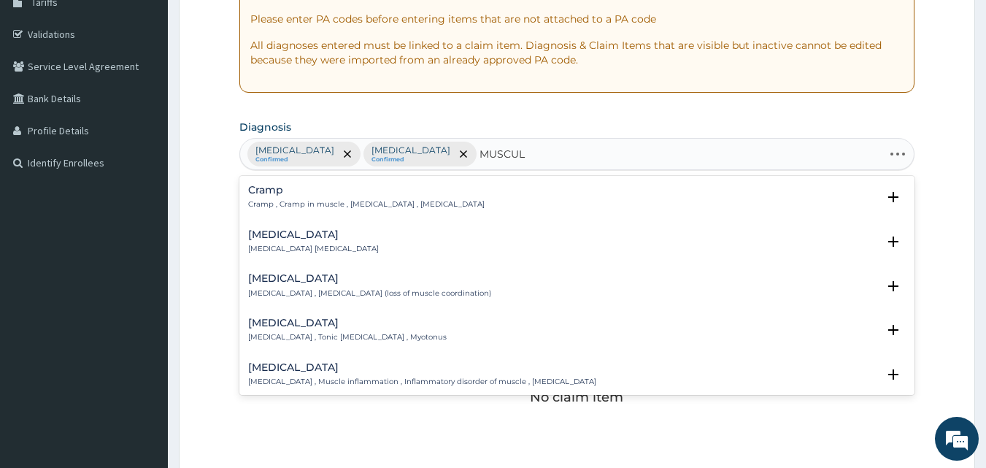
type input "MUSCULO"
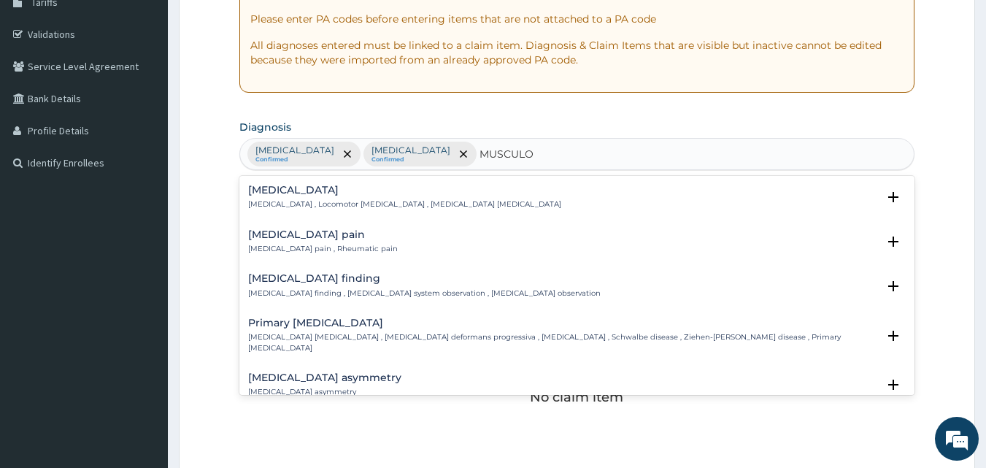
click at [382, 247] on p "Musculoskeletal pain , Rheumatic pain" at bounding box center [323, 249] width 150 height 10
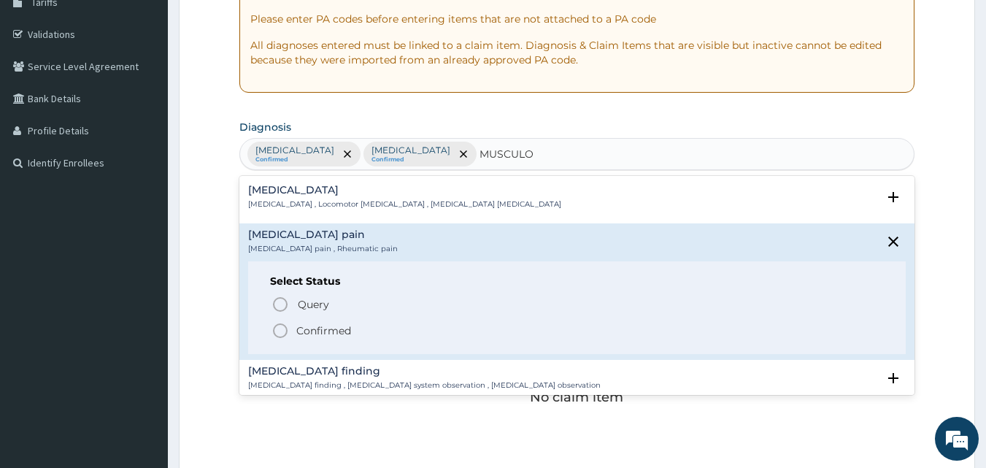
click at [279, 328] on icon "status option filled" at bounding box center [280, 331] width 18 height 18
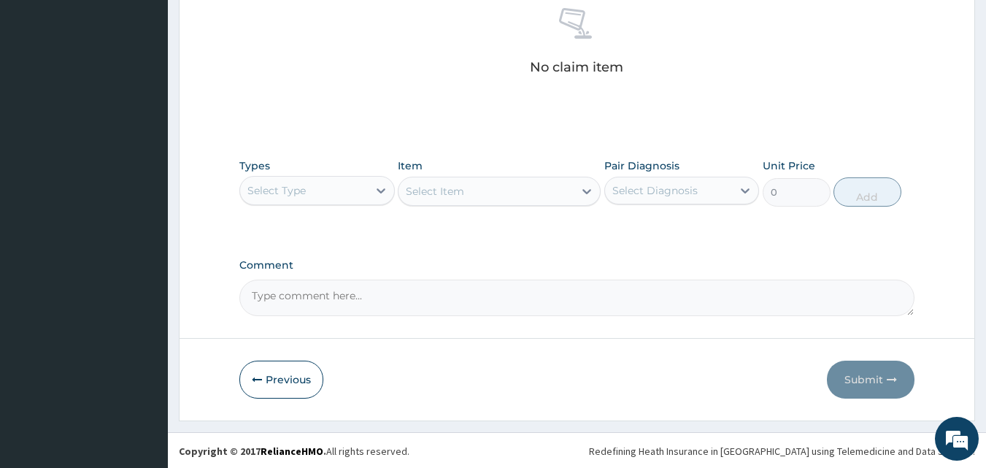
scroll to position [584, 0]
click at [349, 188] on div "Select Type" at bounding box center [304, 188] width 128 height 23
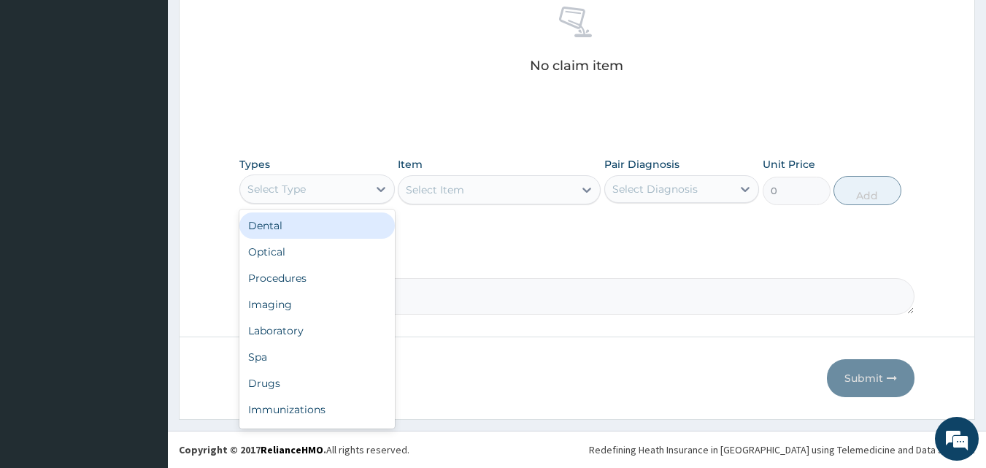
click at [349, 188] on div "Select Type" at bounding box center [304, 188] width 128 height 23
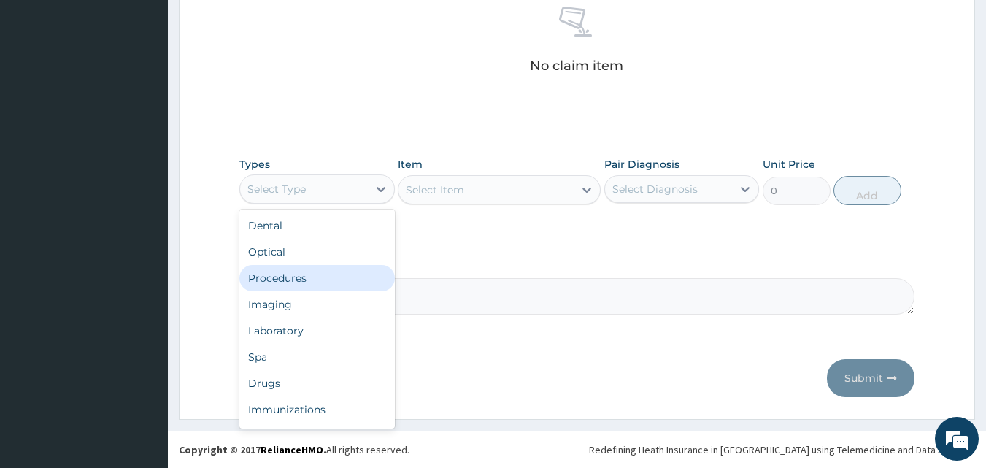
click at [293, 288] on div "Procedures" at bounding box center [316, 278] width 155 height 26
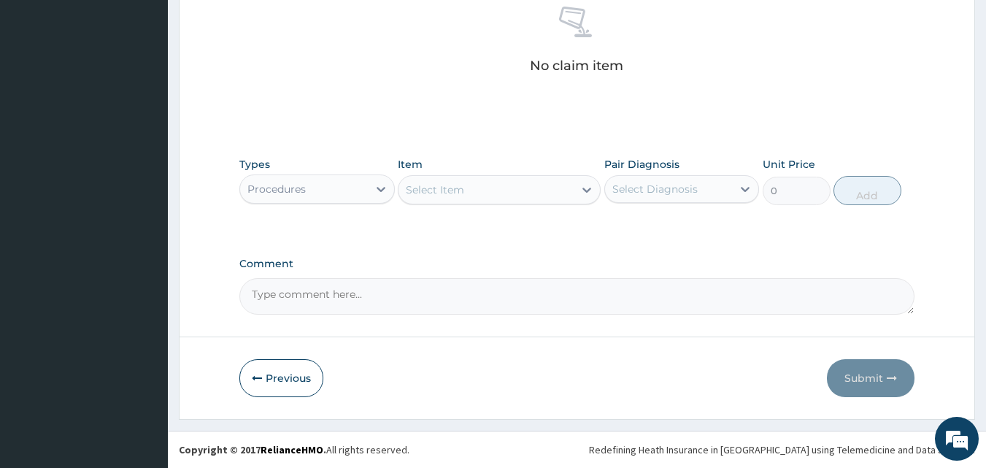
click at [504, 185] on div "Select Item" at bounding box center [485, 189] width 175 height 23
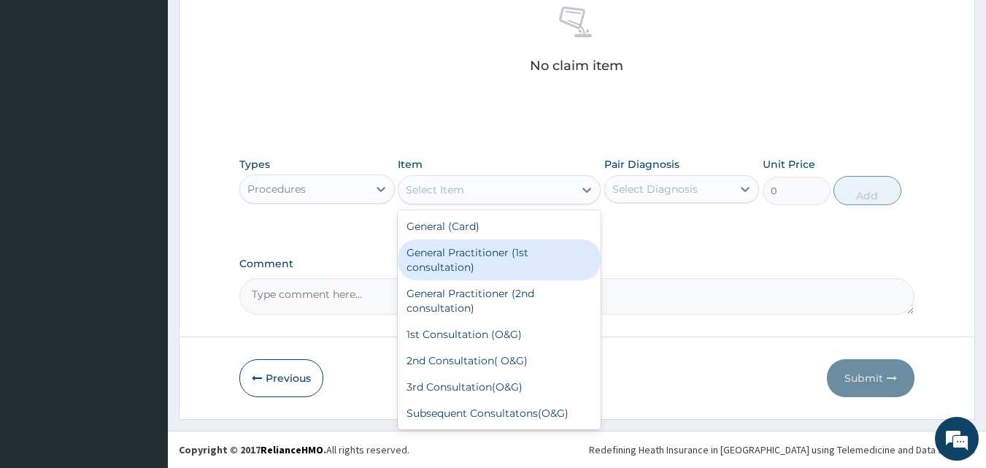
click at [473, 248] on div "General Practitioner (1st consultation)" at bounding box center [499, 259] width 203 height 41
type input "1500"
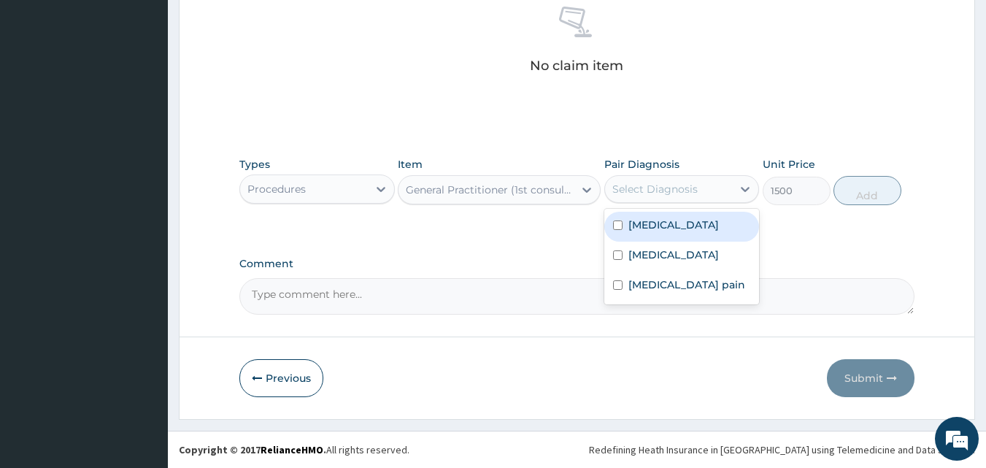
click at [708, 193] on div "Select Diagnosis" at bounding box center [669, 188] width 128 height 23
click at [622, 222] on div "Malaria" at bounding box center [681, 227] width 155 height 30
checkbox input "true"
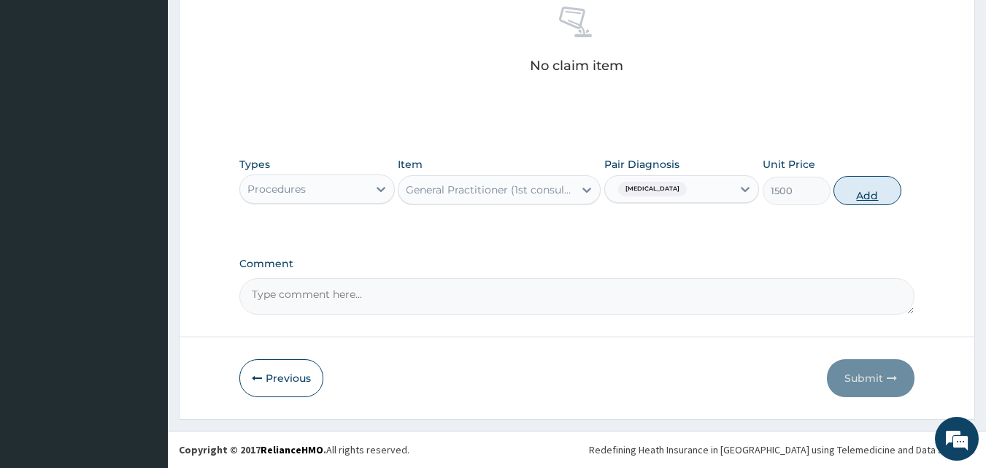
click at [855, 194] on button "Add" at bounding box center [867, 190] width 68 height 29
type input "0"
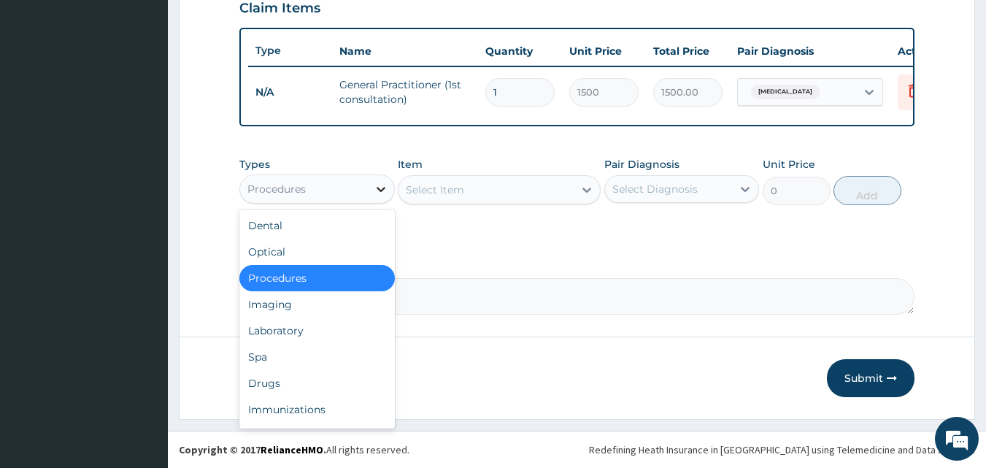
click at [369, 187] on div at bounding box center [381, 189] width 26 height 26
click at [287, 379] on div "Drugs" at bounding box center [316, 383] width 155 height 26
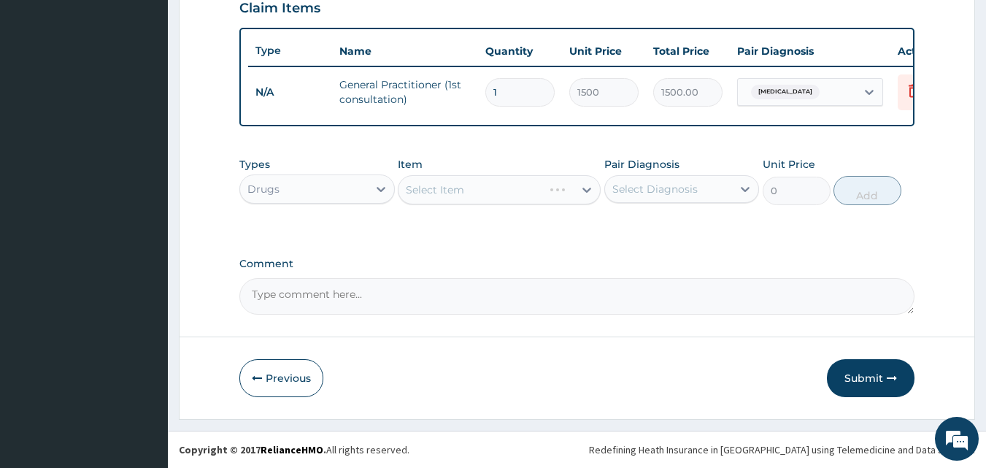
click at [484, 196] on div "Select Item" at bounding box center [499, 189] width 203 height 29
click at [481, 184] on div "Select Item" at bounding box center [485, 189] width 175 height 23
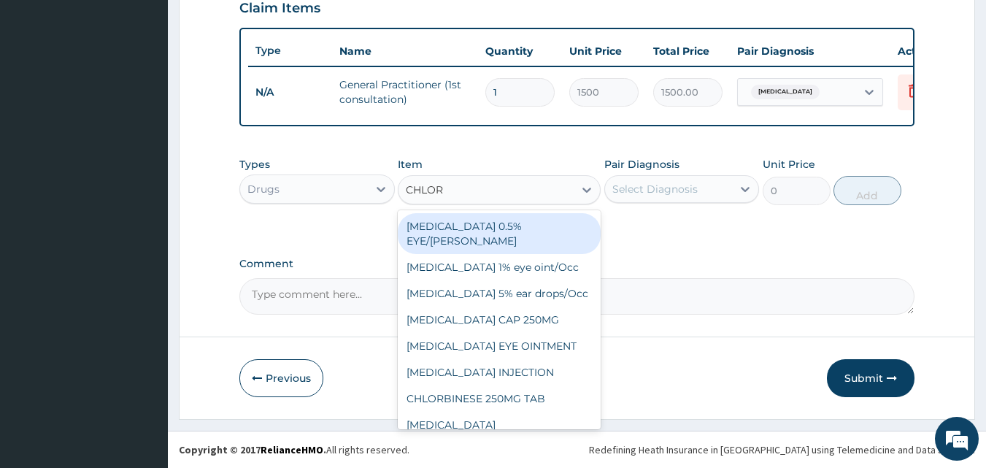
type input "CHLORO"
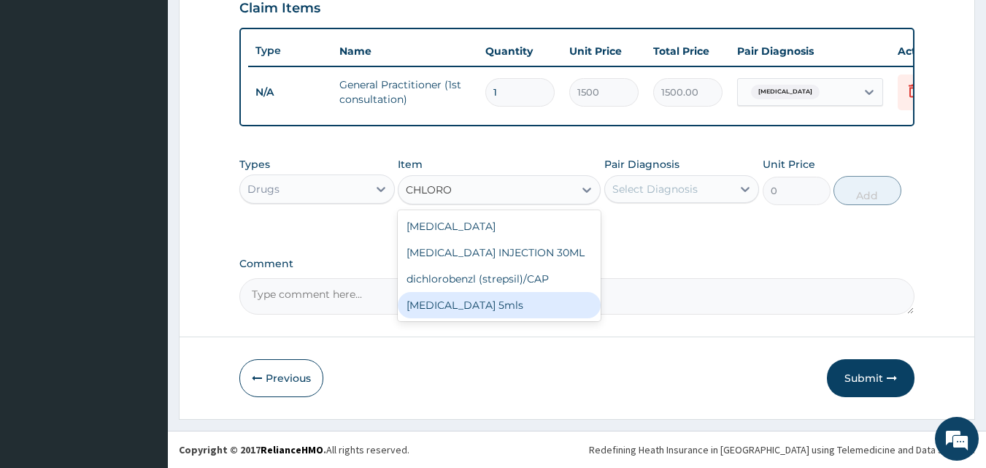
click at [484, 301] on div "chloroquine 5mls" at bounding box center [499, 305] width 203 height 26
type input "400"
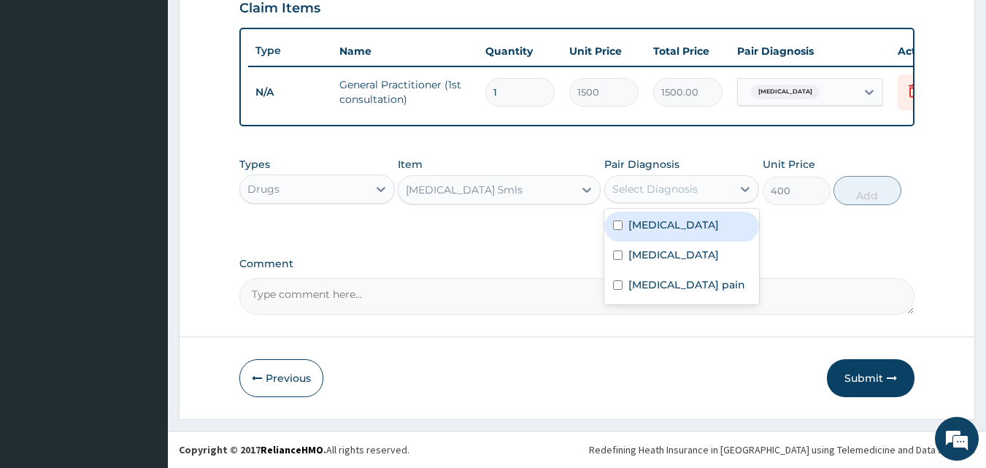
click at [654, 189] on div "Select Diagnosis" at bounding box center [654, 189] width 85 height 15
click at [617, 225] on input "checkbox" at bounding box center [617, 224] width 9 height 9
checkbox input "true"
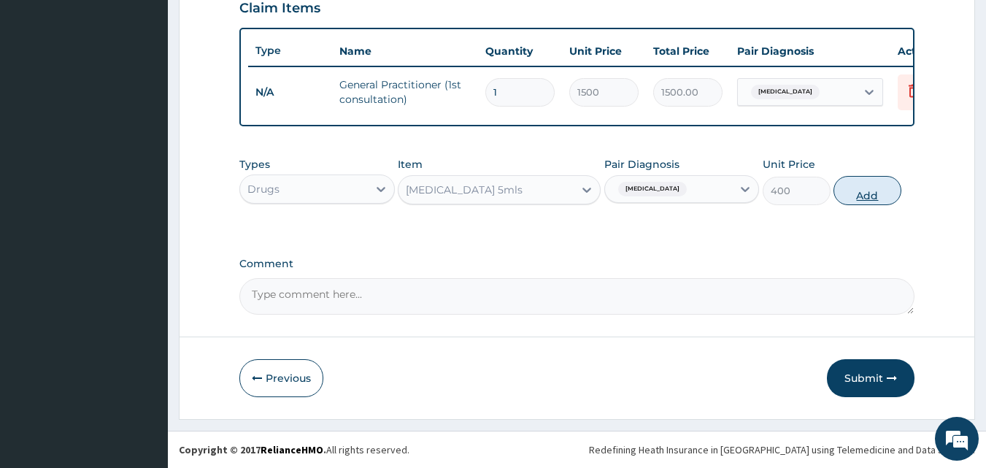
click at [857, 198] on button "Add" at bounding box center [867, 190] width 68 height 29
type input "0"
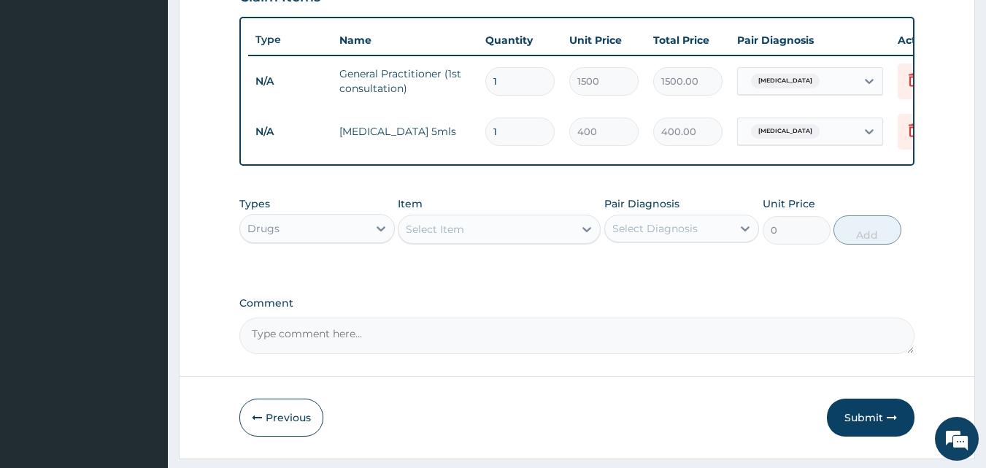
click at [437, 236] on div "Select Item" at bounding box center [435, 229] width 58 height 15
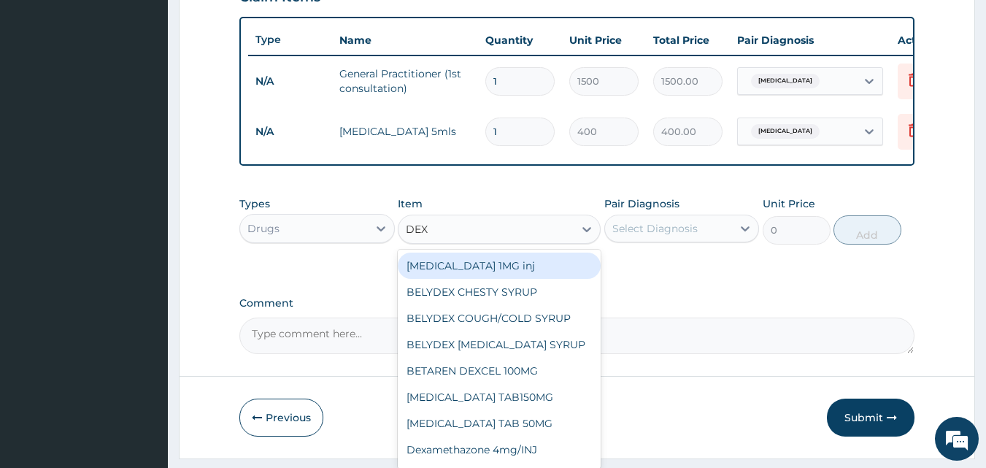
type input "DEXA"
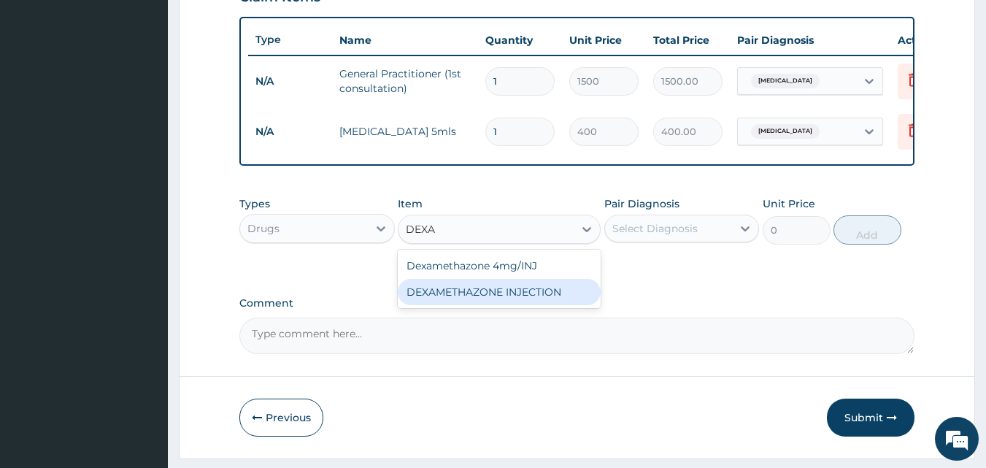
click at [461, 293] on div "DEXAMETHAZONE INJECTION" at bounding box center [499, 292] width 203 height 26
type input "183.75"
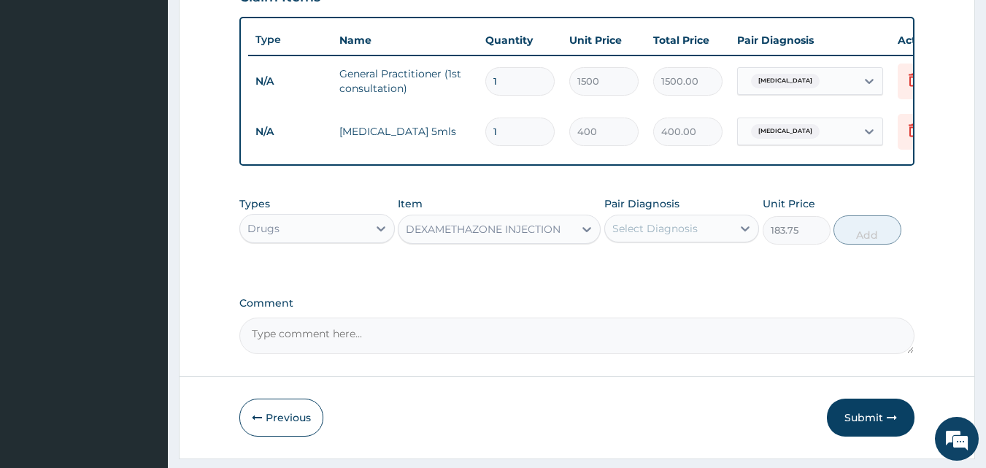
click at [670, 236] on div "Select Diagnosis" at bounding box center [654, 228] width 85 height 15
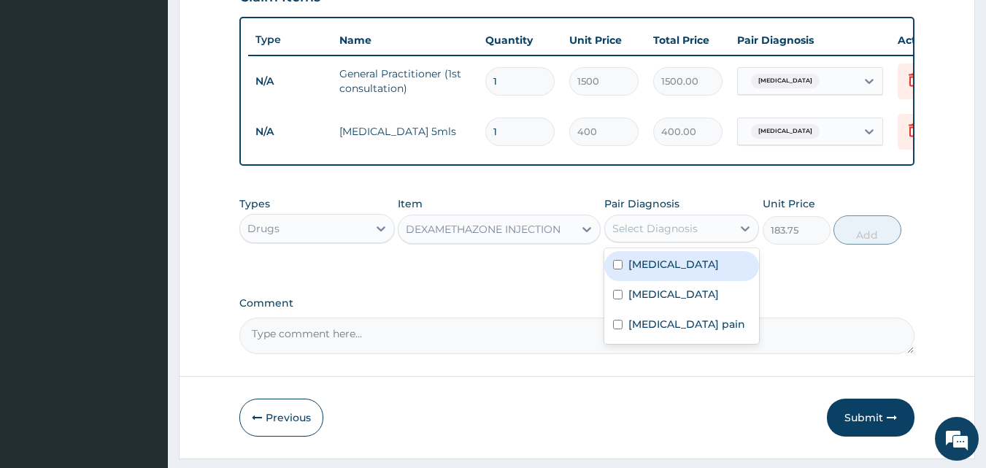
click at [621, 269] on input "checkbox" at bounding box center [617, 264] width 9 height 9
checkbox input "true"
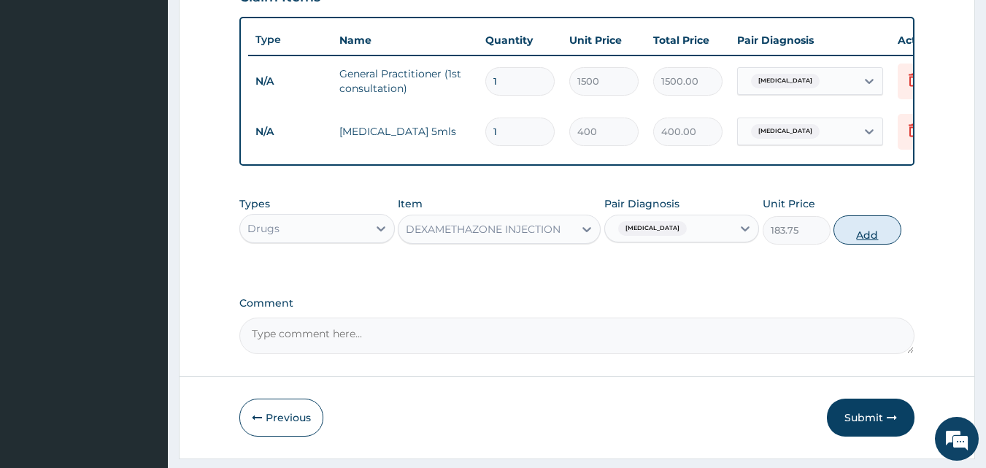
click at [853, 241] on button "Add" at bounding box center [867, 229] width 68 height 29
type input "0"
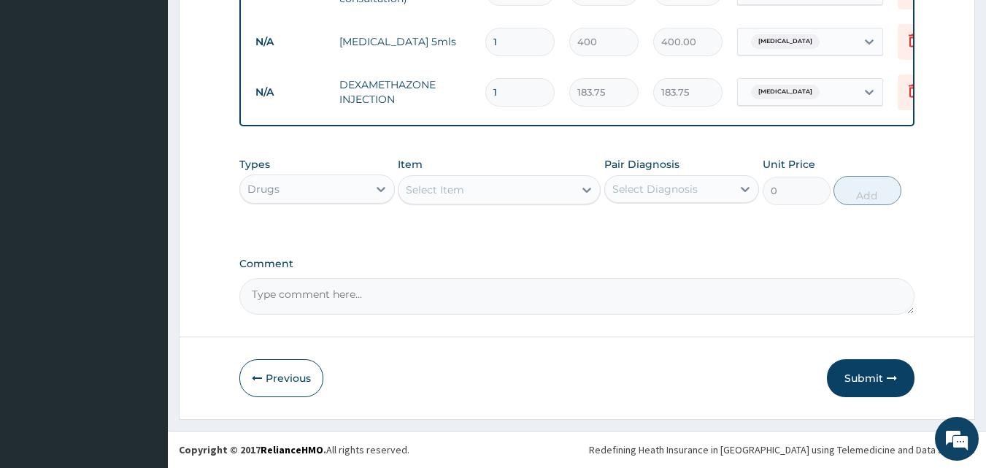
scroll to position [627, 0]
click at [526, 197] on div "Select Item" at bounding box center [485, 189] width 175 height 23
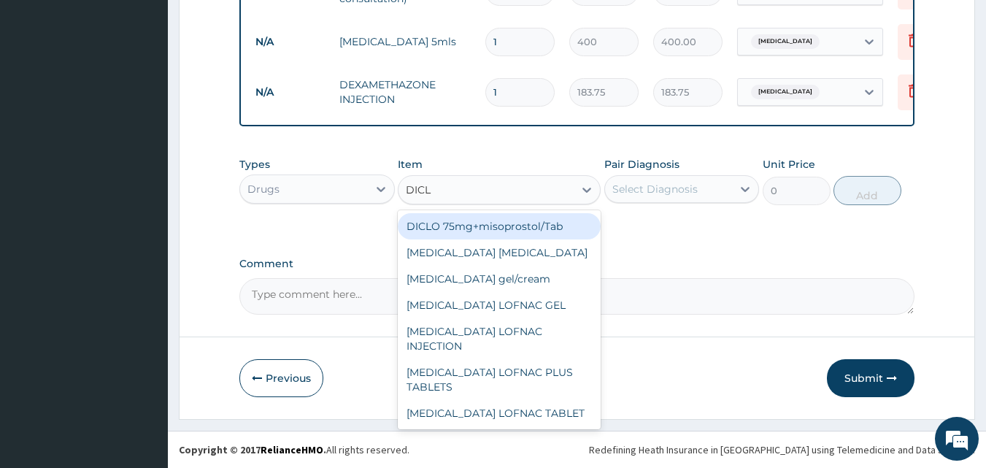
type input "DICLO"
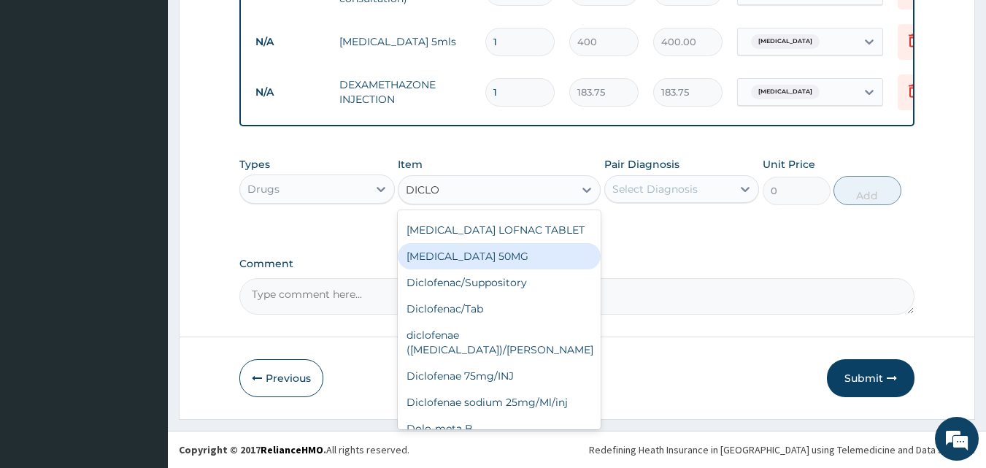
scroll to position [184, 0]
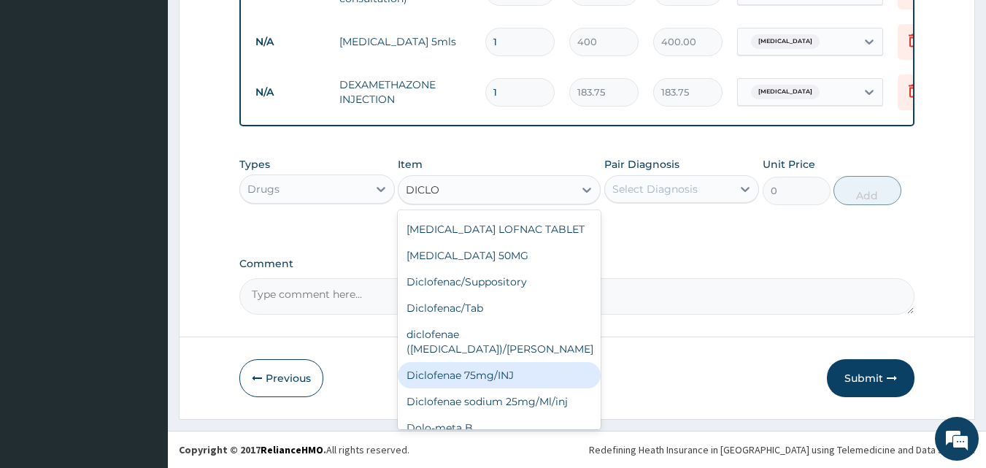
click at [509, 362] on div "Diclofenae 75mg/INJ" at bounding box center [499, 375] width 203 height 26
type input "350"
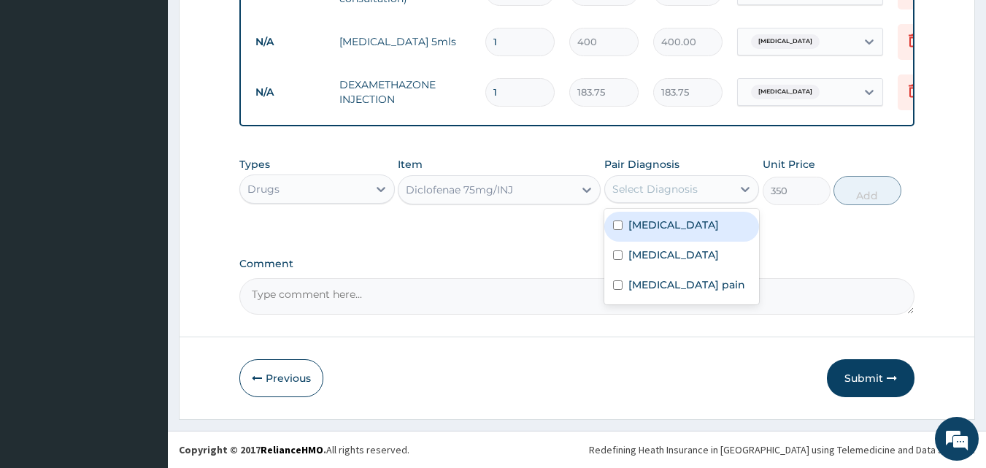
click at [720, 182] on div "Select Diagnosis" at bounding box center [669, 188] width 128 height 23
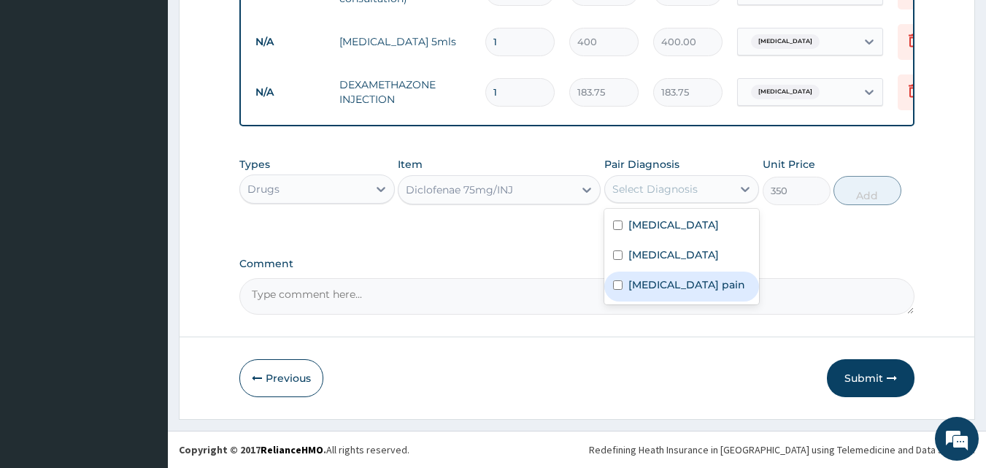
click at [624, 281] on div "Musculoskeletal pain" at bounding box center [681, 286] width 155 height 30
checkbox input "true"
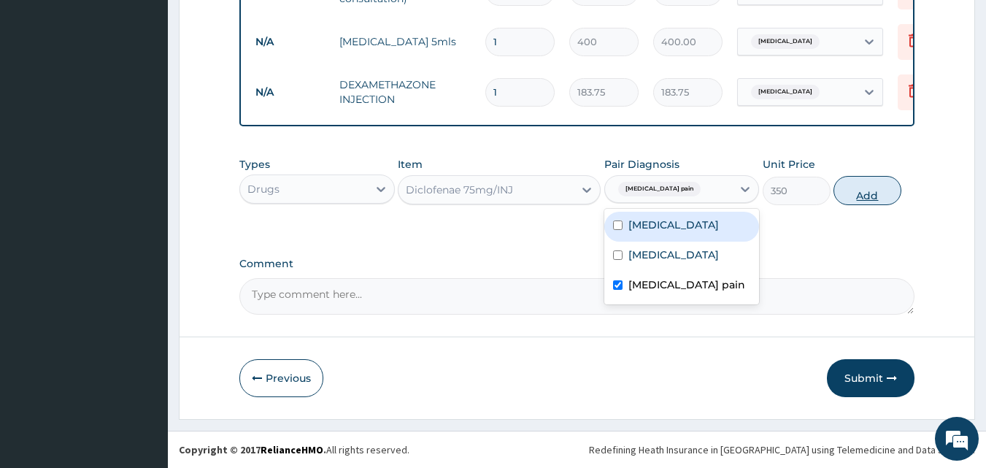
click at [867, 198] on button "Add" at bounding box center [867, 190] width 68 height 29
type input "0"
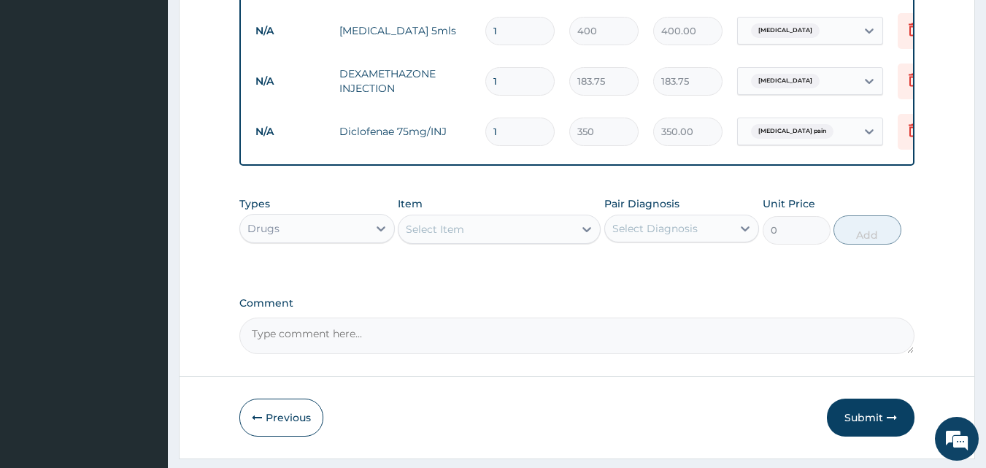
click at [465, 241] on div "Select Item" at bounding box center [485, 228] width 175 height 23
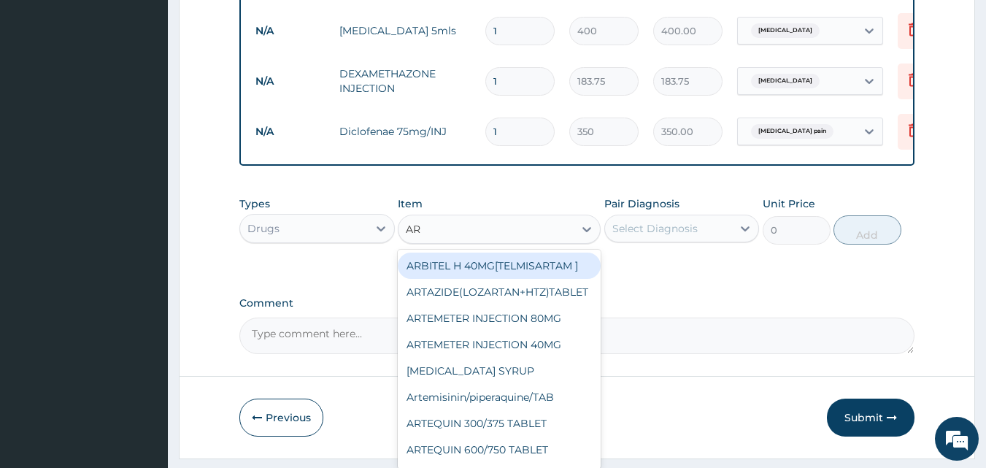
type input "A"
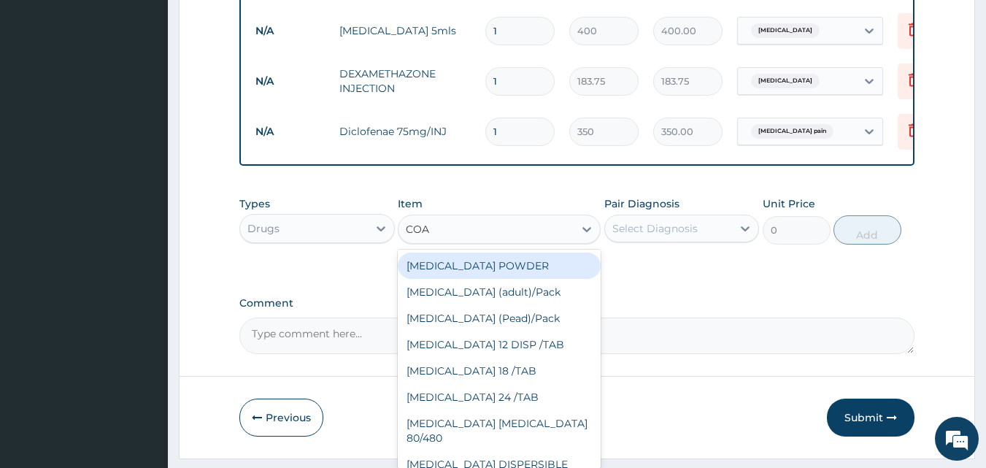
type input "COAR"
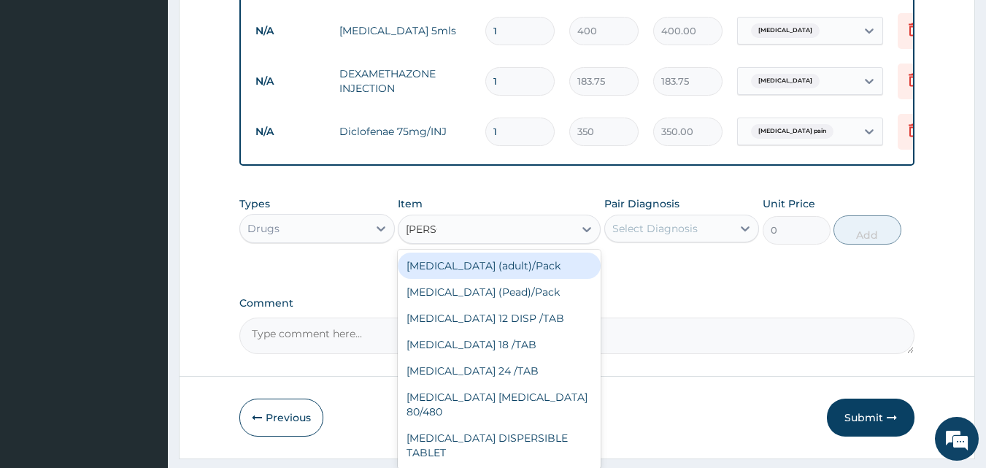
click at [473, 279] on div "Coartem (adult)/Pack" at bounding box center [499, 265] width 203 height 26
type input "682.5"
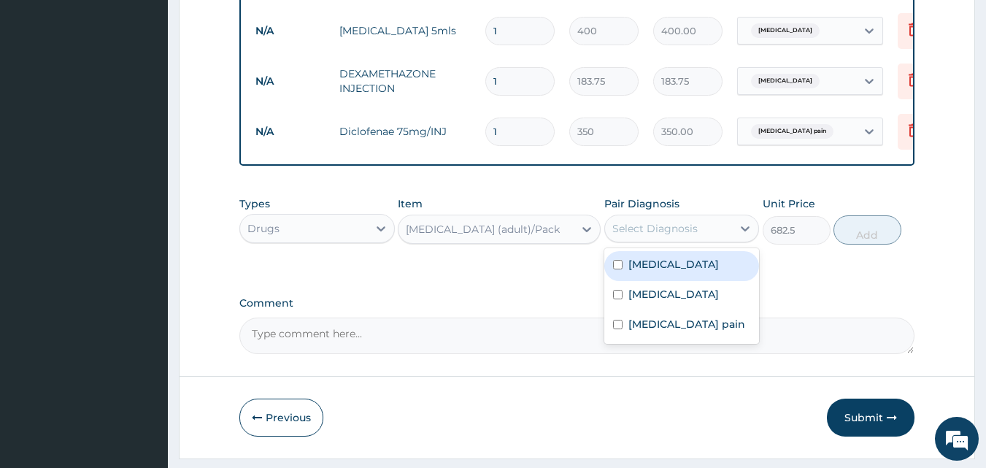
click at [651, 240] on div "Select Diagnosis" at bounding box center [669, 228] width 128 height 23
click at [619, 269] on input "checkbox" at bounding box center [617, 264] width 9 height 9
checkbox input "true"
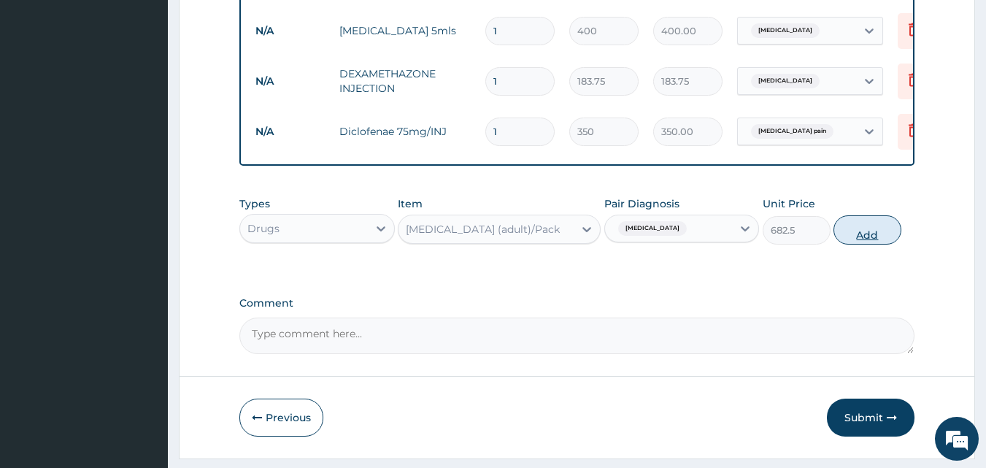
click at [886, 244] on button "Add" at bounding box center [867, 229] width 68 height 29
type input "0"
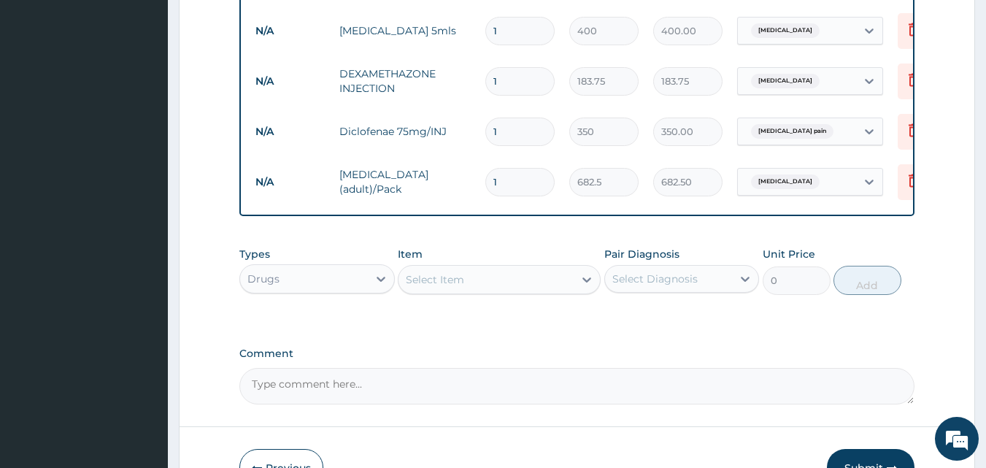
click at [425, 287] on div "Select Item" at bounding box center [435, 279] width 58 height 15
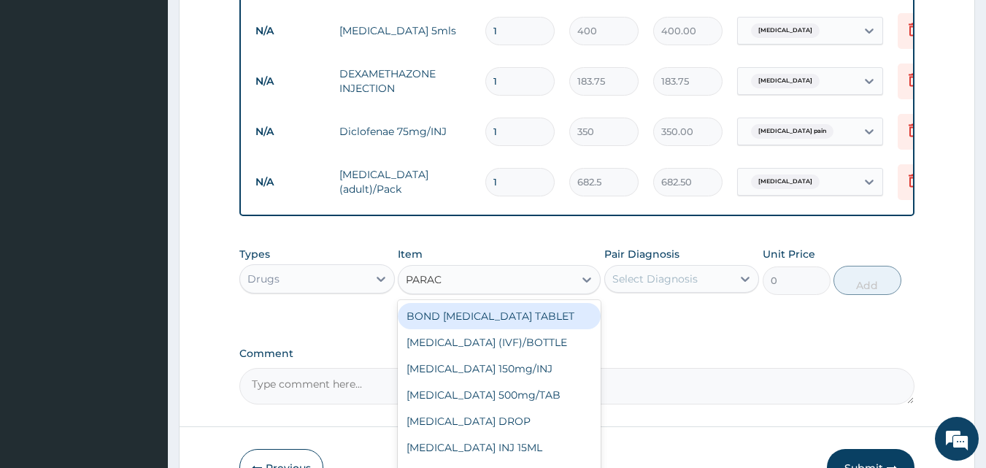
type input "PARACE"
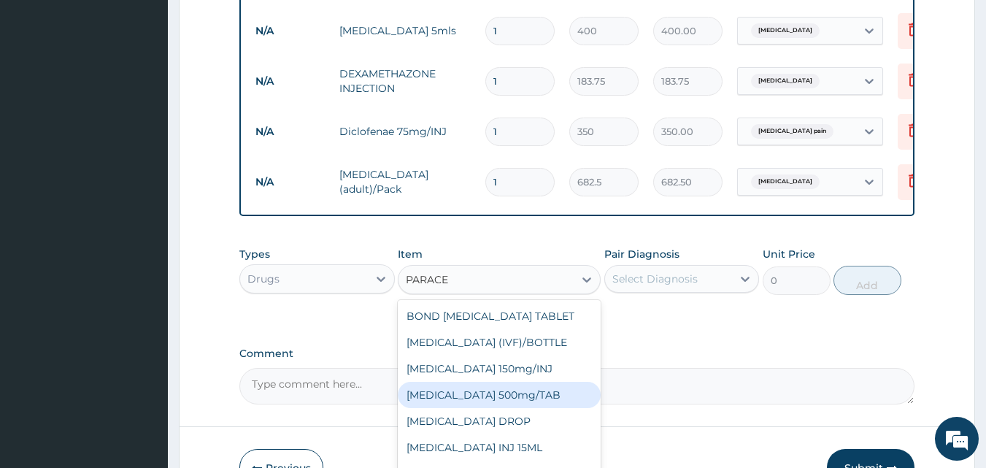
click at [509, 408] on div "PARACETAMOL 500mg/TAB" at bounding box center [499, 395] width 203 height 26
type input "15"
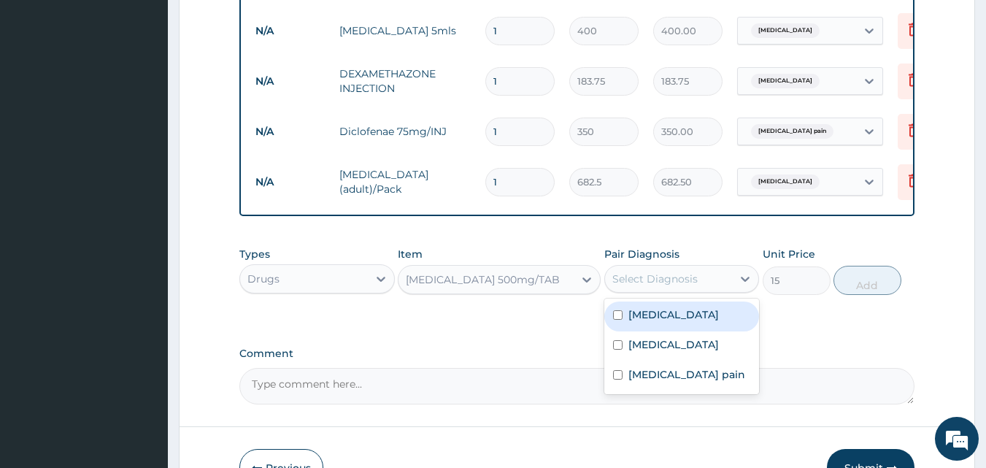
click at [646, 286] on div "Select Diagnosis" at bounding box center [654, 278] width 85 height 15
click at [622, 320] on input "checkbox" at bounding box center [617, 314] width 9 height 9
checkbox input "true"
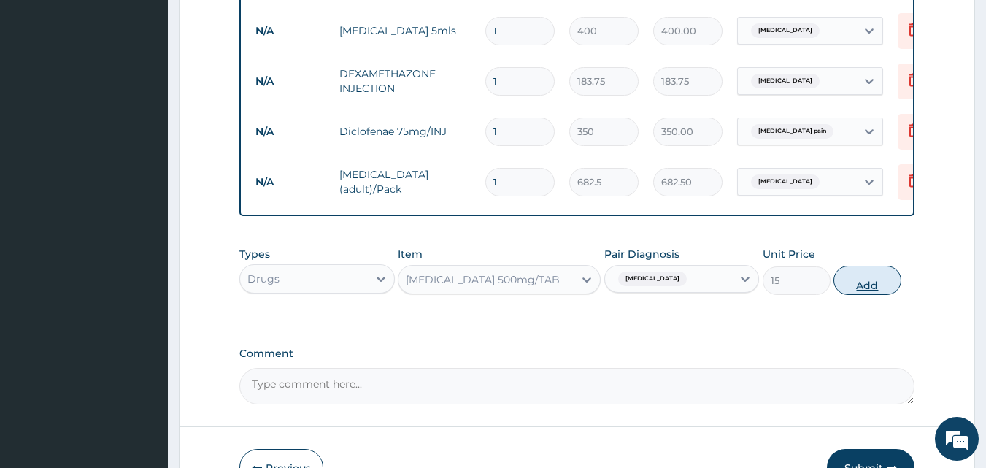
click at [859, 287] on button "Add" at bounding box center [867, 280] width 68 height 29
type input "0"
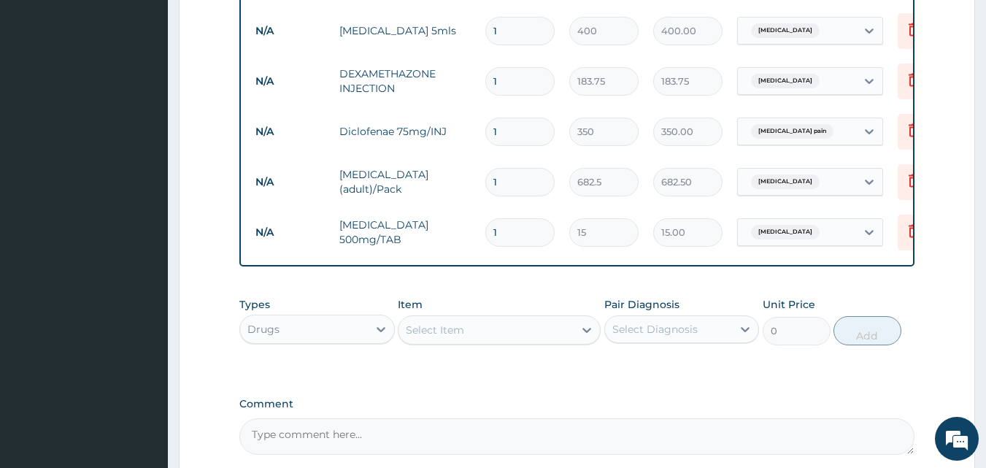
type input "15"
type input "225.00"
type input "15"
click at [498, 339] on div "Select Item" at bounding box center [485, 329] width 175 height 23
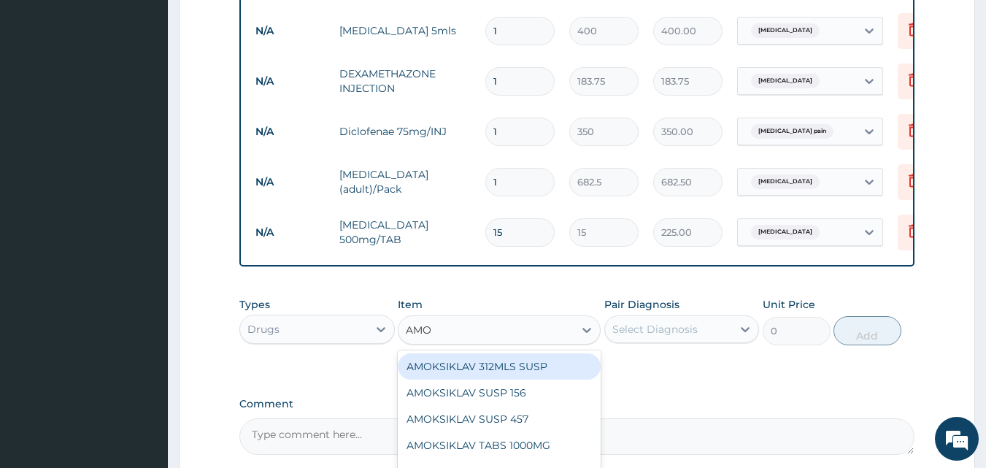
type input "AMOX"
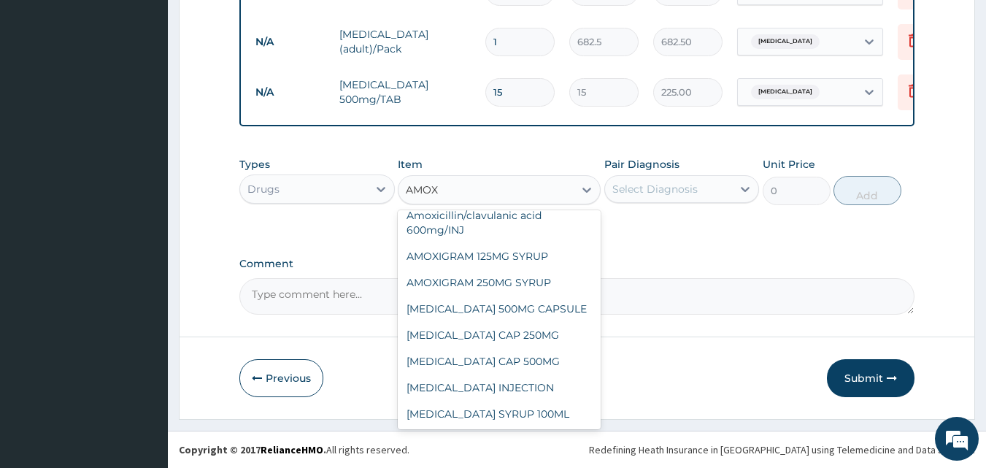
scroll to position [146, 0]
click at [502, 353] on div "AMOXIL CAP 500MG" at bounding box center [499, 360] width 203 height 26
type input "63"
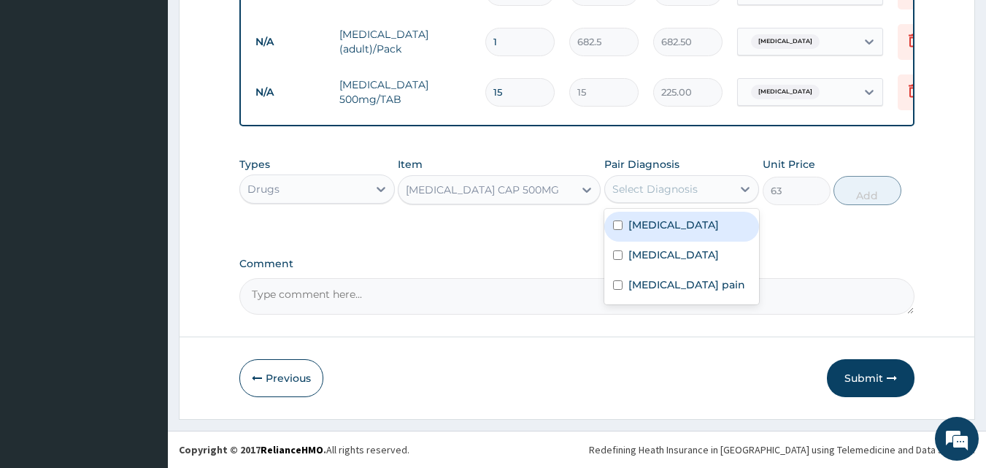
click at [641, 183] on div "Select Diagnosis" at bounding box center [654, 189] width 85 height 15
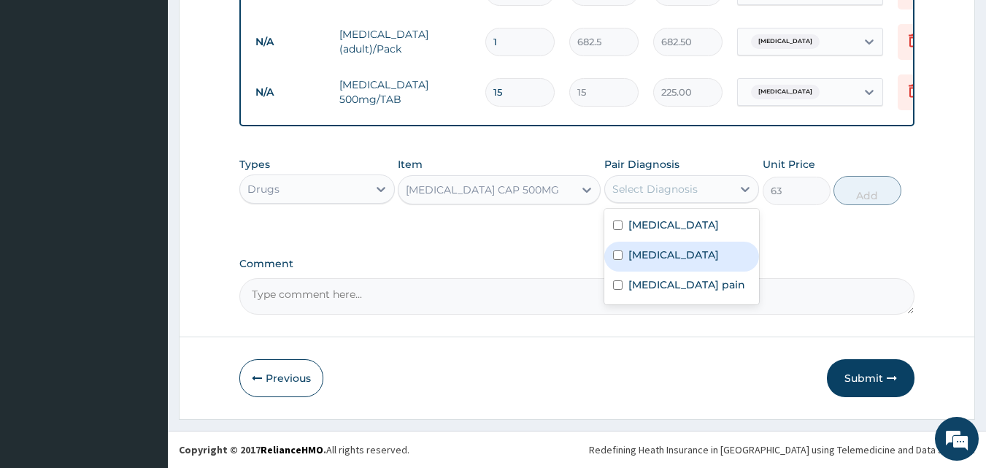
click at [614, 254] on input "checkbox" at bounding box center [617, 254] width 9 height 9
checkbox input "true"
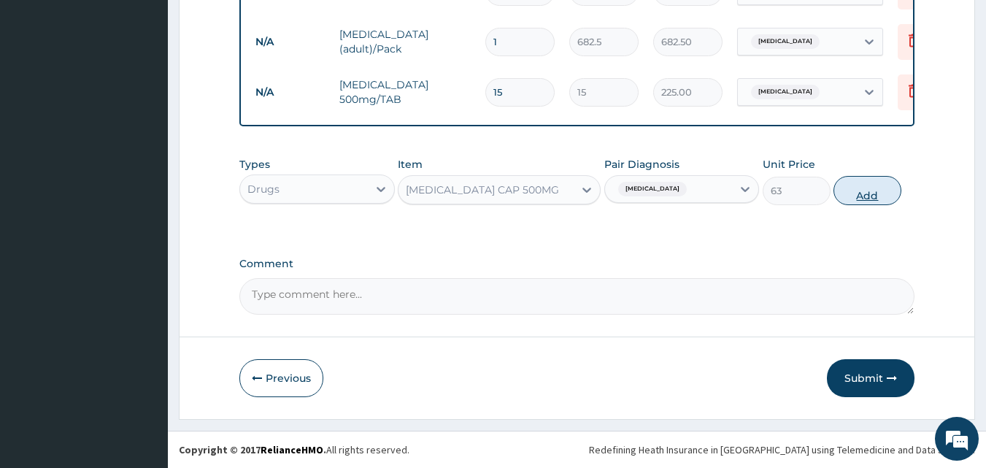
click at [869, 187] on button "Add" at bounding box center [867, 190] width 68 height 29
type input "0"
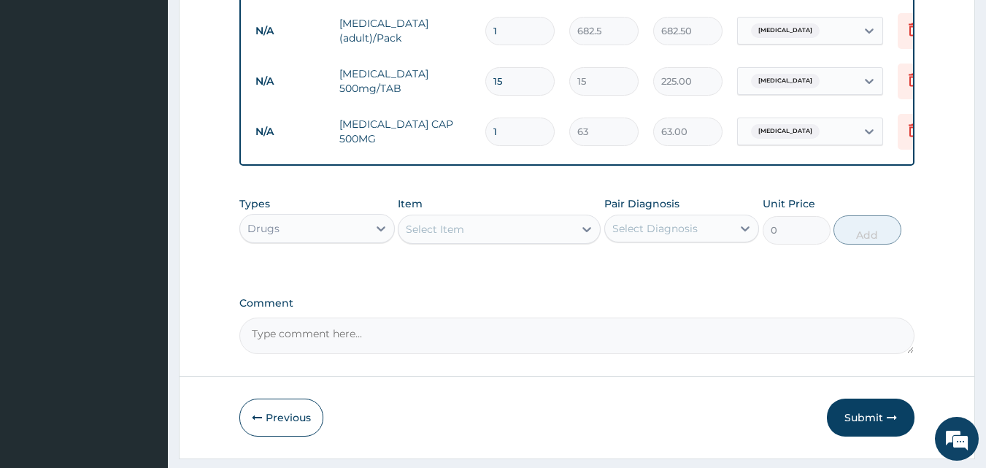
type input "15"
type input "945.00"
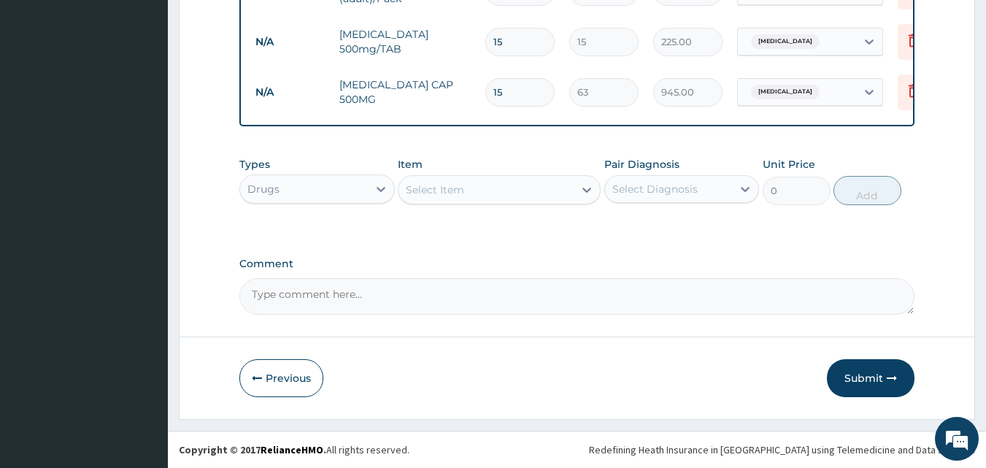
scroll to position [828, 0]
type input "15"
click at [852, 371] on button "Submit" at bounding box center [871, 378] width 88 height 38
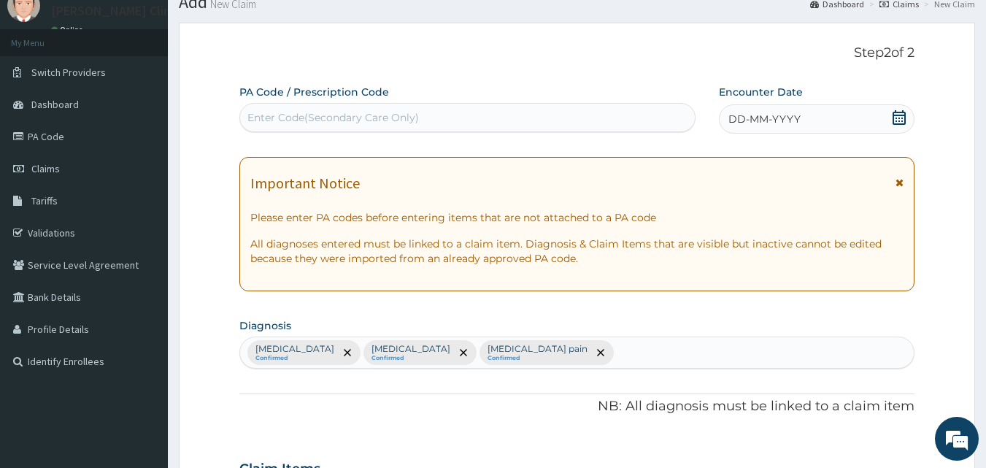
scroll to position [40, 0]
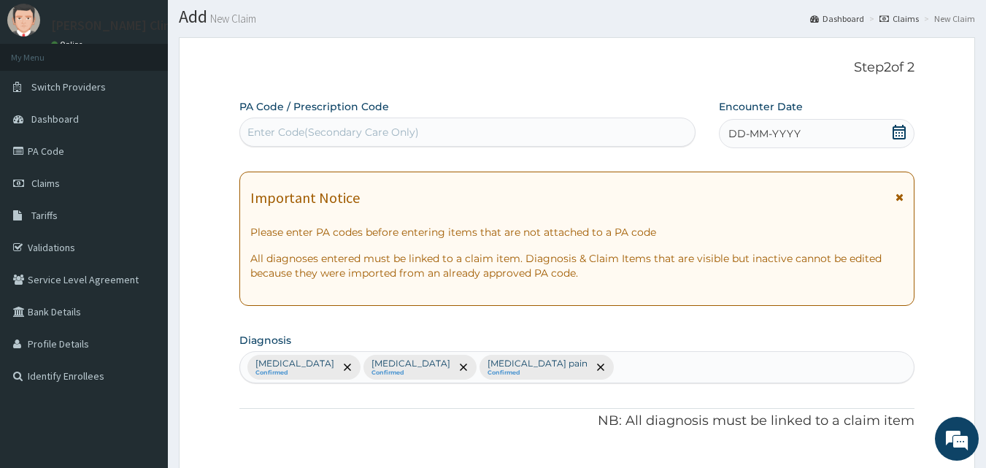
click at [903, 132] on icon at bounding box center [899, 132] width 15 height 15
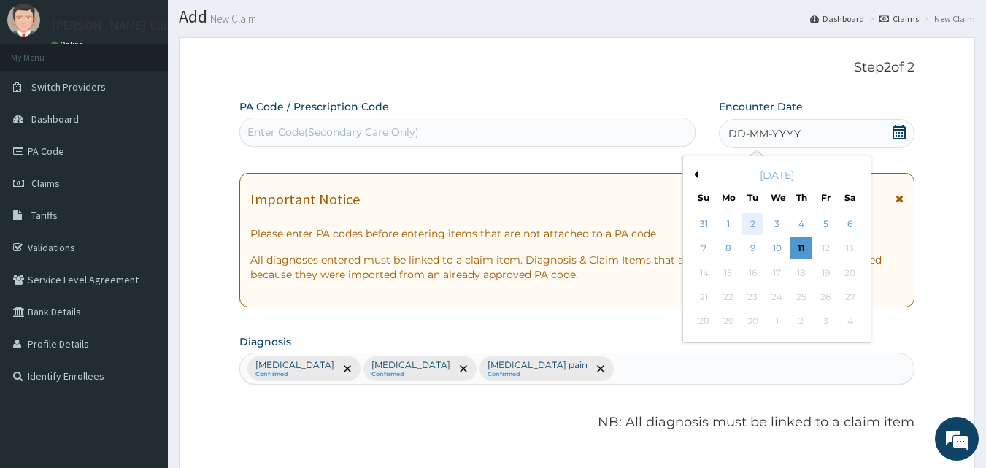
click at [759, 217] on div "2" at bounding box center [753, 224] width 22 height 22
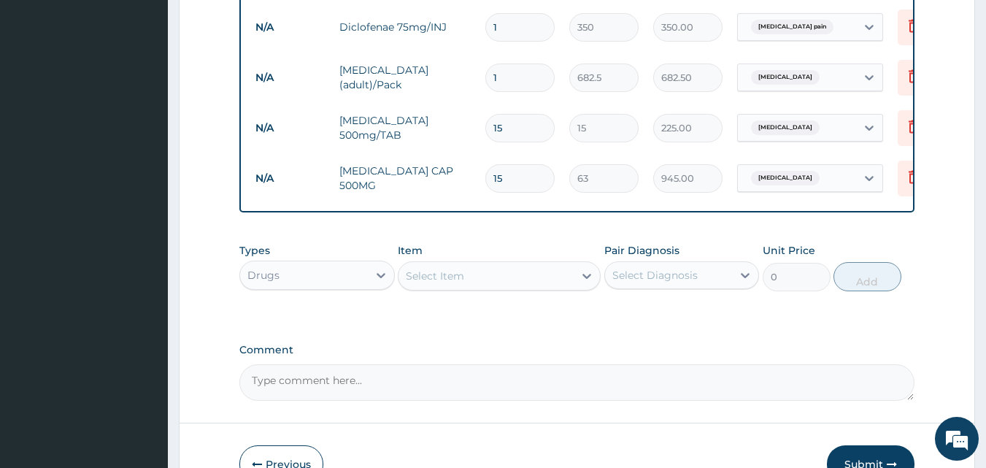
scroll to position [828, 0]
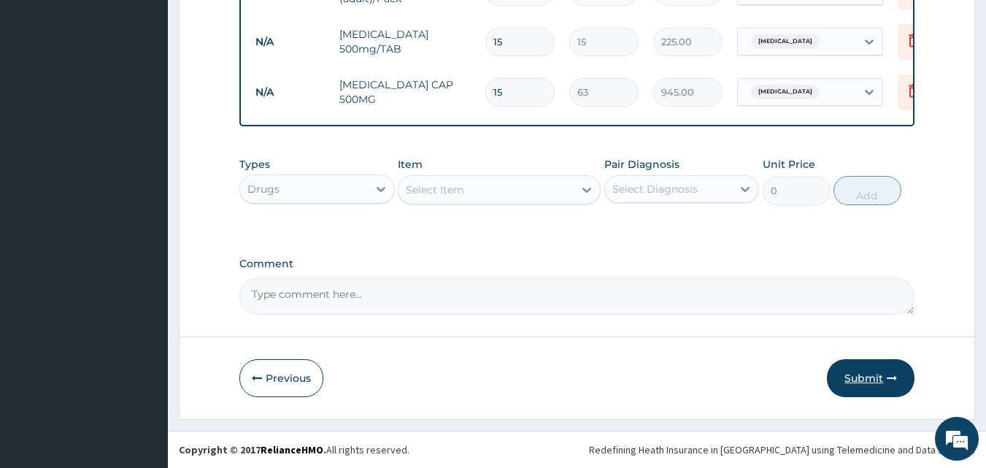
click at [854, 371] on button "Submit" at bounding box center [871, 378] width 88 height 38
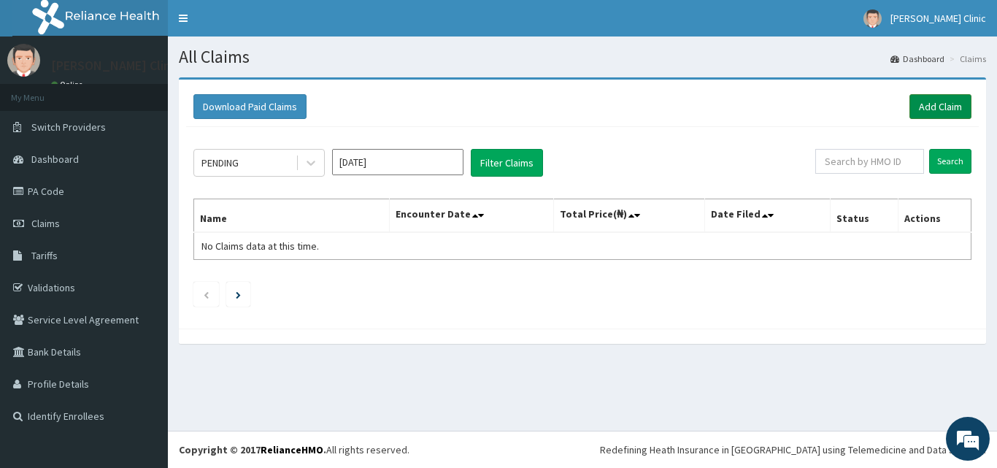
click at [933, 108] on link "Add Claim" at bounding box center [940, 106] width 62 height 25
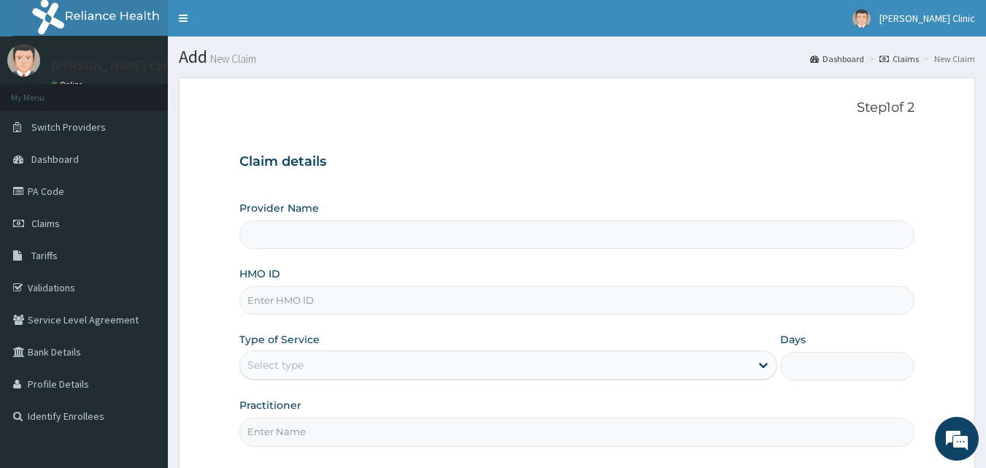
click at [409, 230] on input "Provider Name" at bounding box center [577, 234] width 676 height 28
type input "[PERSON_NAME] Clinic"
click at [687, 263] on div "Provider Name [PERSON_NAME] Clinic HMO ID Type of Service Select type Days Prac…" at bounding box center [577, 323] width 676 height 245
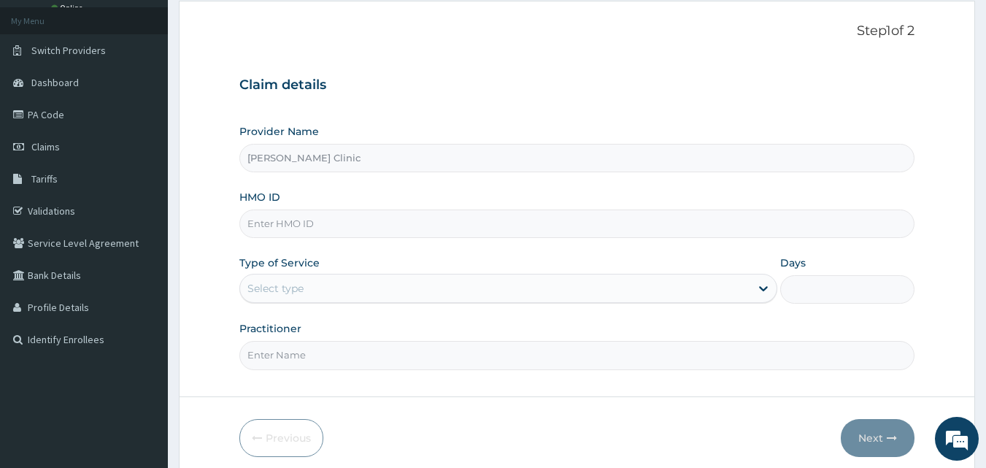
scroll to position [78, 0]
click at [660, 230] on input "HMO ID" at bounding box center [577, 222] width 676 height 28
type input "OLB/10074/A"
click at [512, 281] on div "Select type" at bounding box center [495, 286] width 510 height 23
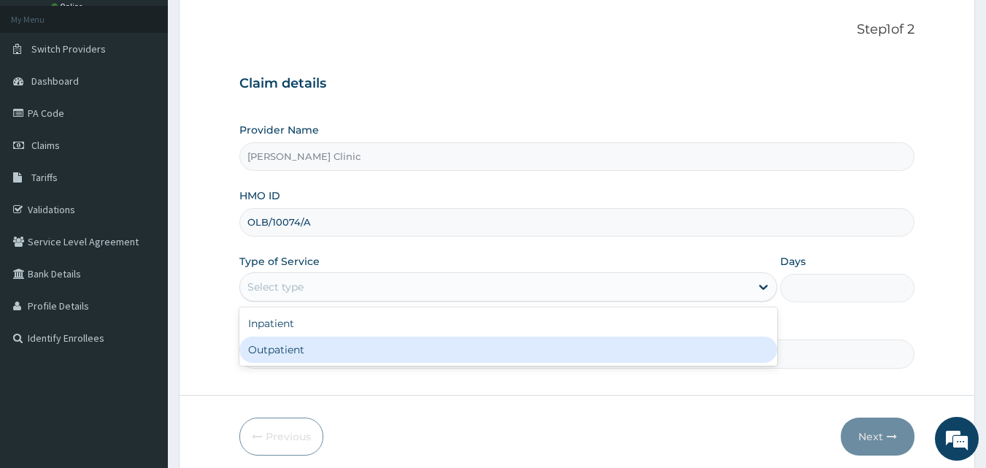
click at [394, 344] on div "Outpatient" at bounding box center [508, 349] width 538 height 26
type input "1"
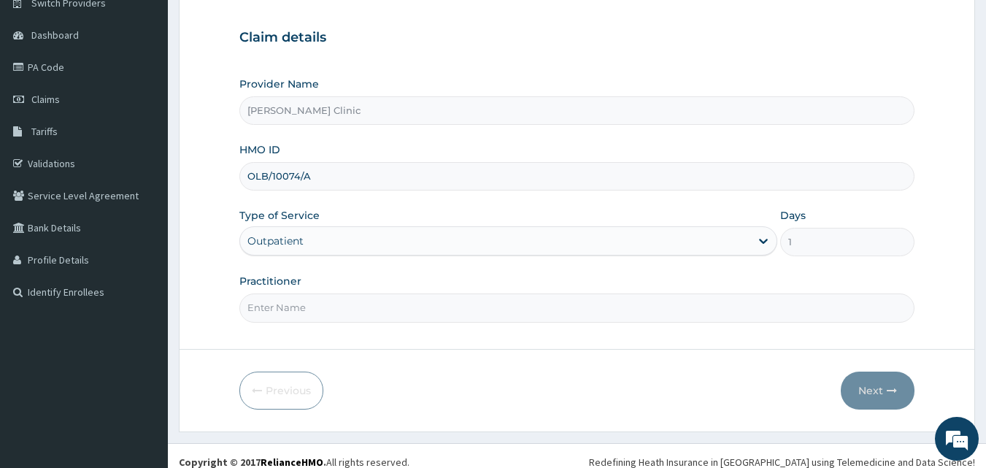
scroll to position [136, 0]
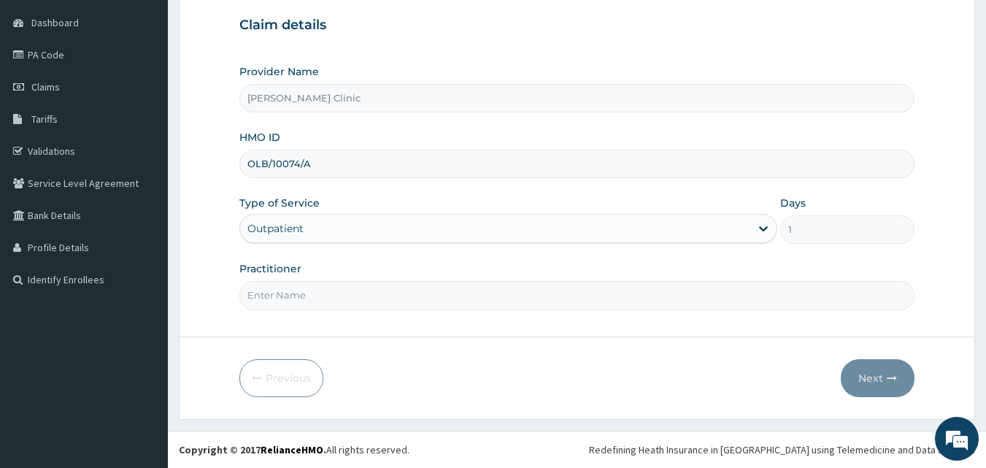
click at [592, 298] on input "Practitioner" at bounding box center [577, 295] width 676 height 28
type input "DR [PERSON_NAME]"
click at [860, 363] on button "Next" at bounding box center [877, 378] width 74 height 38
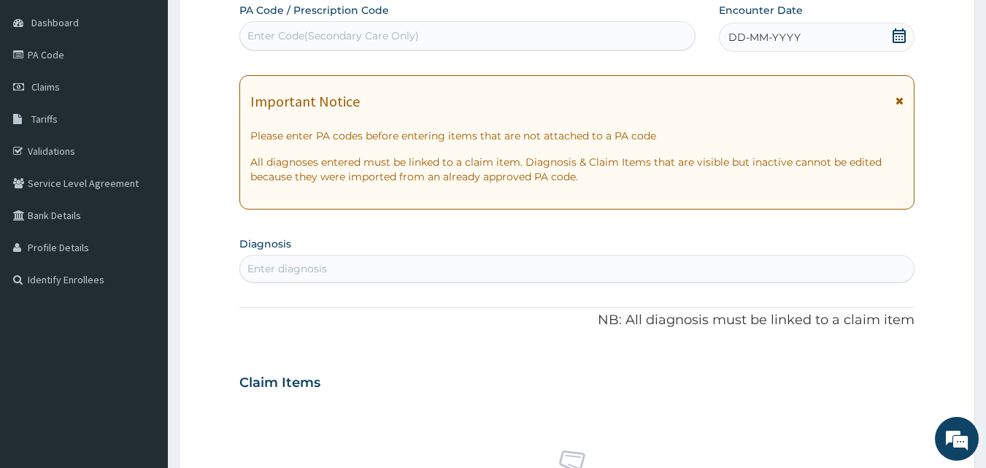
click at [905, 35] on icon at bounding box center [898, 35] width 13 height 15
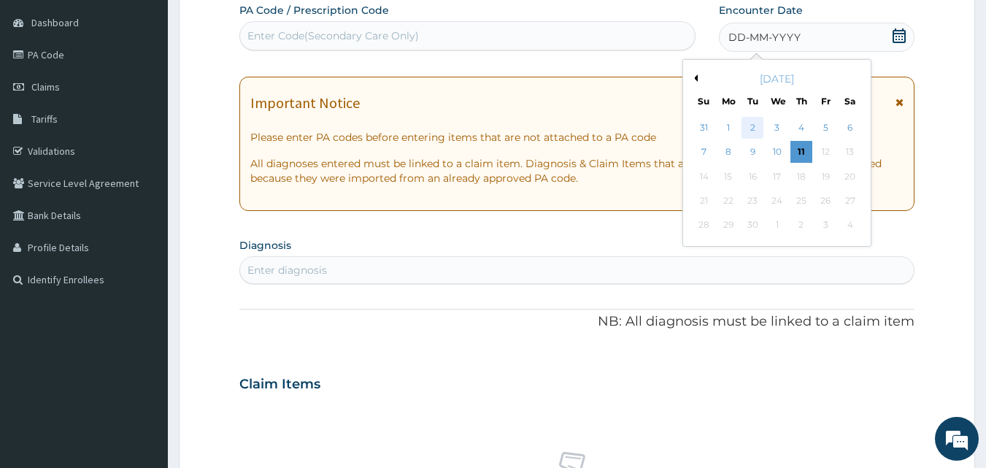
click at [754, 127] on div "2" at bounding box center [753, 128] width 22 height 22
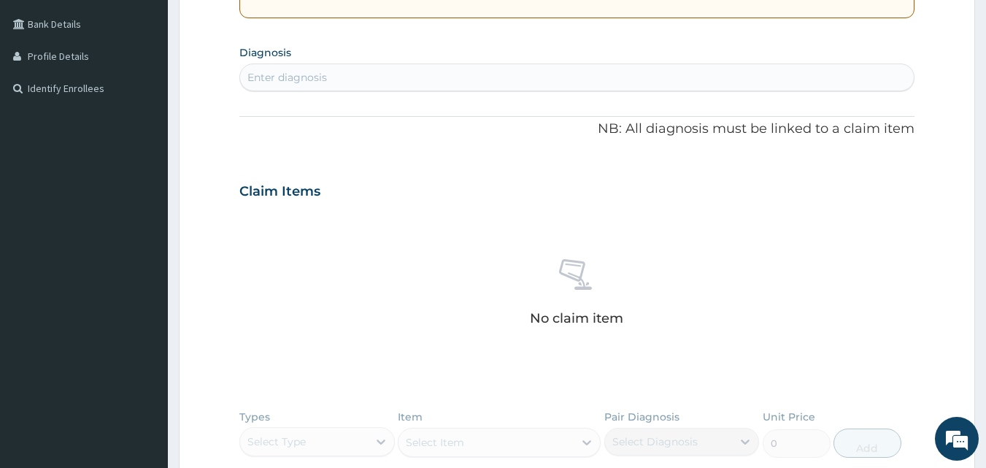
scroll to position [370, 0]
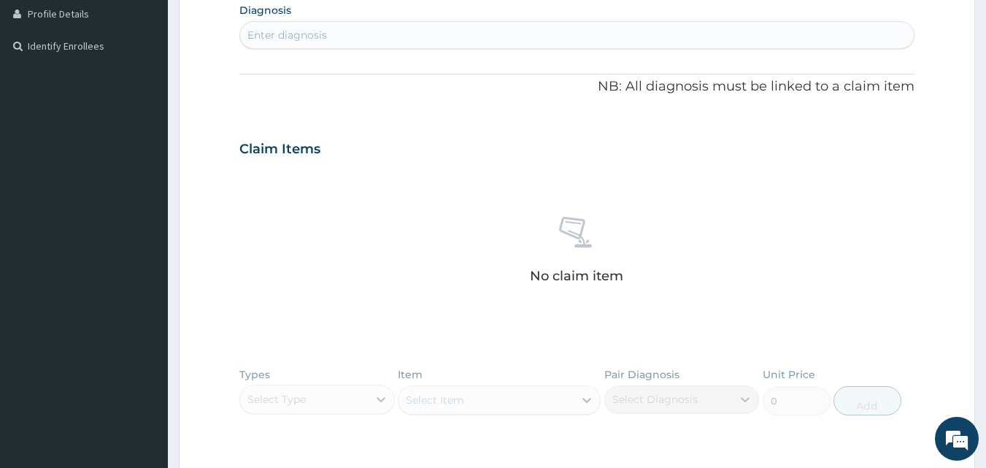
click at [397, 34] on div "Enter diagnosis" at bounding box center [577, 34] width 674 height 23
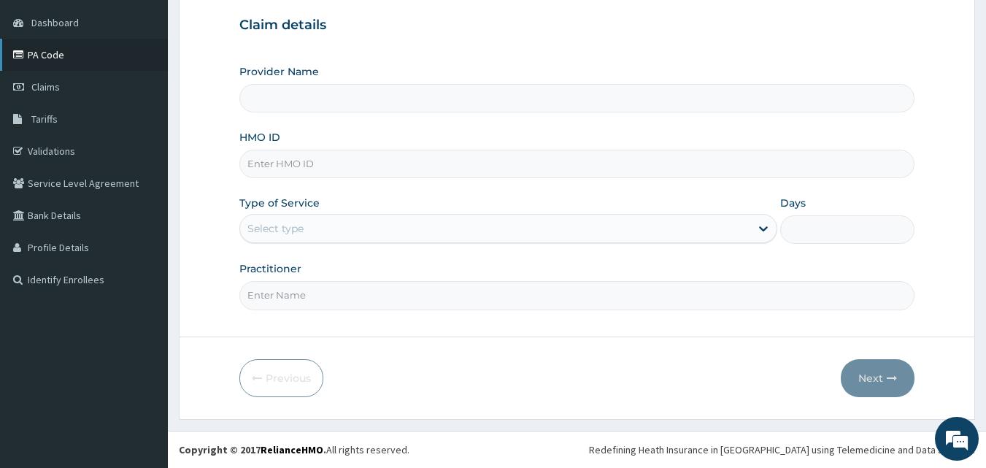
click at [71, 43] on link "PA Code" at bounding box center [84, 55] width 168 height 32
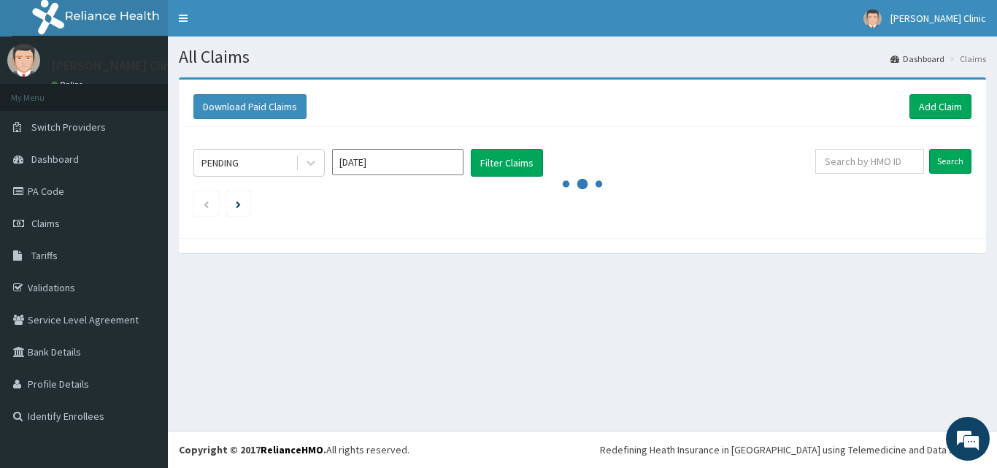
click at [920, 101] on link "Add Claim" at bounding box center [940, 106] width 62 height 25
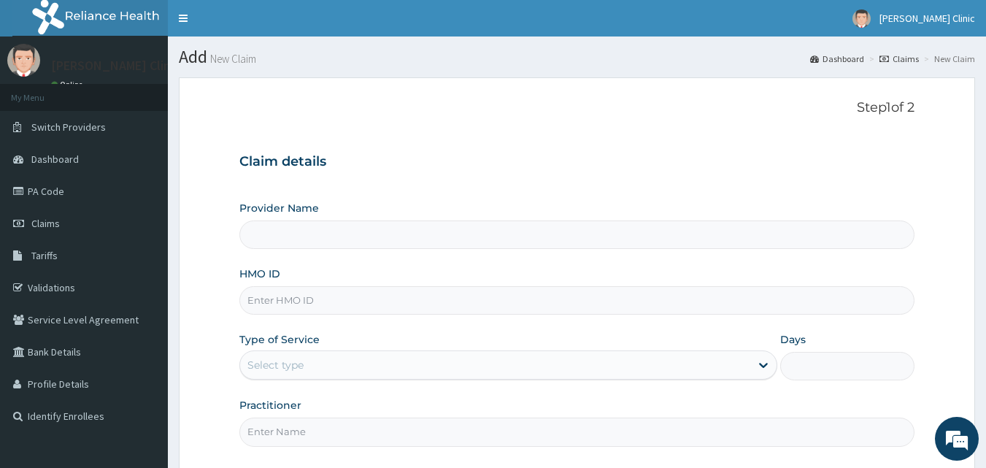
type input "[PERSON_NAME] Clinic"
click at [718, 296] on input "HMO ID" at bounding box center [577, 300] width 676 height 28
click at [954, 366] on form "Step 1 of 2 Claim details Provider Name [PERSON_NAME] Clinic HMO ID Type of Ser…" at bounding box center [577, 316] width 796 height 479
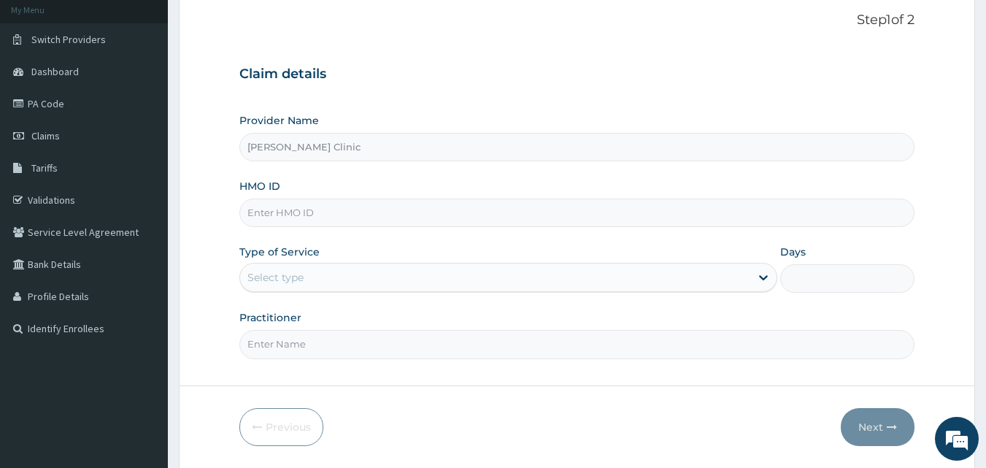
scroll to position [136, 0]
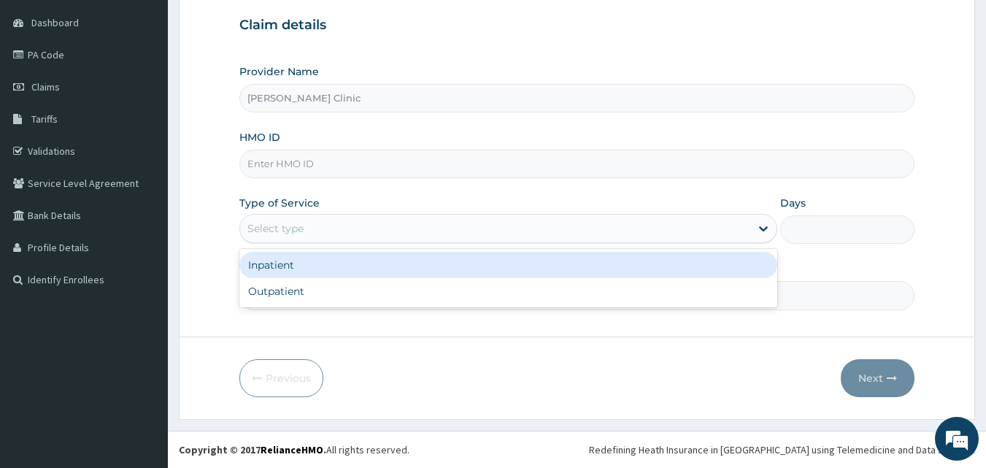
click at [584, 232] on div "Select type" at bounding box center [495, 228] width 510 height 23
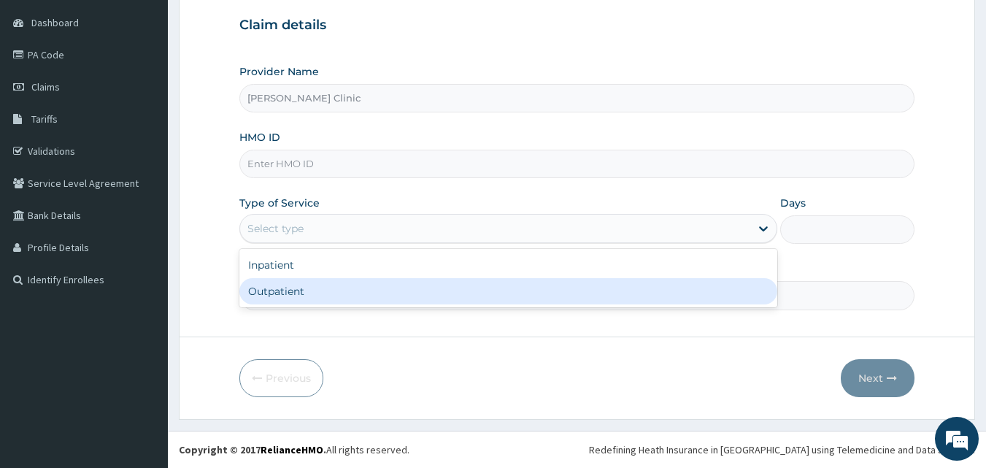
scroll to position [0, 0]
click at [521, 285] on div "Outpatient" at bounding box center [508, 291] width 538 height 26
type input "1"
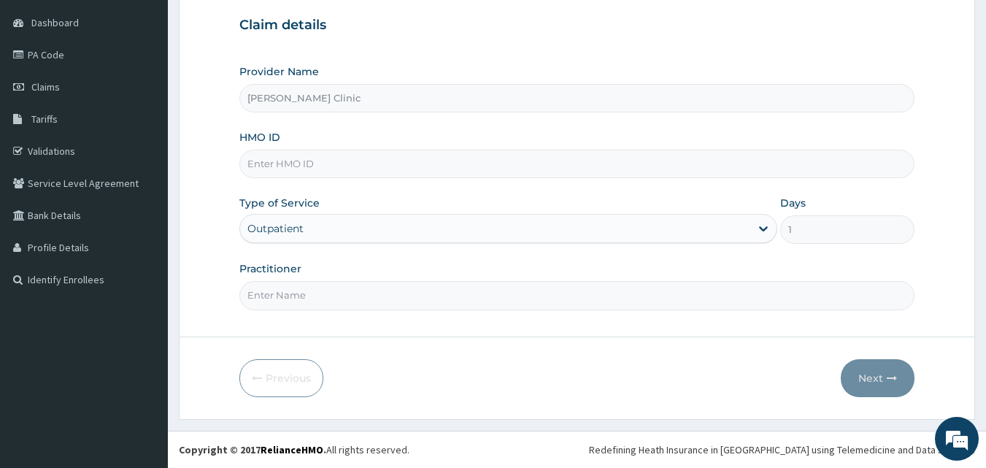
click at [451, 278] on div "Practitioner" at bounding box center [577, 285] width 676 height 48
click at [447, 285] on input "Practitioner" at bounding box center [577, 295] width 676 height 28
type input "DR EMMY"
click at [327, 174] on input "HMO ID" at bounding box center [577, 164] width 676 height 28
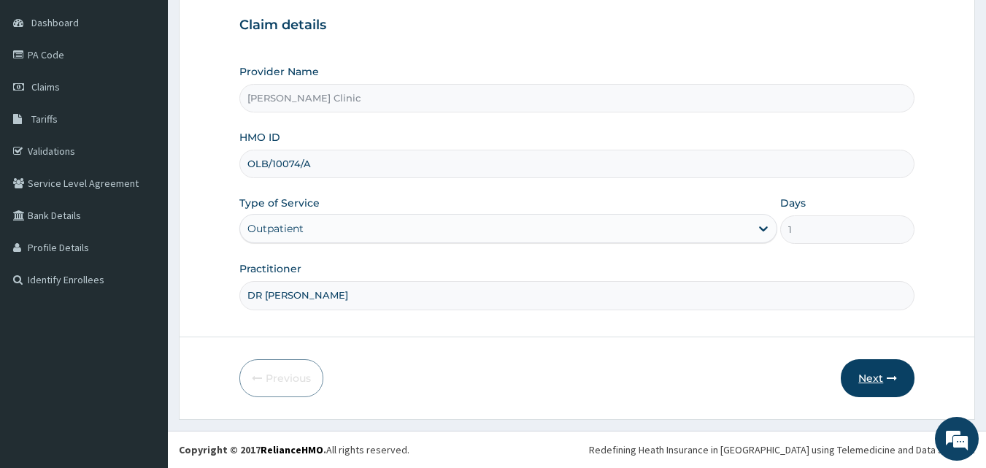
type input "OLB/10074/A"
click at [883, 382] on button "Next" at bounding box center [877, 378] width 74 height 38
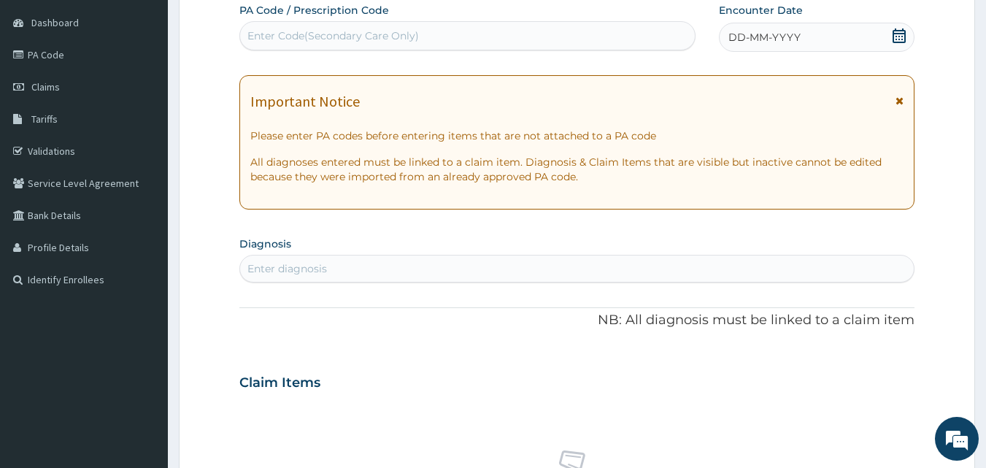
click at [464, 34] on div "Enter Code(Secondary Care Only)" at bounding box center [467, 35] width 455 height 23
paste input "PA/51FAED"
type input "PA/51FAED"
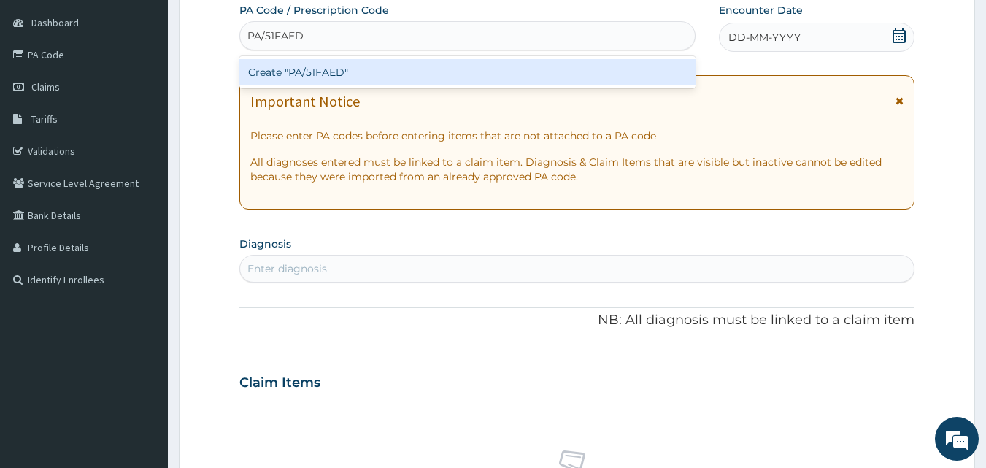
click at [312, 72] on div "Create "PA/51FAED"" at bounding box center [467, 72] width 457 height 26
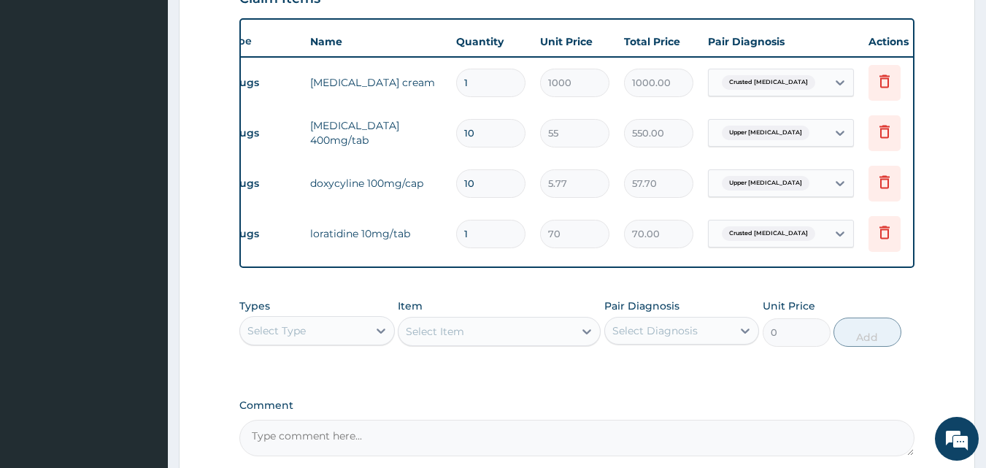
scroll to position [0, 57]
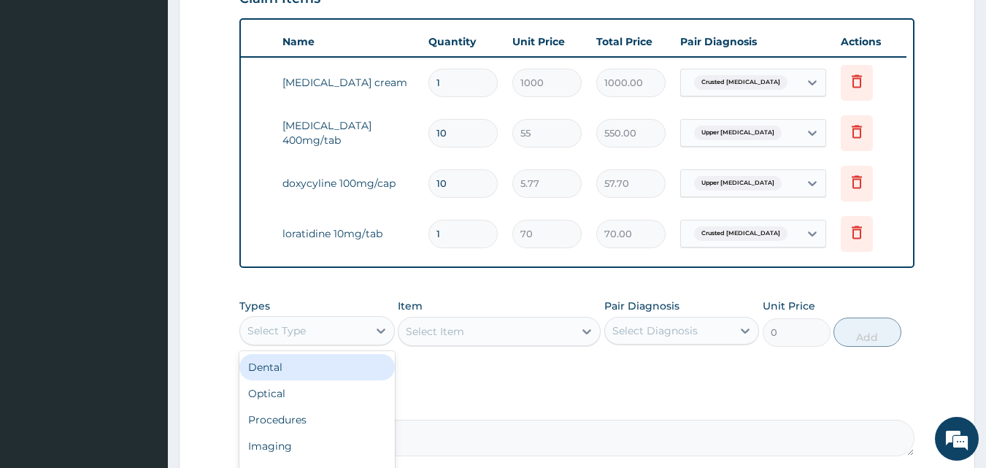
click at [363, 342] on div "Select Type" at bounding box center [304, 330] width 128 height 23
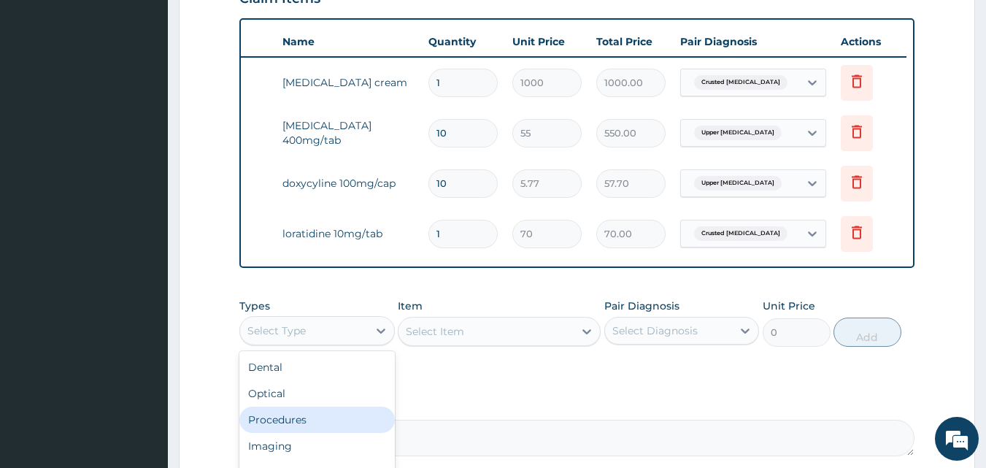
click at [333, 422] on div "Procedures" at bounding box center [316, 419] width 155 height 26
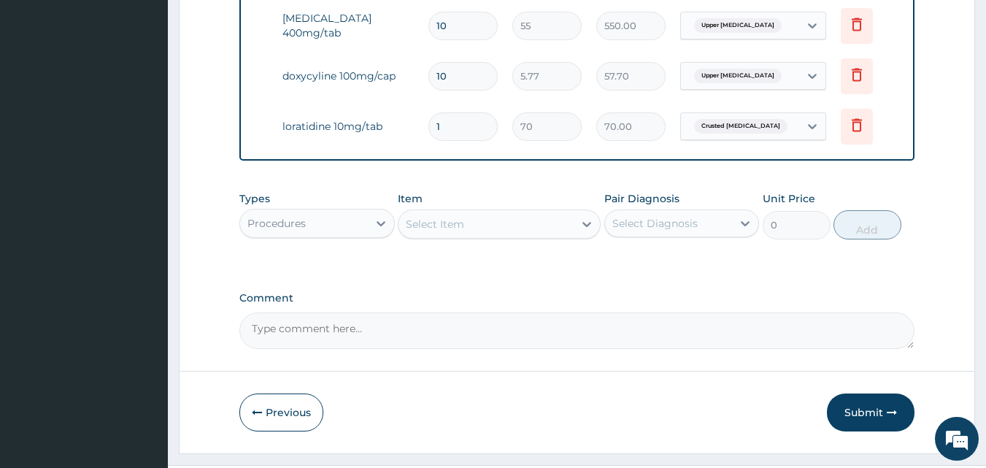
scroll to position [641, 0]
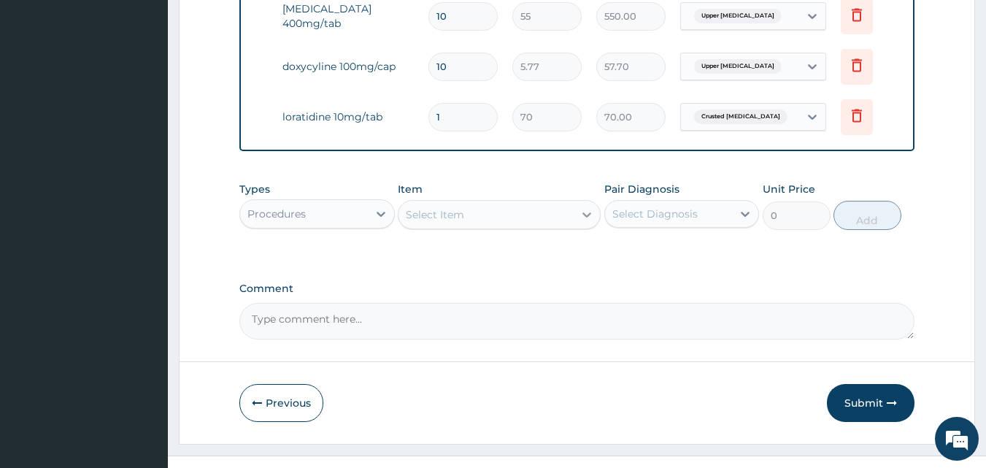
click at [584, 220] on icon at bounding box center [586, 214] width 15 height 15
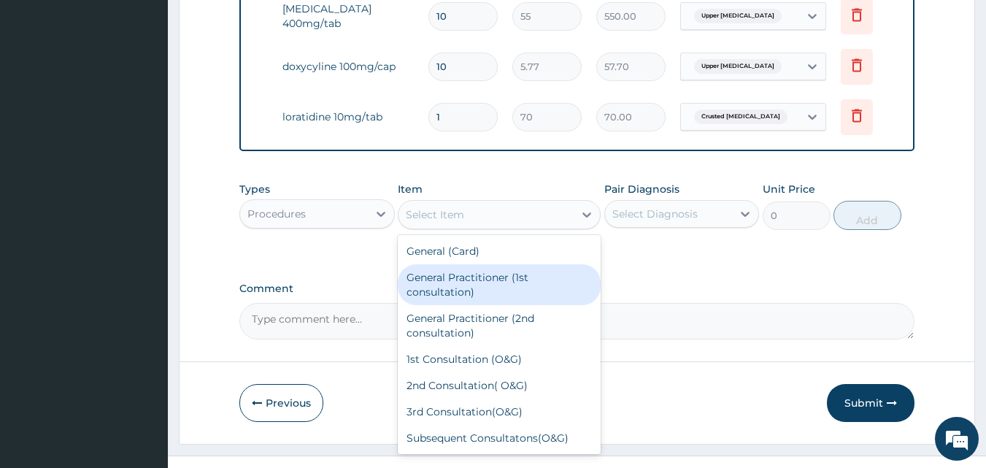
click at [508, 305] on div "General Practitioner (1st consultation)" at bounding box center [499, 284] width 203 height 41
type input "1500"
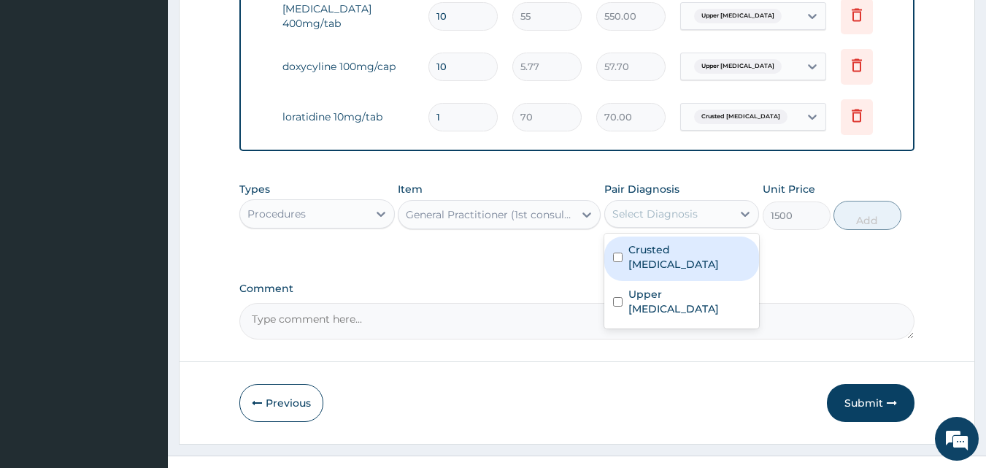
click at [712, 216] on div "Select Diagnosis" at bounding box center [669, 213] width 128 height 23
click at [622, 260] on input "checkbox" at bounding box center [617, 256] width 9 height 9
checkbox input "true"
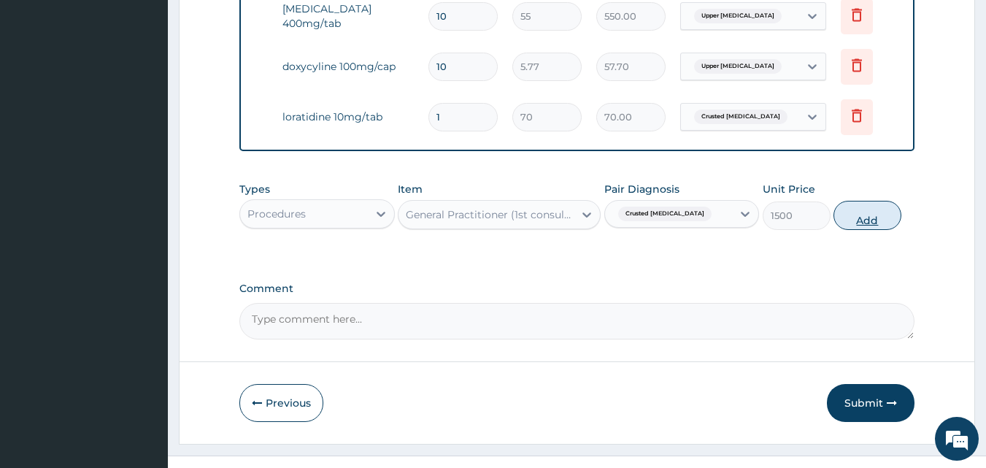
click at [850, 228] on button "Add" at bounding box center [867, 215] width 68 height 29
type input "0"
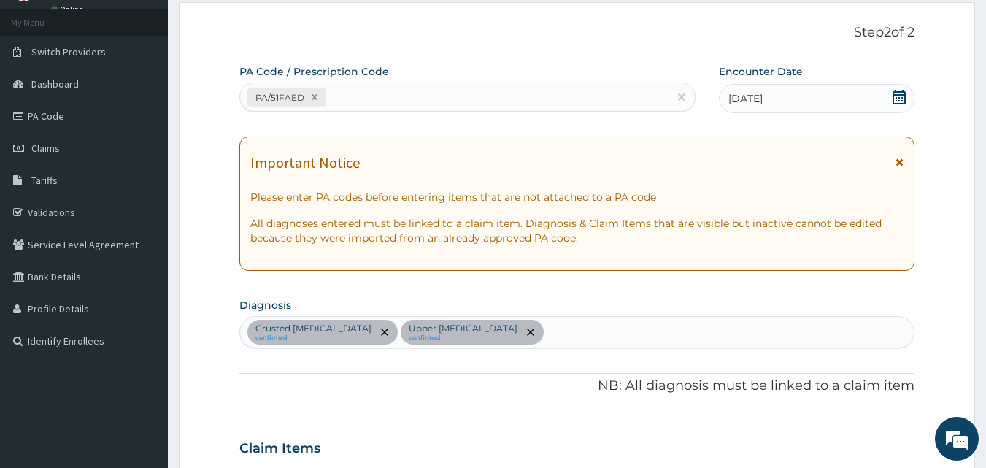
scroll to position [58, 0]
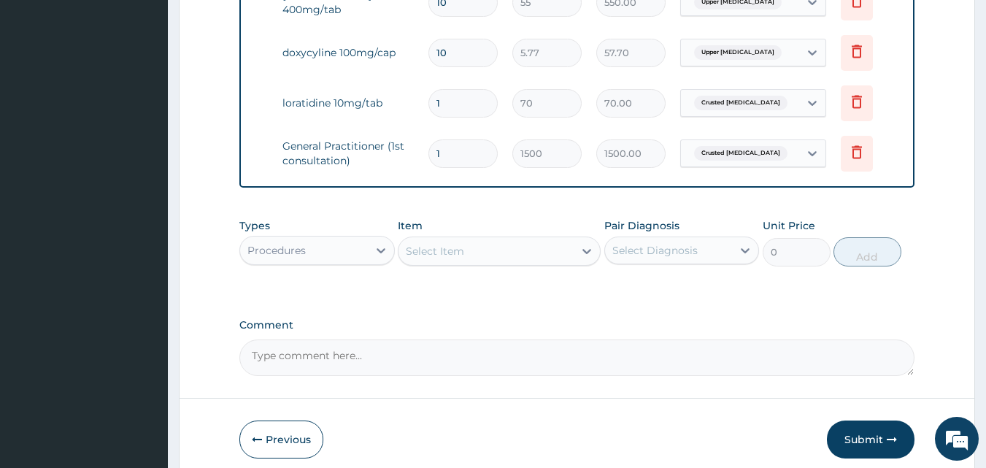
scroll to position [727, 0]
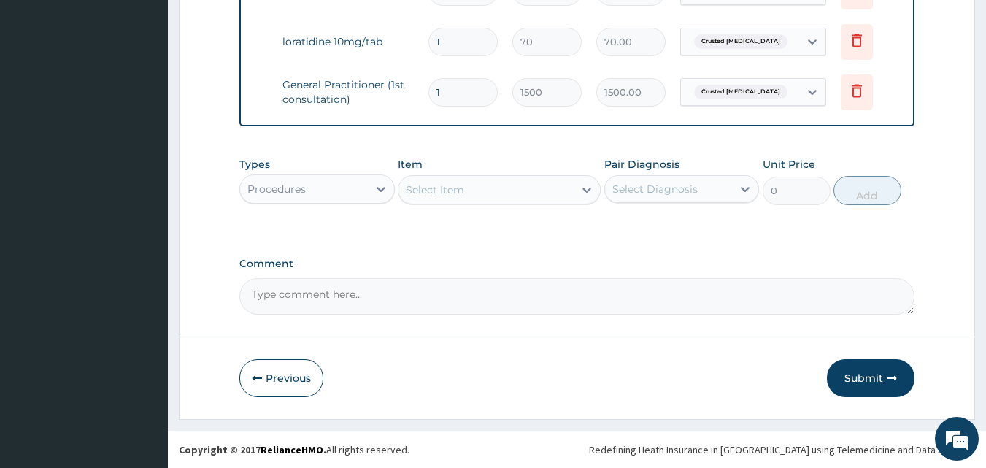
click at [854, 374] on button "Submit" at bounding box center [871, 378] width 88 height 38
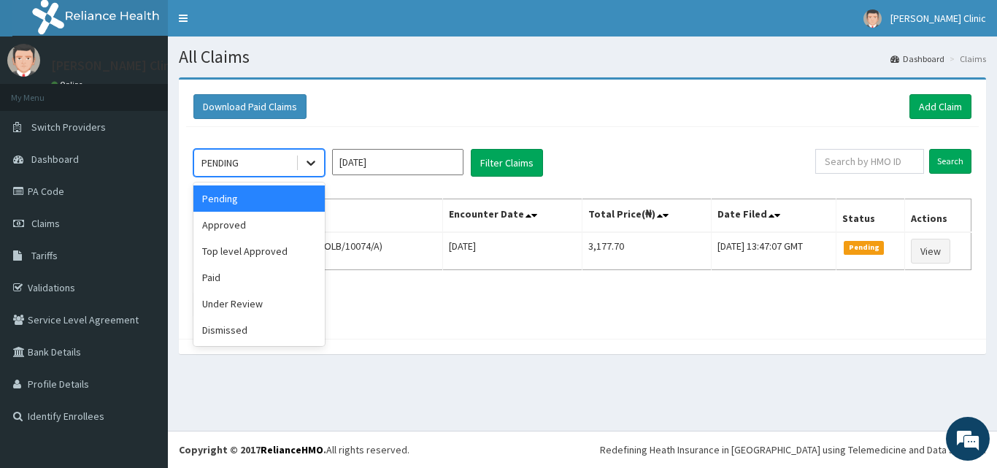
click at [306, 164] on icon at bounding box center [310, 162] width 15 height 15
click at [272, 223] on div "Approved" at bounding box center [258, 225] width 131 height 26
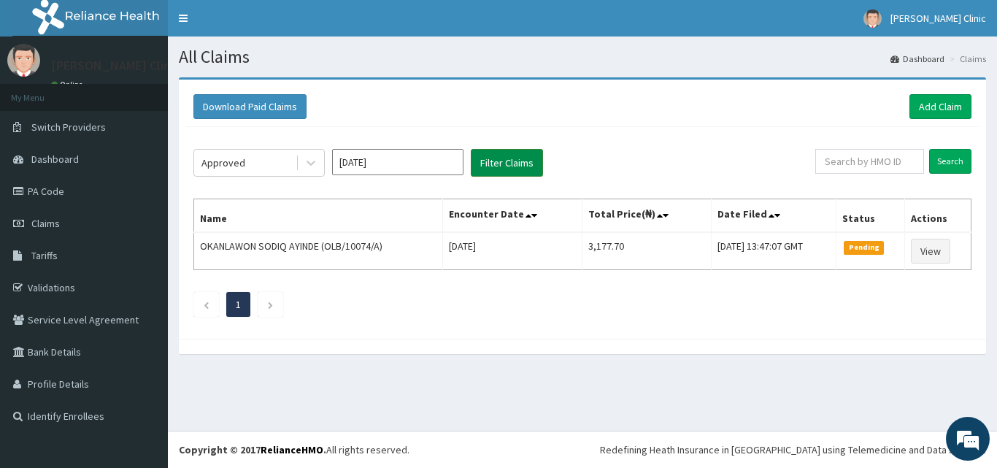
click at [507, 154] on button "Filter Claims" at bounding box center [507, 163] width 72 height 28
